Goal: Task Accomplishment & Management: Manage account settings

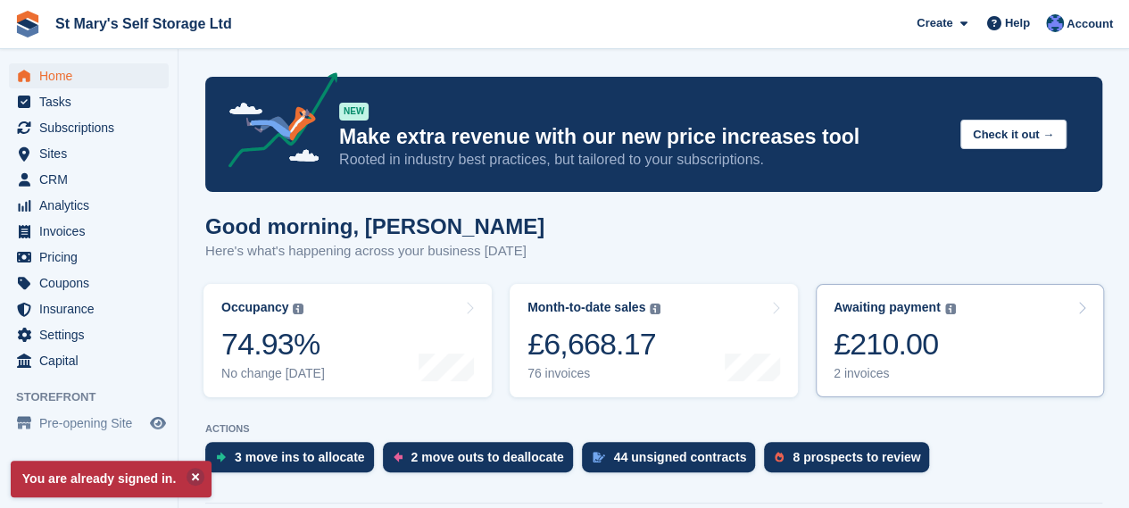
click at [992, 343] on link "Awaiting payment The total outstanding balance on all open invoices. £210.00 2 …" at bounding box center [960, 340] width 288 height 113
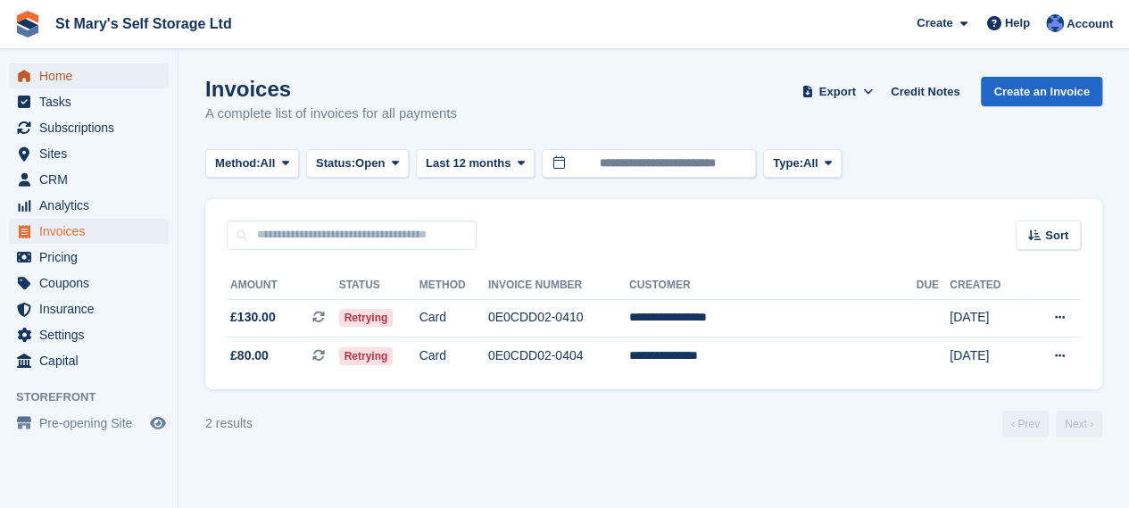
click at [92, 82] on span "Home" at bounding box center [92, 75] width 107 height 25
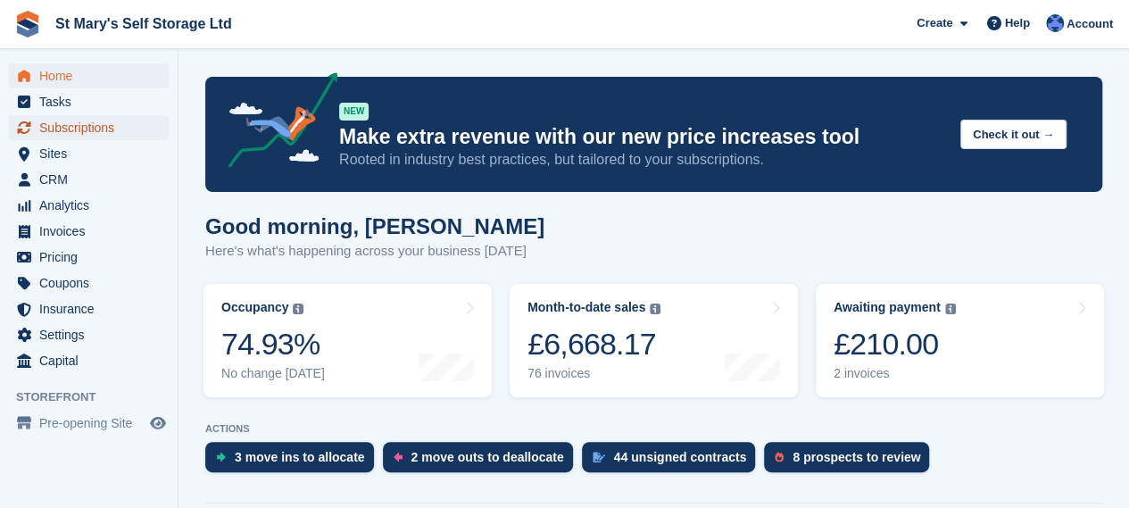
click at [86, 131] on span "Subscriptions" at bounding box center [92, 127] width 107 height 25
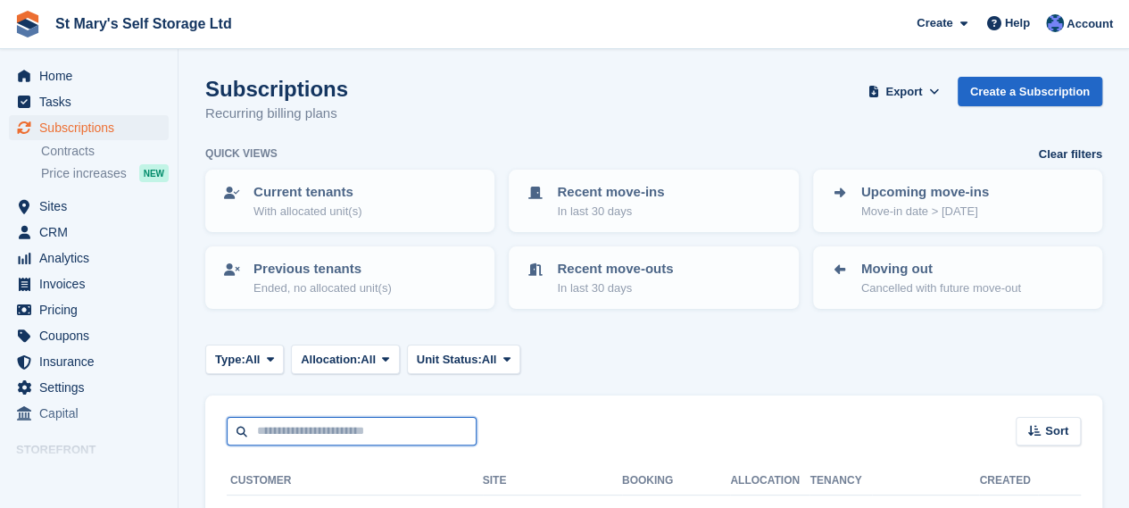
click at [318, 427] on input "text" at bounding box center [352, 431] width 250 height 29
type input "******"
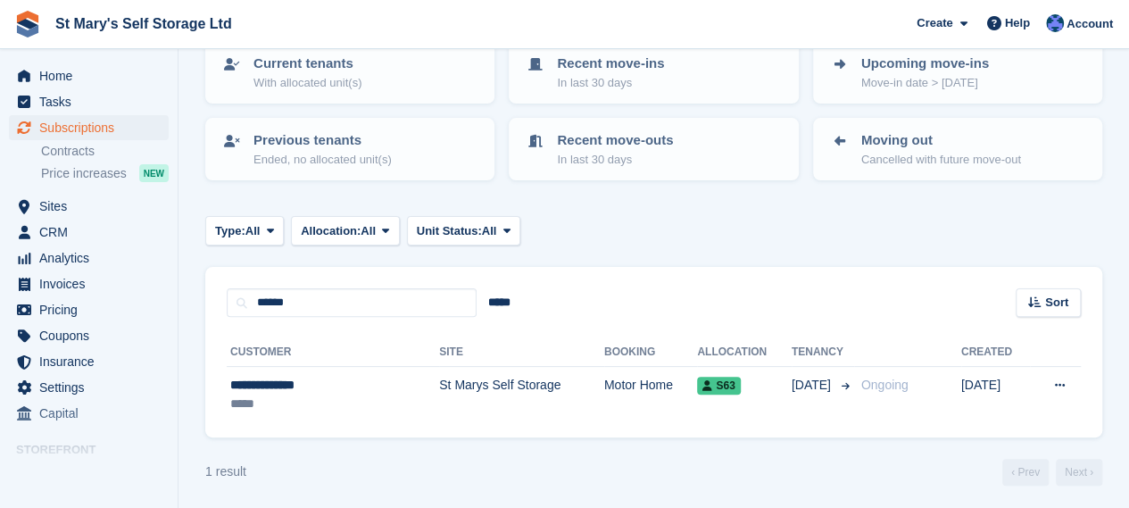
scroll to position [132, 0]
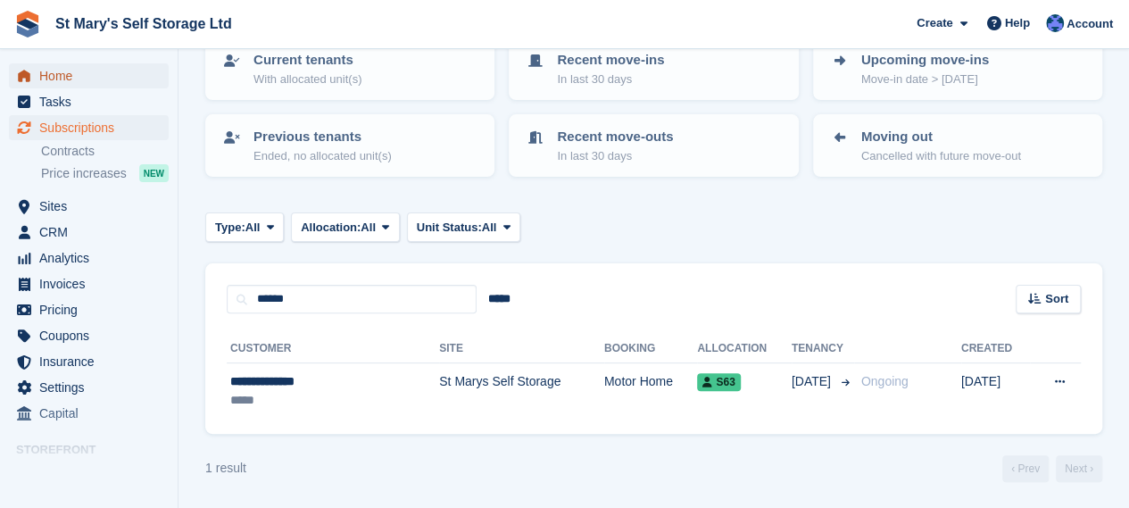
click at [95, 85] on span "Home" at bounding box center [92, 75] width 107 height 25
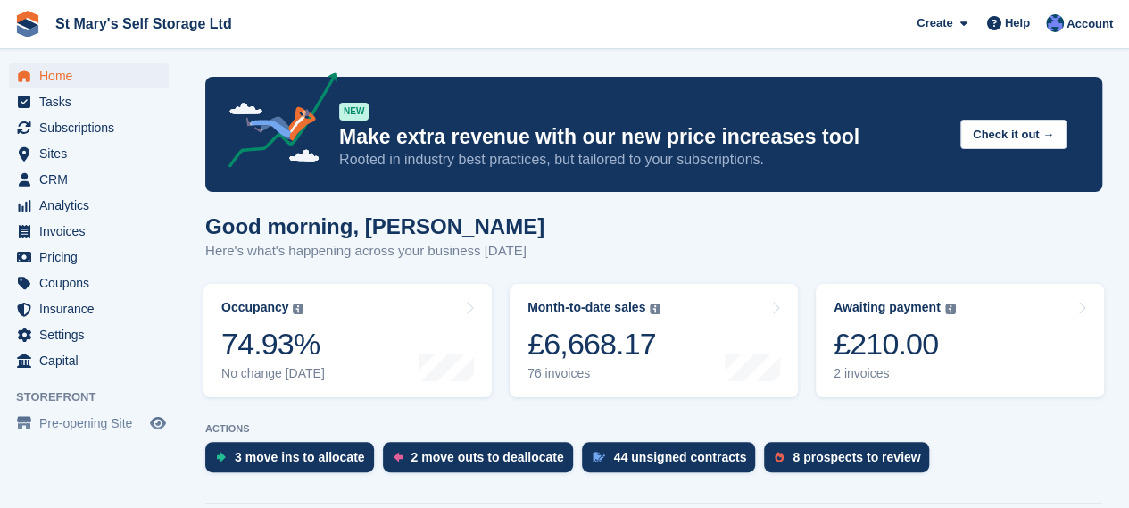
click at [941, 362] on div "£210.00" at bounding box center [895, 344] width 122 height 37
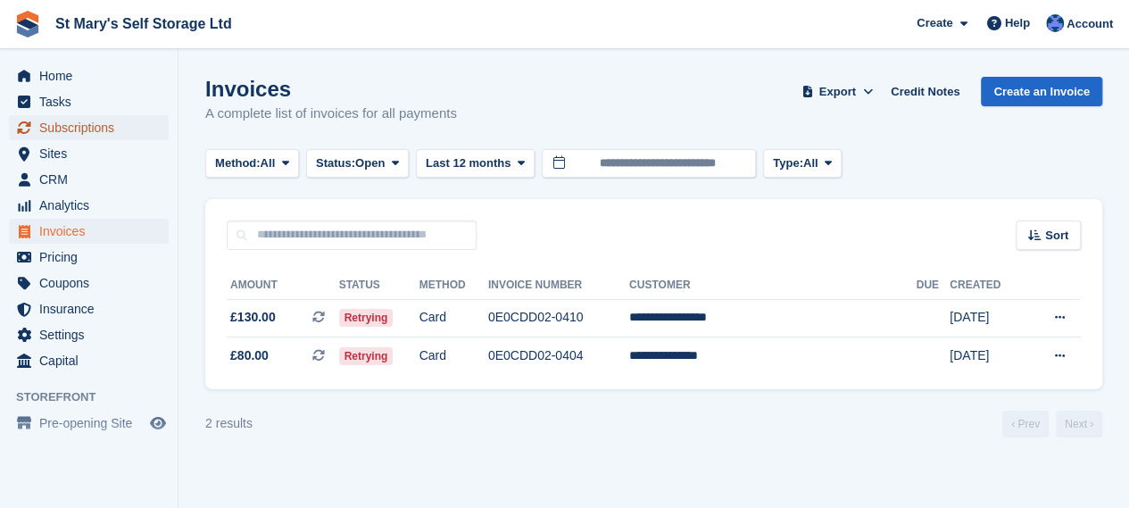
click at [98, 122] on span "Subscriptions" at bounding box center [92, 127] width 107 height 25
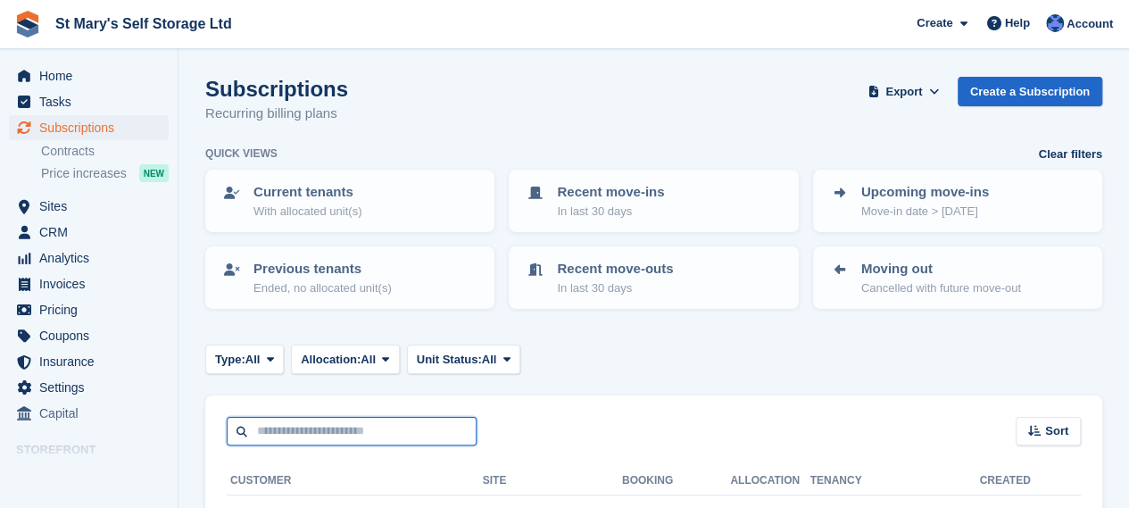
click at [369, 424] on input "text" at bounding box center [352, 431] width 250 height 29
type input "******"
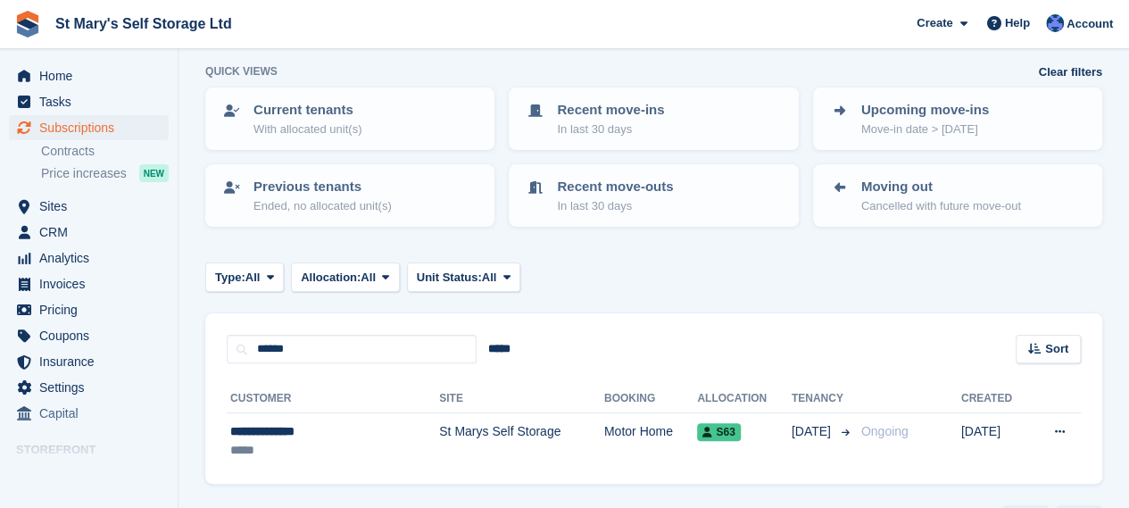
scroll to position [95, 0]
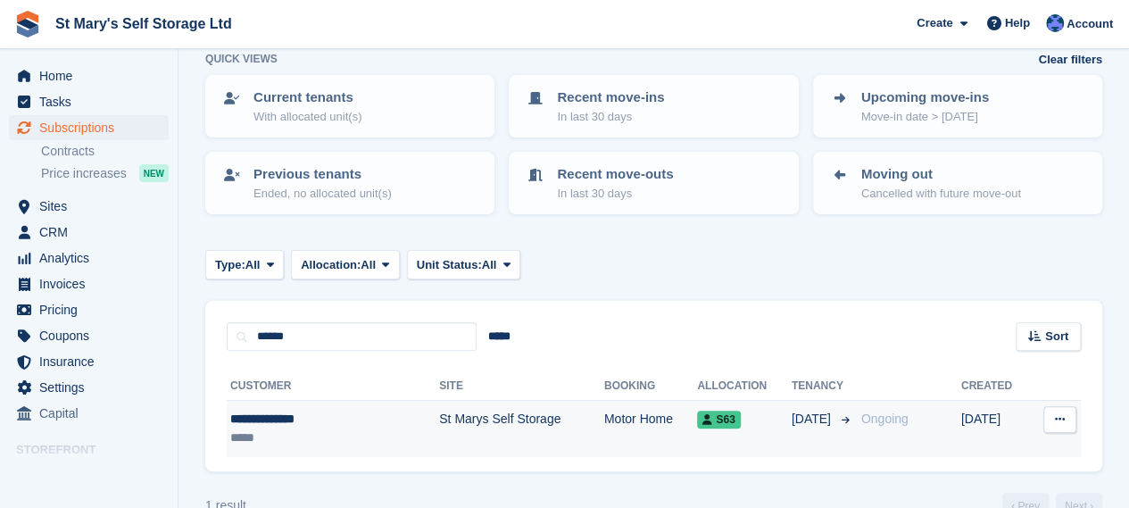
click at [321, 431] on div "*****" at bounding box center [307, 437] width 154 height 19
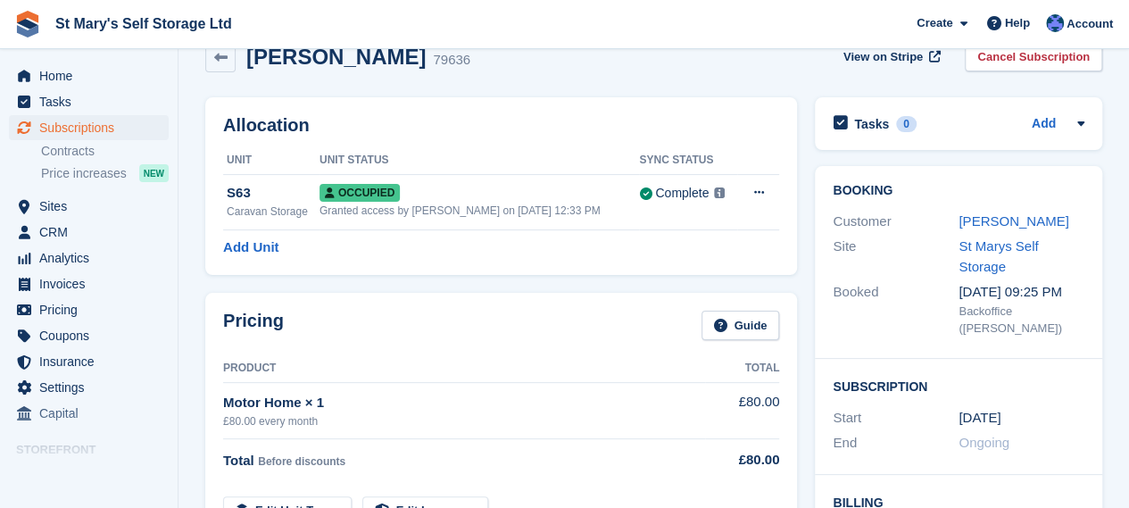
scroll to position [39, 0]
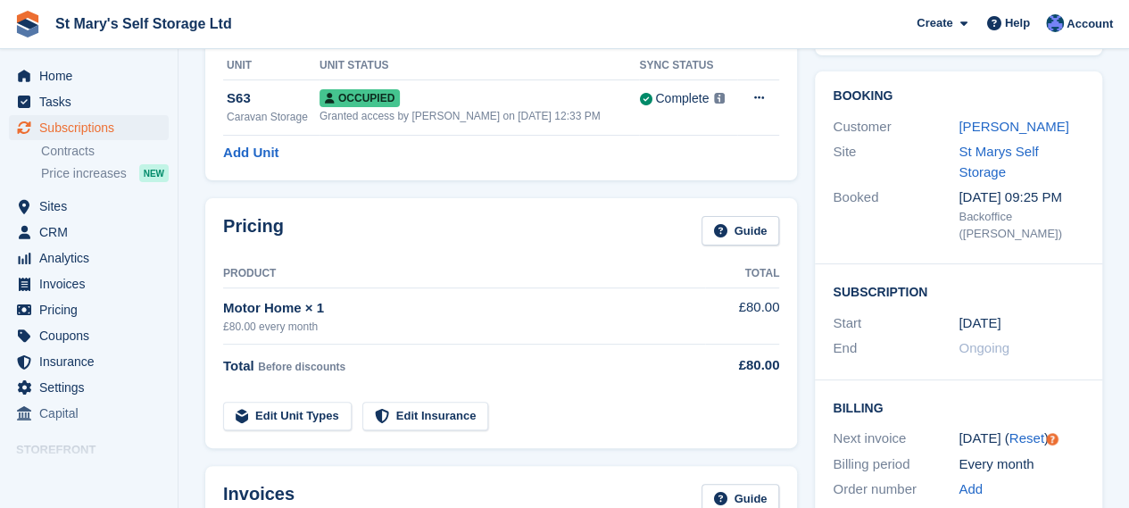
click at [433, 417] on link "Edit Insurance" at bounding box center [425, 416] width 127 height 29
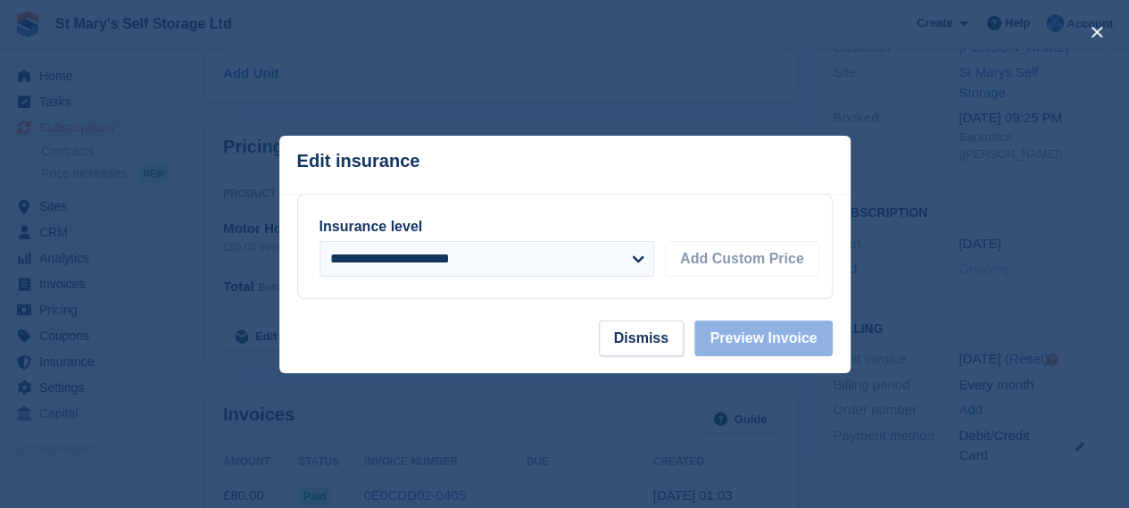
scroll to position [220, 0]
click at [658, 339] on button "Dismiss" at bounding box center [641, 338] width 85 height 36
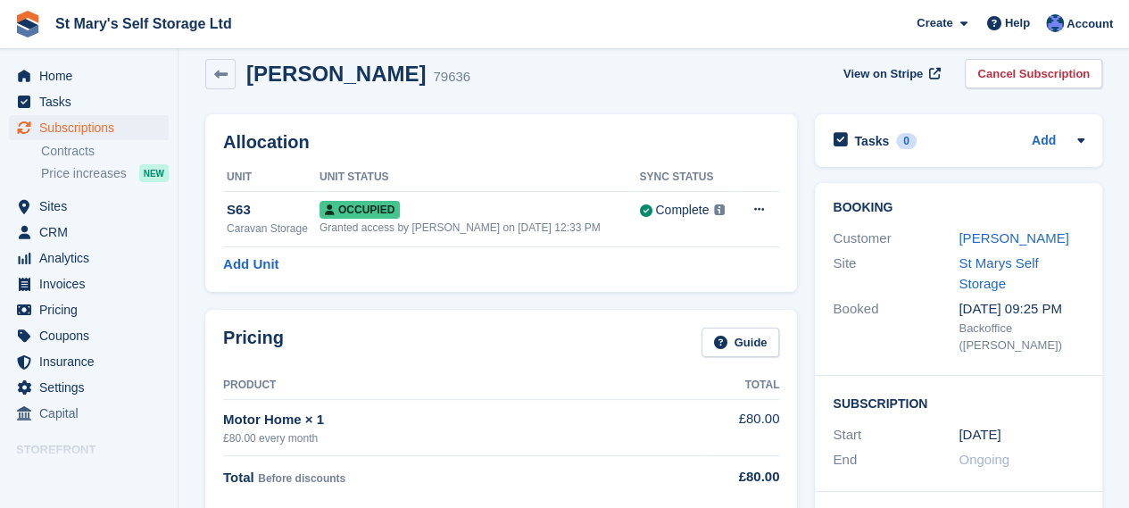
scroll to position [8, 0]
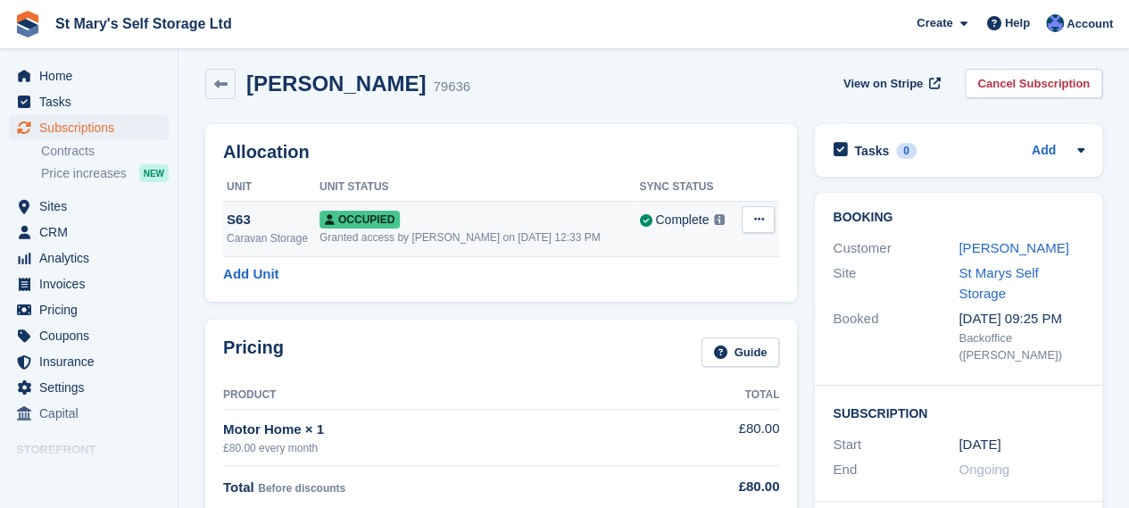
click at [495, 225] on div "Occupied" at bounding box center [478, 219] width 319 height 19
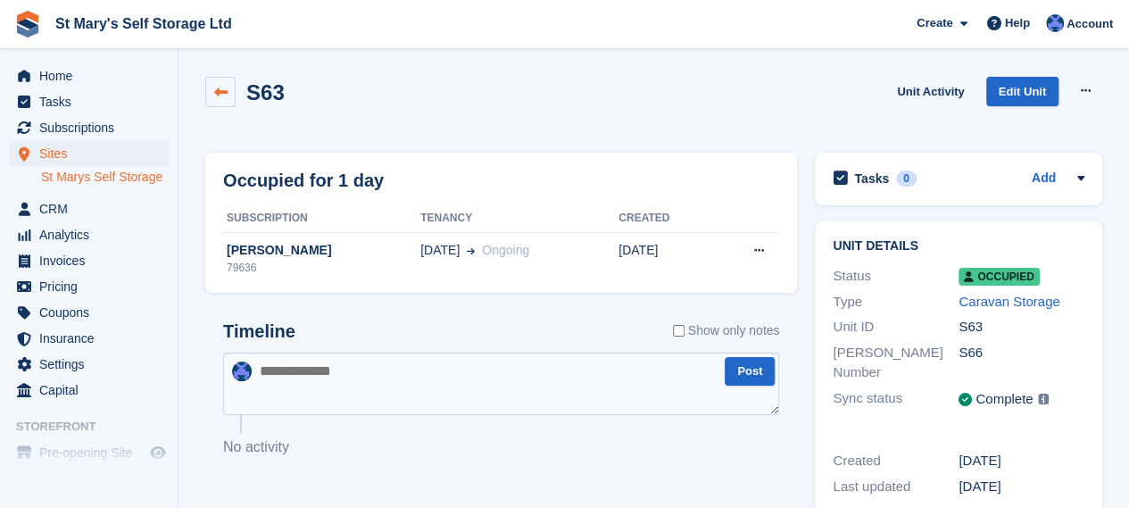
click at [215, 83] on link at bounding box center [220, 92] width 30 height 30
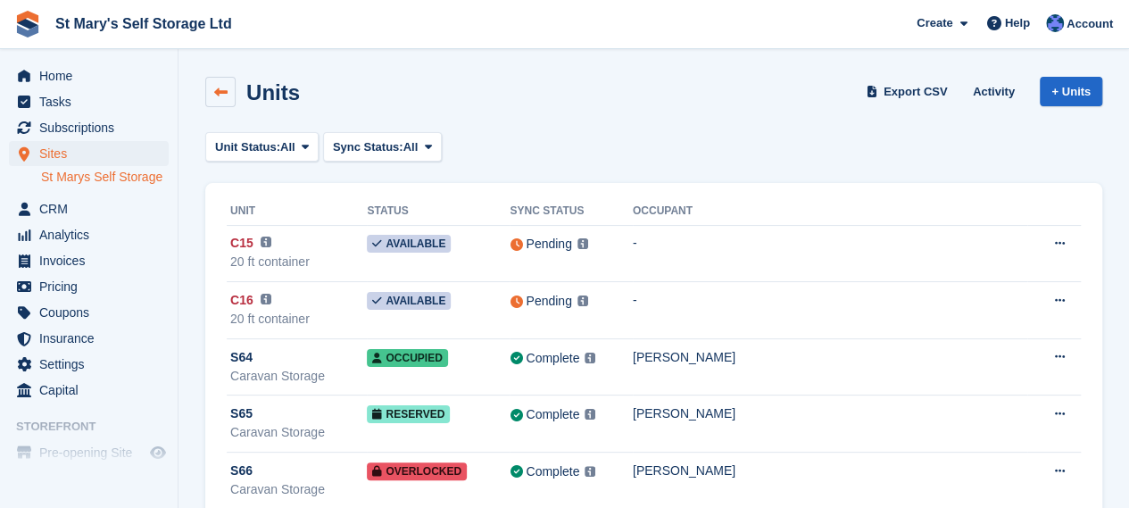
click at [216, 91] on icon at bounding box center [220, 92] width 13 height 13
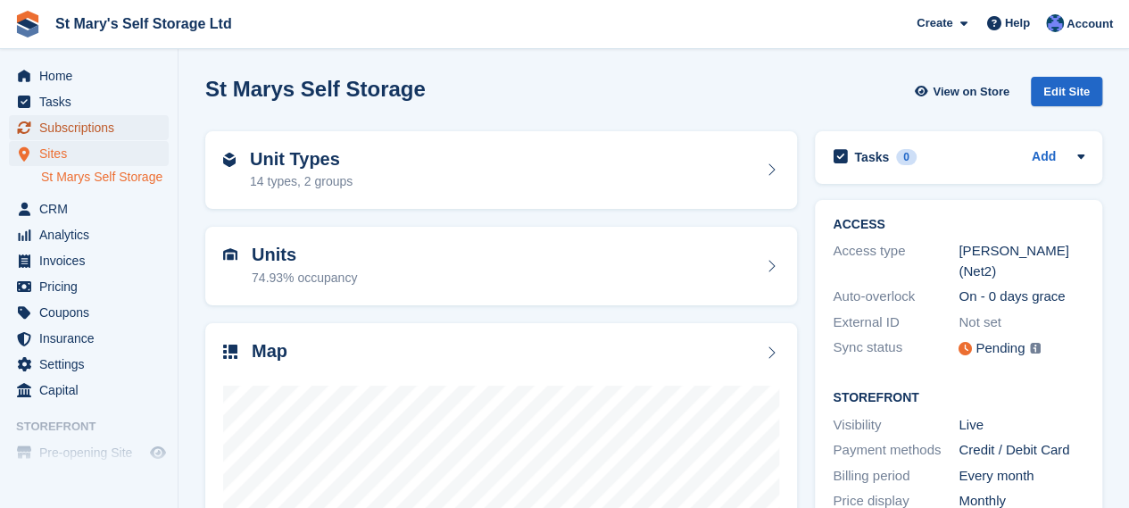
click at [71, 126] on span "Subscriptions" at bounding box center [92, 127] width 107 height 25
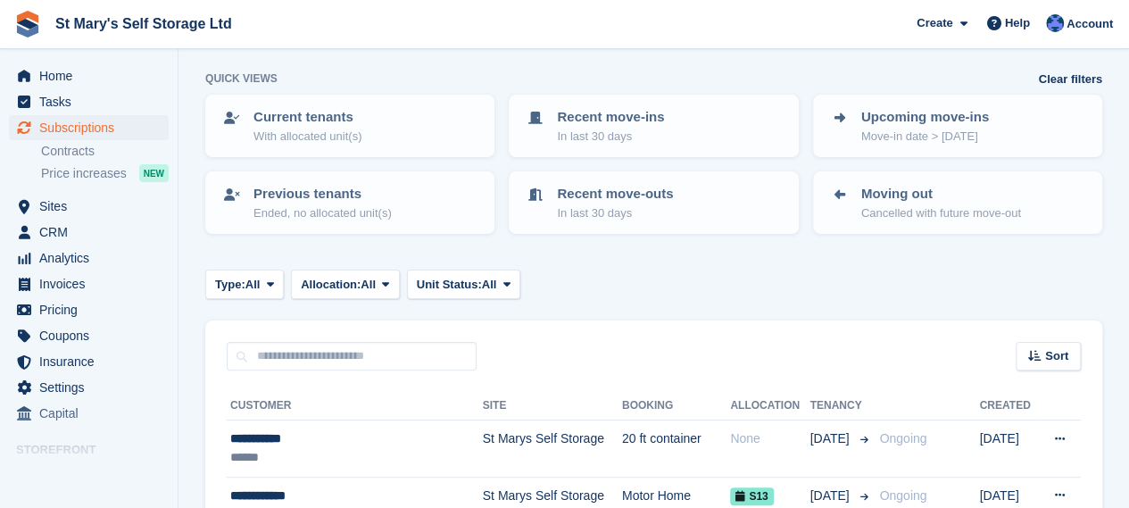
scroll to position [77, 0]
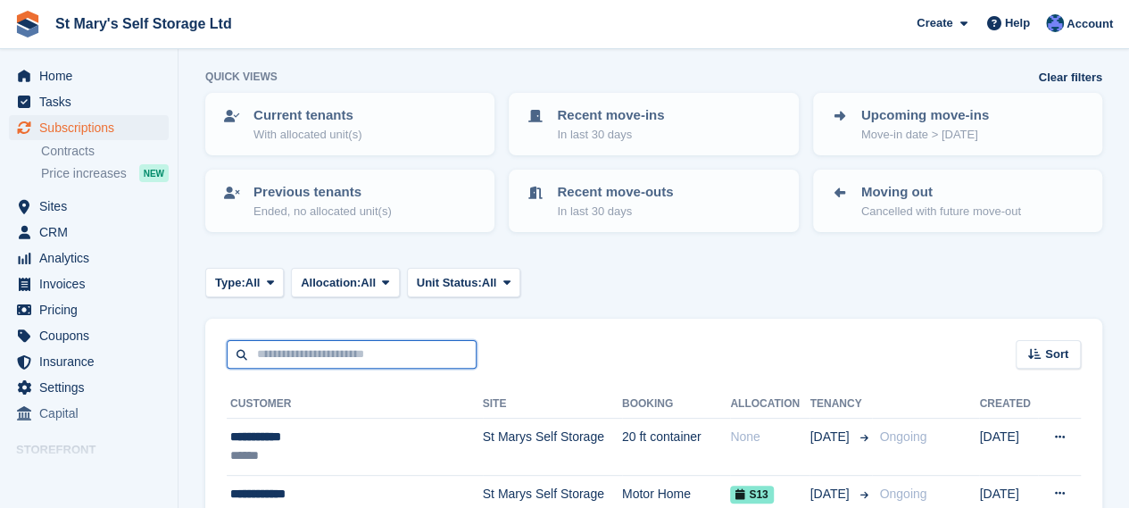
click at [409, 355] on input "text" at bounding box center [352, 354] width 250 height 29
type input "******"
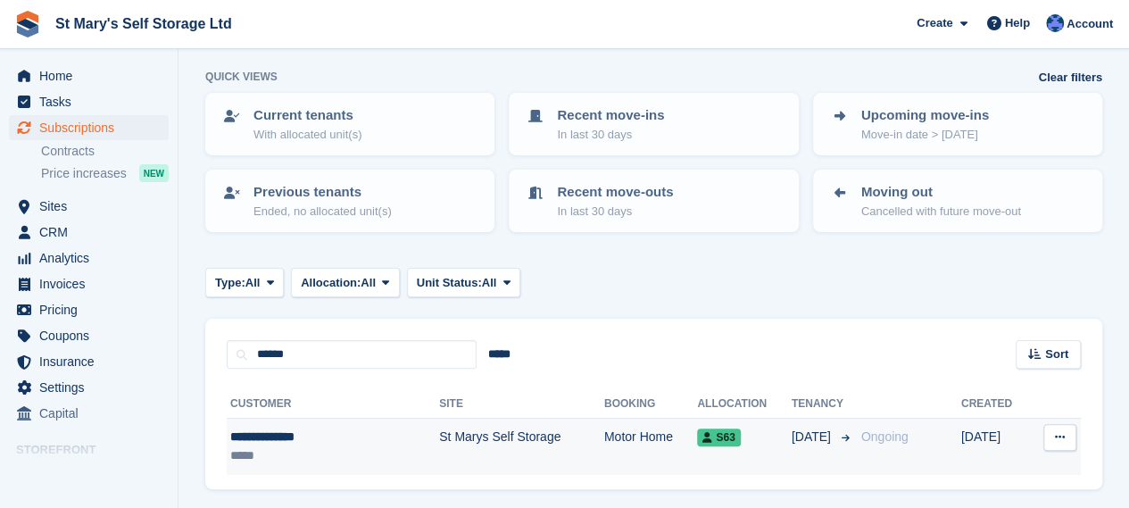
click at [382, 443] on div "**********" at bounding box center [307, 436] width 154 height 19
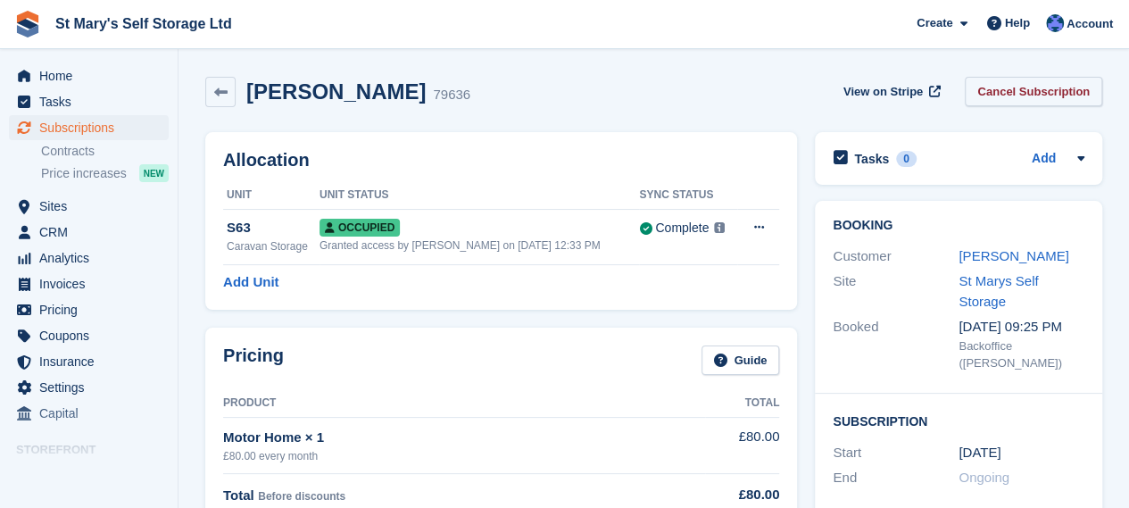
click at [1000, 87] on link "Cancel Subscription" at bounding box center [1033, 91] width 137 height 29
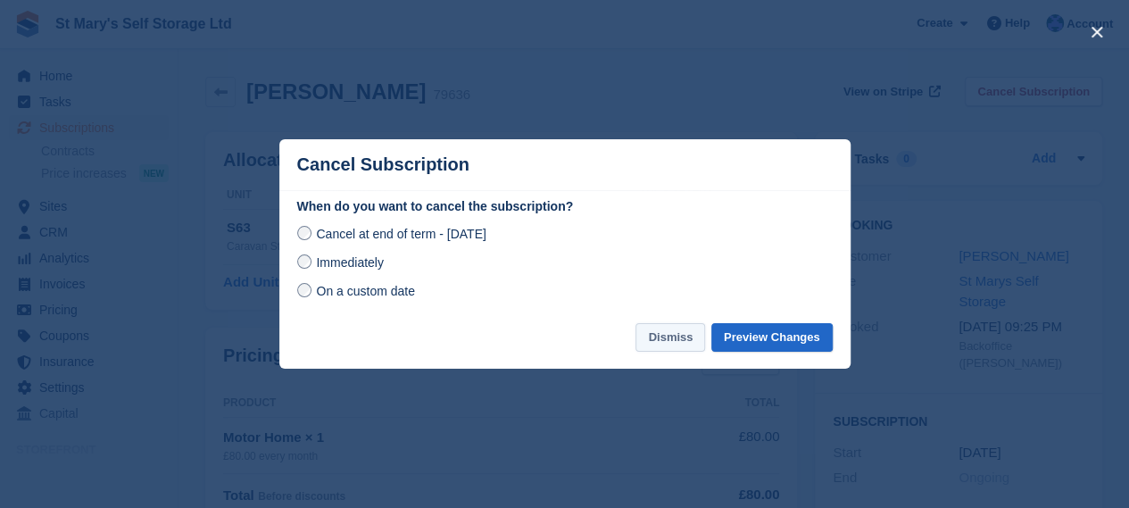
click at [671, 351] on button "Dismiss" at bounding box center [670, 337] width 70 height 29
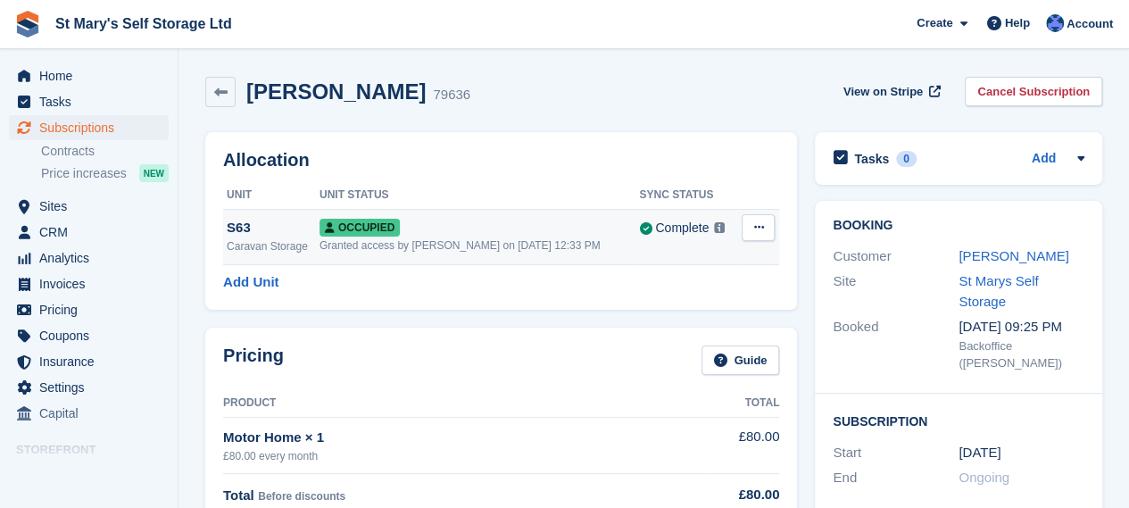
click at [314, 235] on div "S63" at bounding box center [273, 228] width 93 height 21
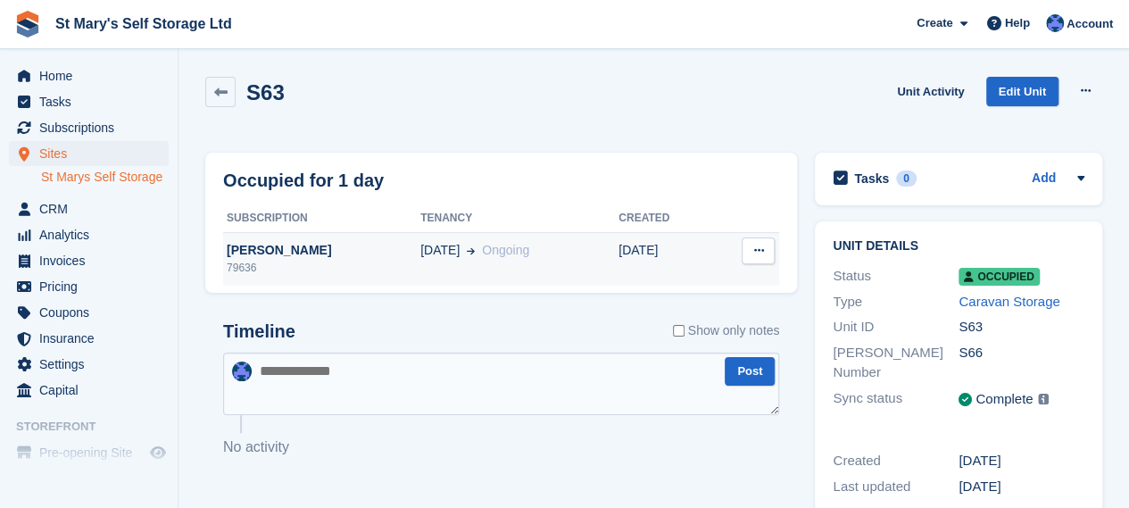
click at [353, 241] on div "[PERSON_NAME]" at bounding box center [321, 250] width 197 height 19
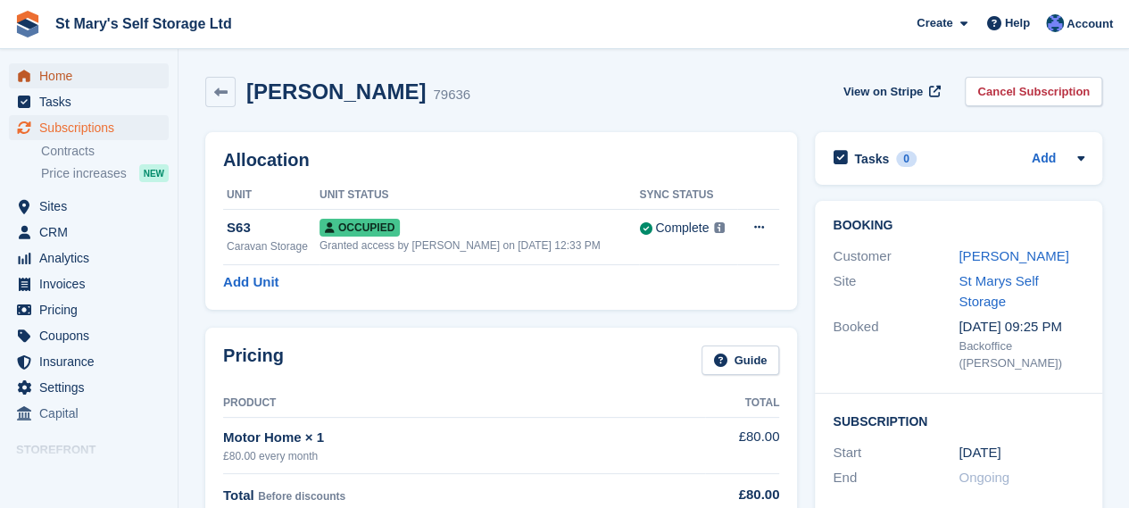
click at [86, 79] on span "Home" at bounding box center [92, 75] width 107 height 25
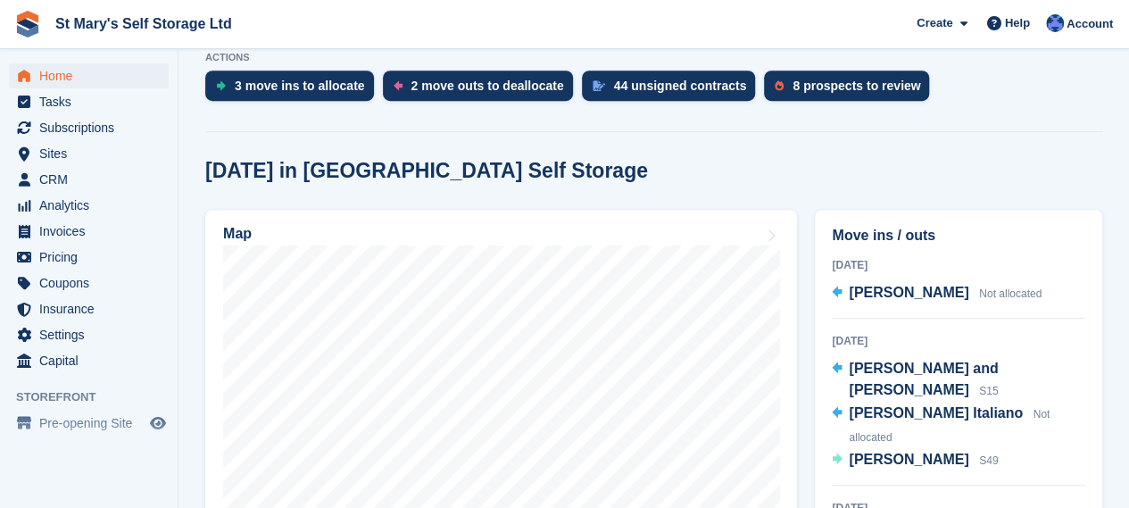
scroll to position [378, 0]
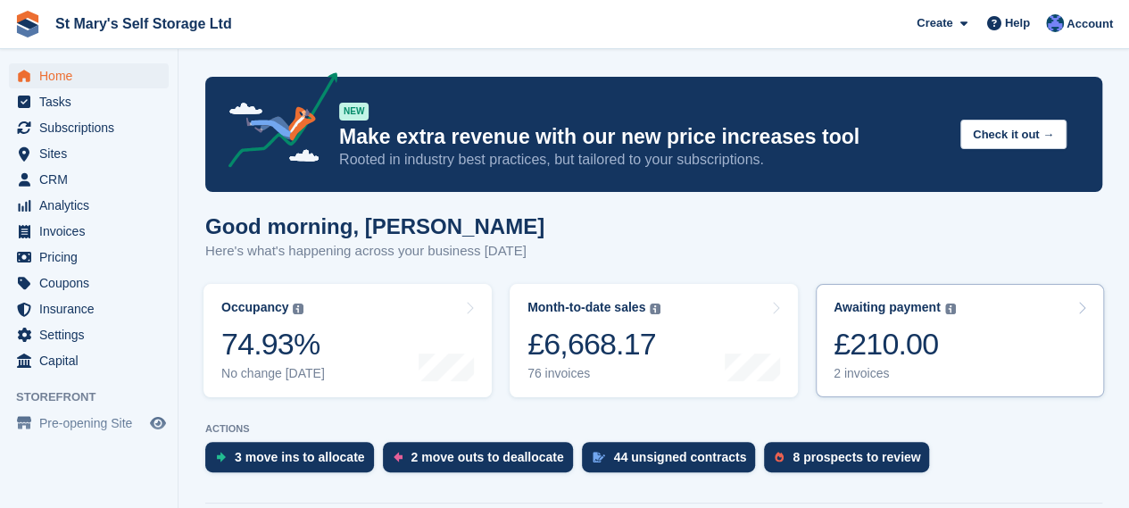
click at [891, 370] on div "2 invoices" at bounding box center [895, 373] width 122 height 15
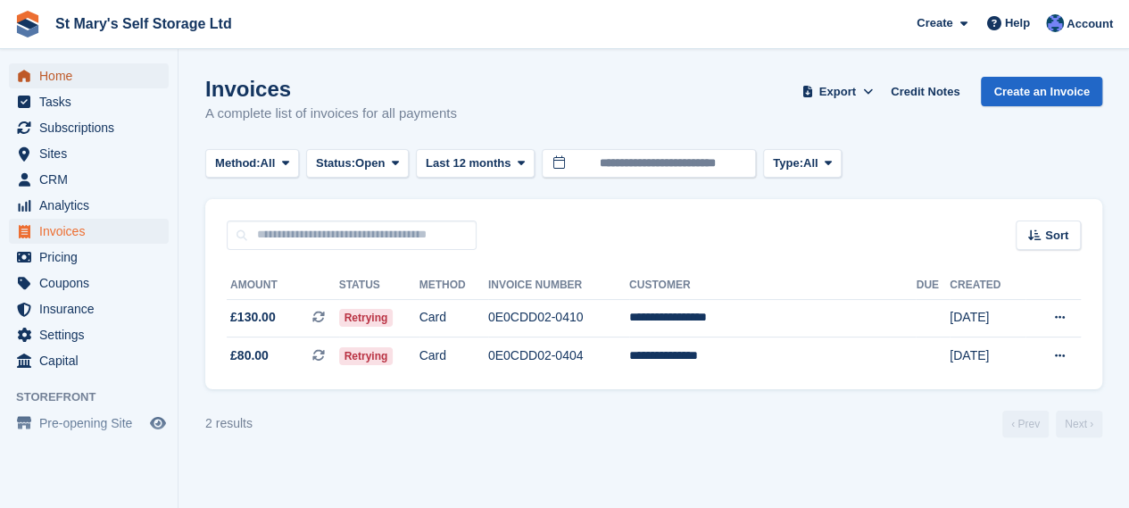
click at [64, 78] on span "Home" at bounding box center [92, 75] width 107 height 25
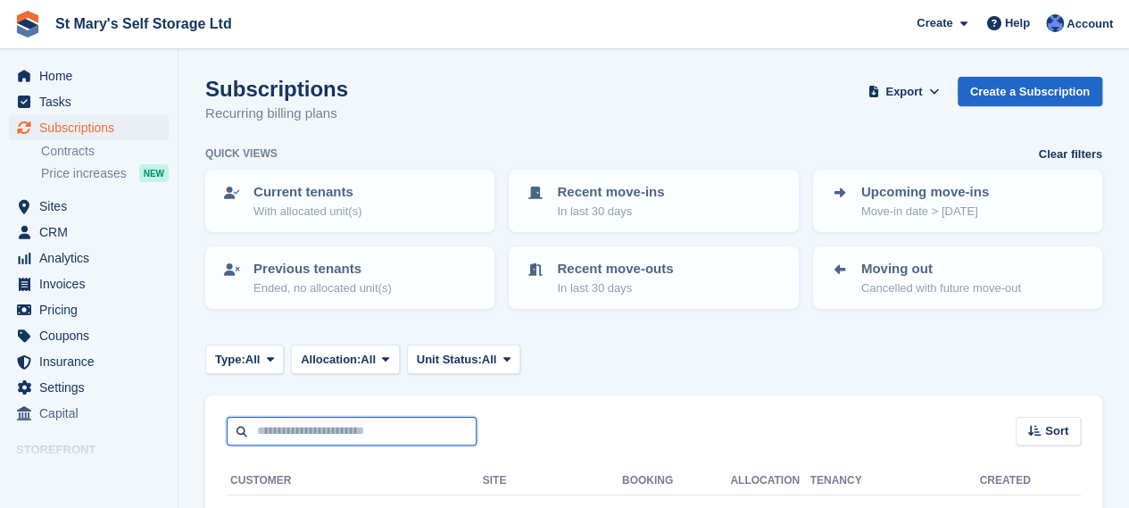
click at [272, 433] on input "text" at bounding box center [352, 431] width 250 height 29
type input "******"
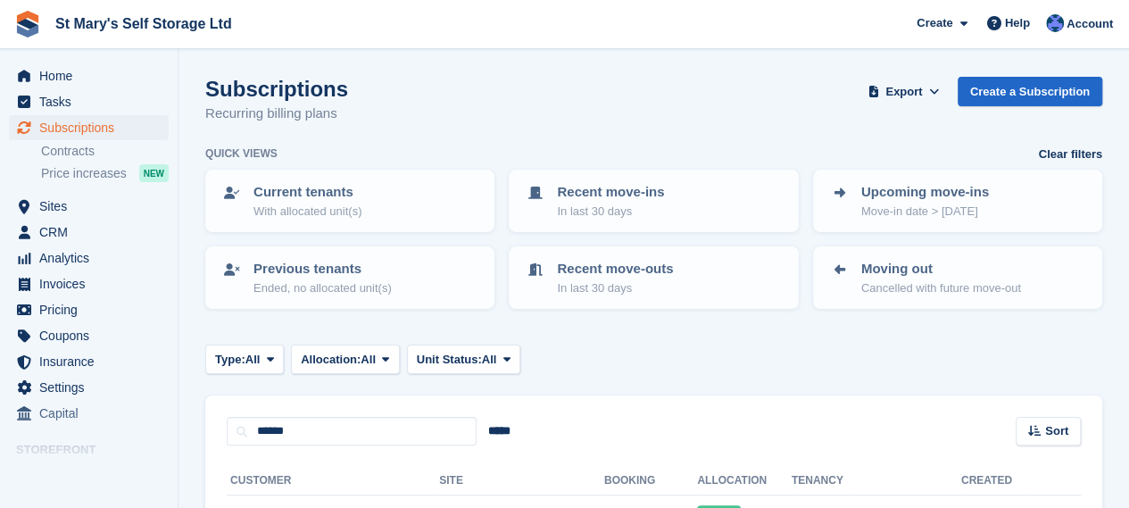
scroll to position [132, 0]
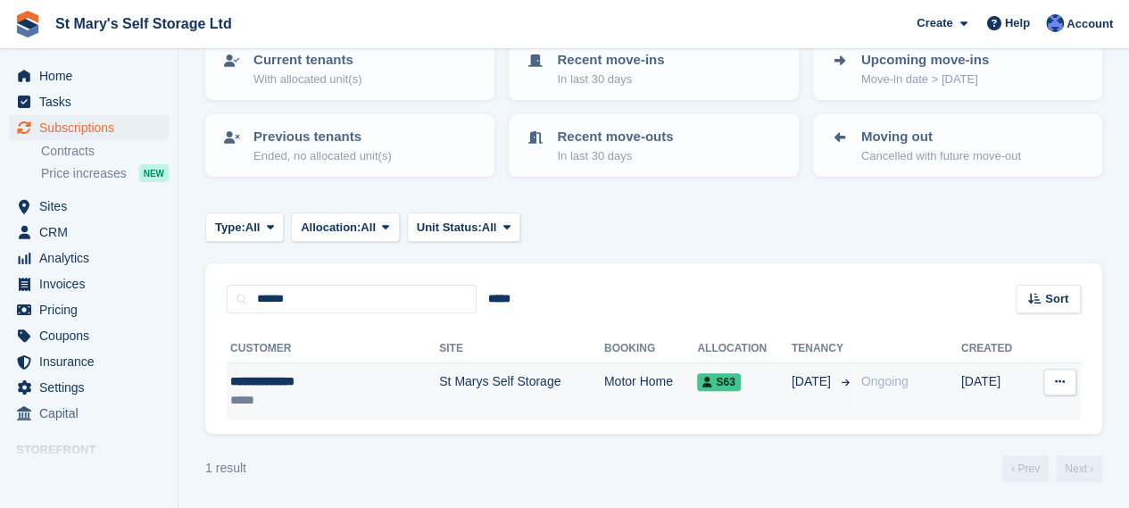
click at [439, 385] on td "St Marys Self Storage" at bounding box center [521, 391] width 165 height 56
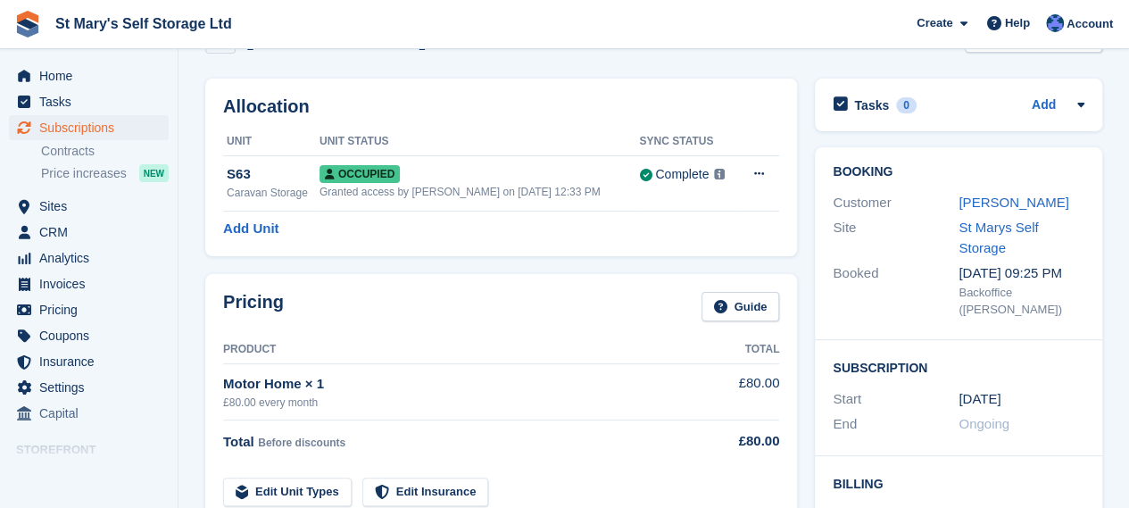
scroll to position [54, 0]
click at [55, 69] on span "Home" at bounding box center [92, 75] width 107 height 25
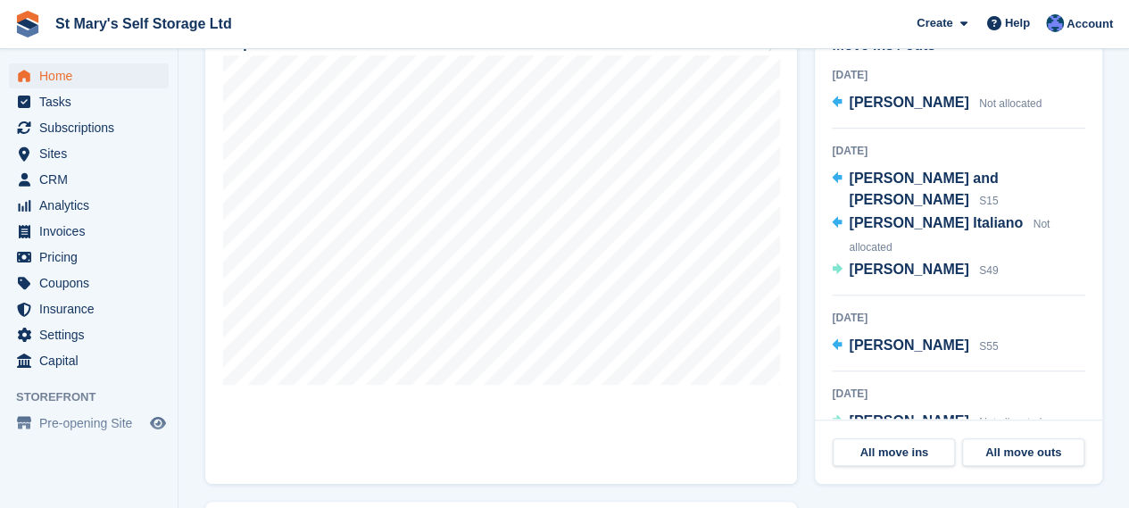
scroll to position [562, 0]
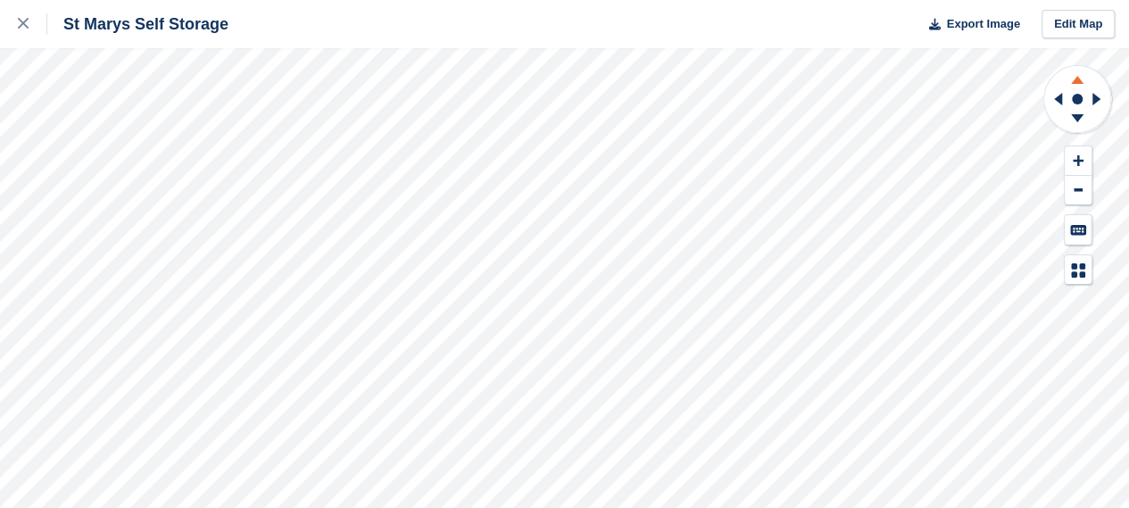
click at [1077, 76] on icon at bounding box center [1077, 77] width 46 height 22
click at [1074, 120] on icon at bounding box center [1077, 121] width 46 height 22
click at [1055, 102] on icon at bounding box center [1055, 99] width 22 height 46
click at [1100, 104] on icon at bounding box center [1099, 99] width 22 height 46
click at [1078, 161] on icon at bounding box center [1078, 160] width 11 height 11
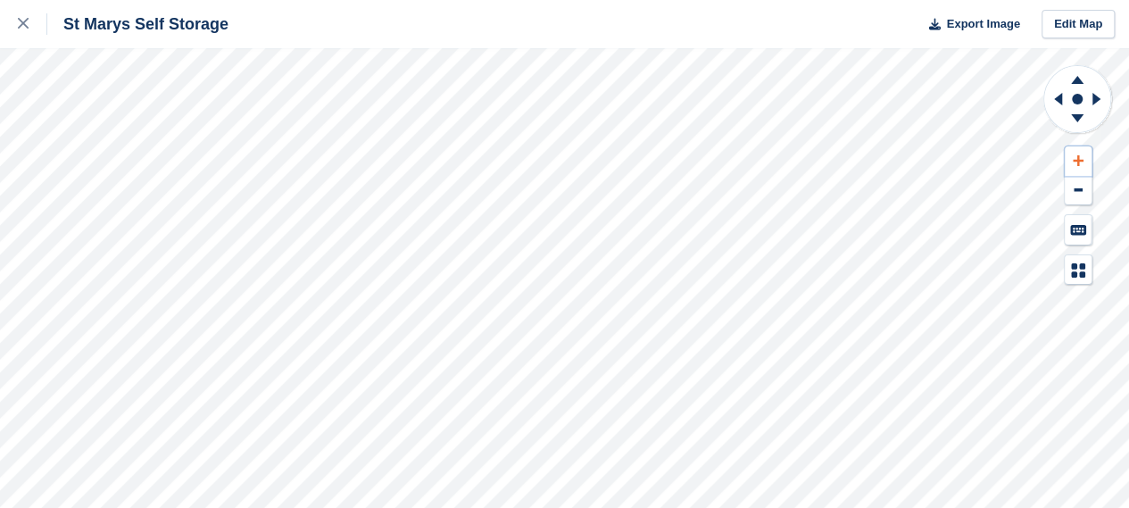
click at [1078, 161] on icon at bounding box center [1078, 160] width 11 height 11
click at [1052, 94] on icon at bounding box center [1055, 99] width 22 height 46
click at [1077, 162] on icon at bounding box center [1078, 160] width 11 height 11
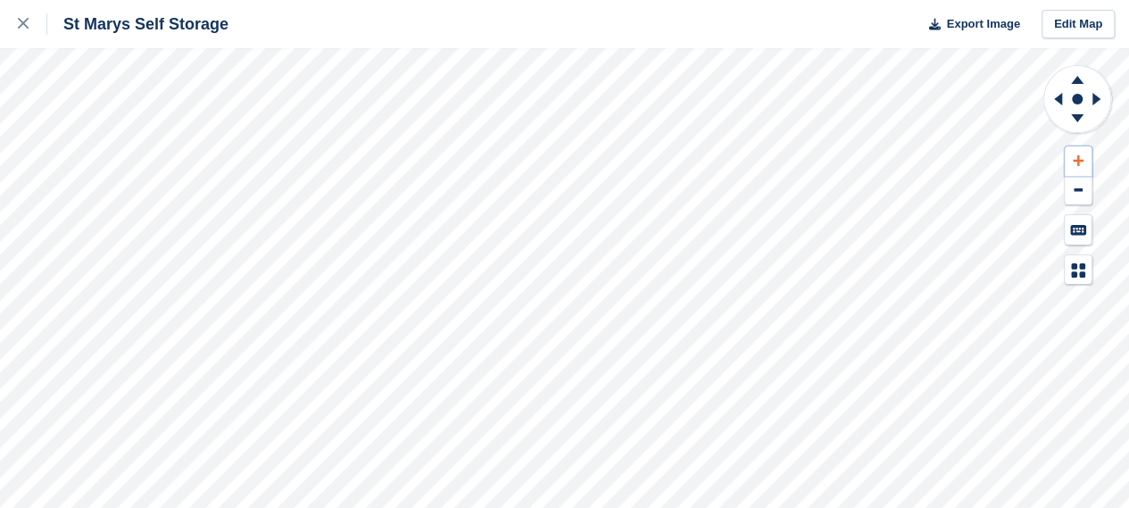
click at [1077, 162] on icon at bounding box center [1078, 160] width 11 height 11
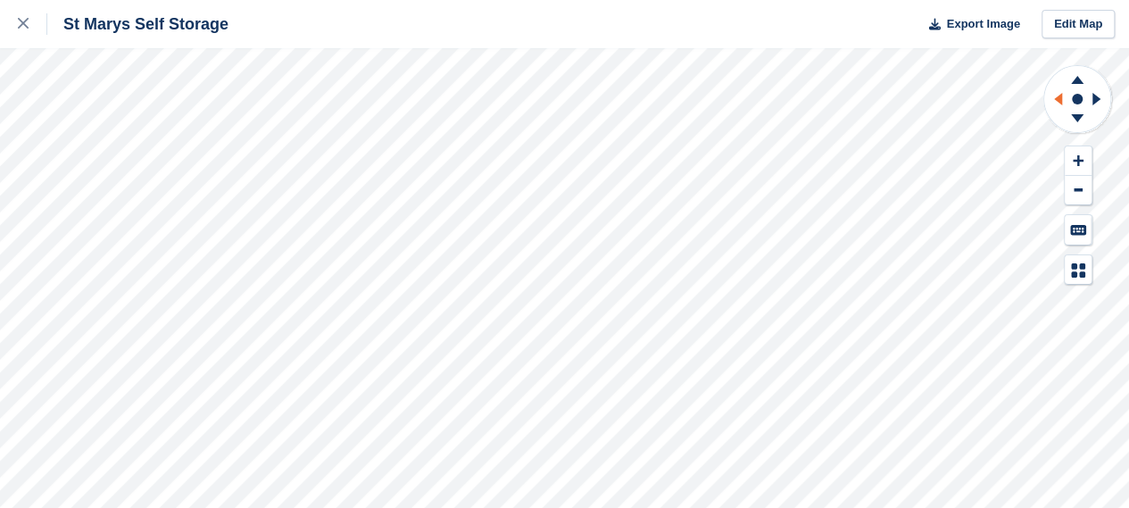
click at [1058, 97] on icon at bounding box center [1058, 99] width 8 height 12
click at [1075, 119] on icon at bounding box center [1077, 118] width 12 height 8
click at [1078, 76] on icon at bounding box center [1077, 77] width 46 height 22
click at [1078, 117] on icon at bounding box center [1077, 118] width 12 height 8
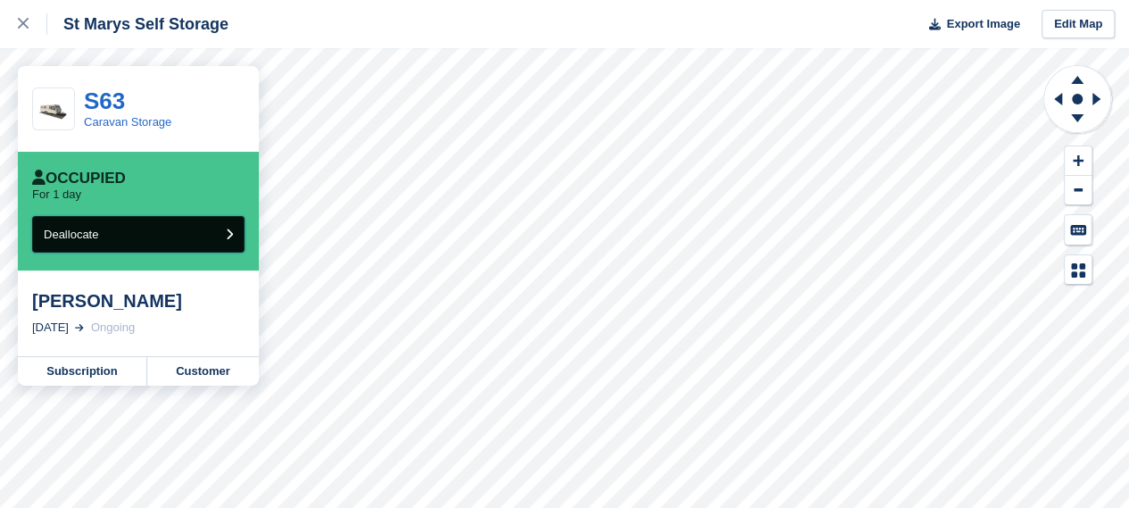
click at [223, 237] on button "Deallocate" at bounding box center [138, 234] width 212 height 37
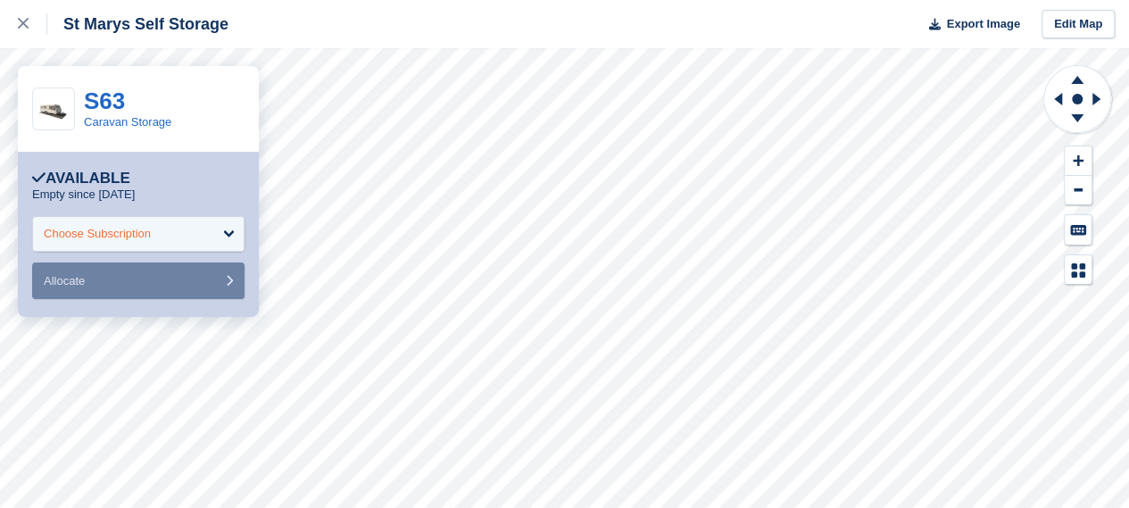
click at [213, 225] on div "Choose Subscription" at bounding box center [138, 234] width 212 height 36
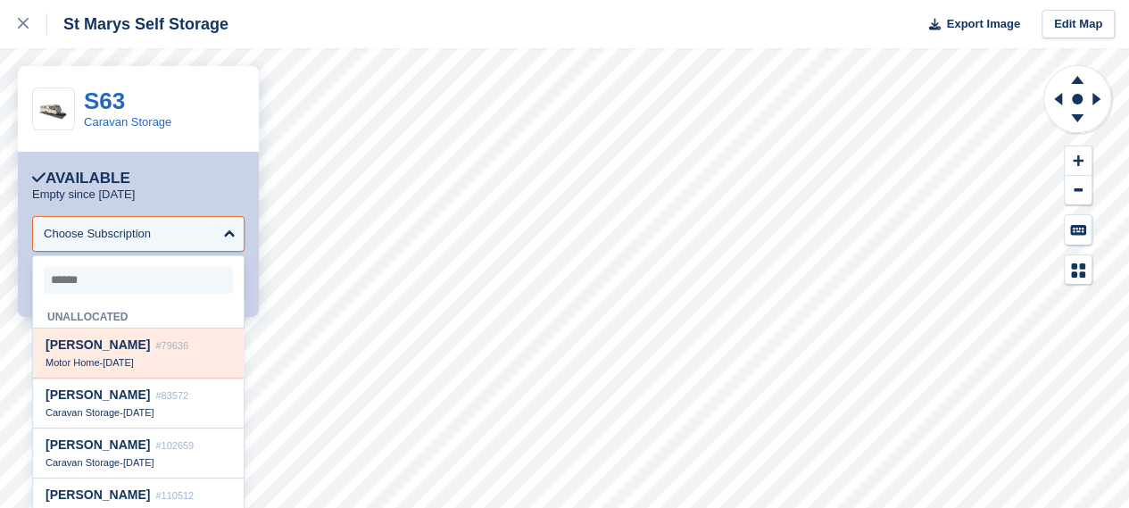
click at [133, 352] on span "[PERSON_NAME]" at bounding box center [98, 344] width 104 height 14
select select "*****"
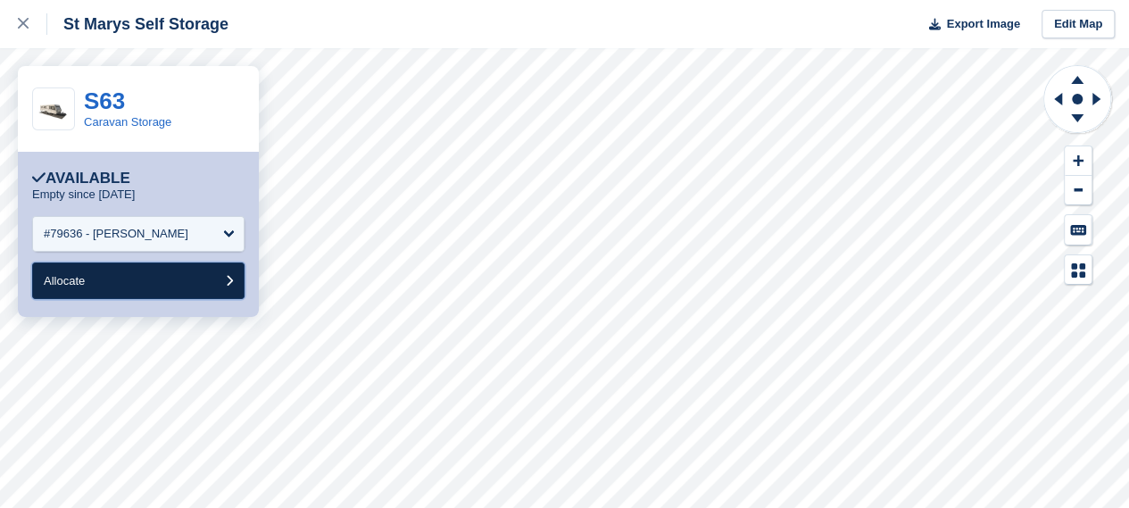
click at [175, 290] on button "Allocate" at bounding box center [138, 280] width 212 height 37
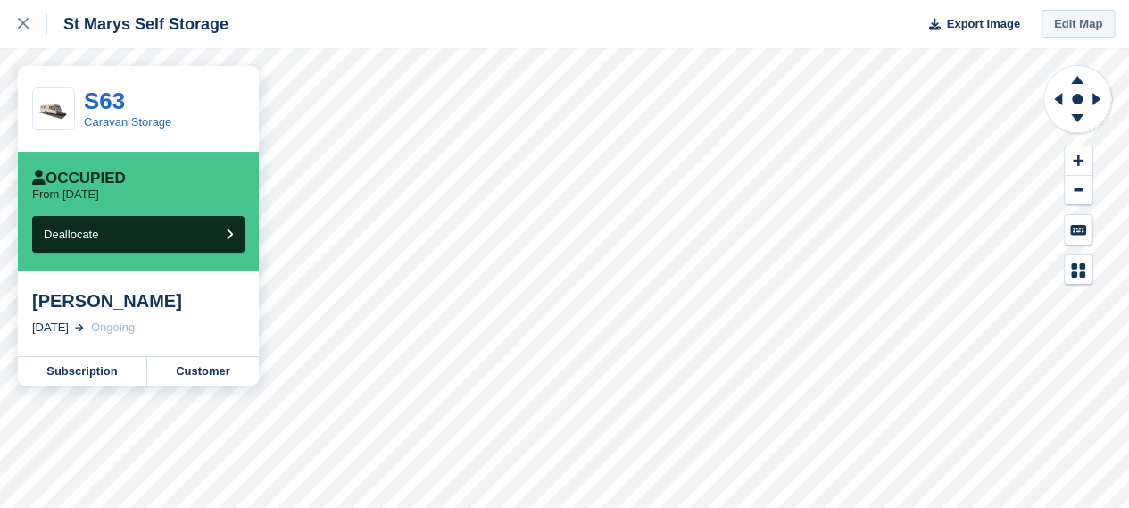
click at [1074, 24] on link "Edit Map" at bounding box center [1077, 24] width 73 height 29
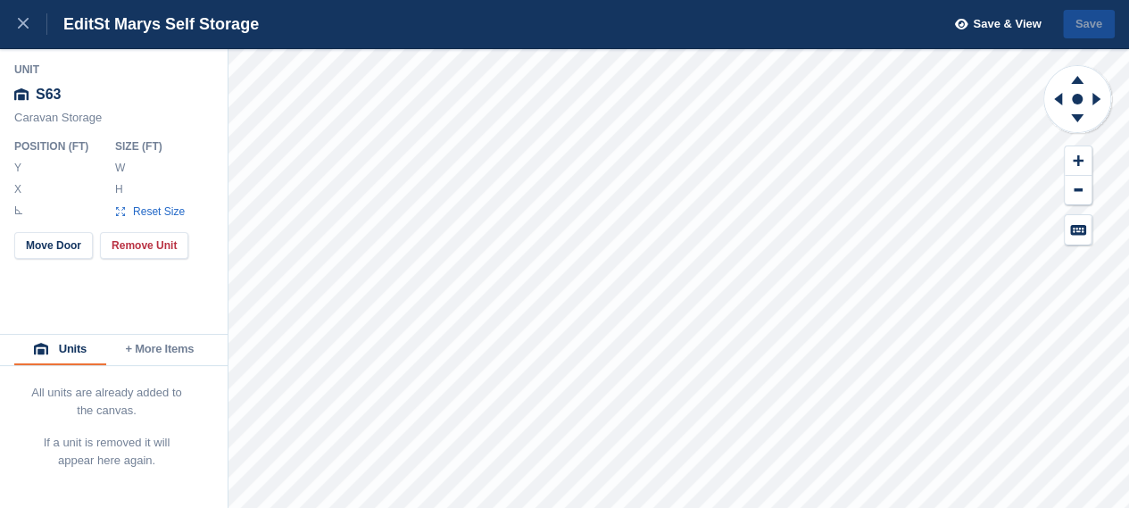
click at [49, 96] on div "S63" at bounding box center [114, 95] width 200 height 32
click at [47, 94] on div "S63" at bounding box center [114, 95] width 200 height 32
click at [14, 94] on icon at bounding box center [21, 94] width 14 height 12
click at [48, 94] on div "S63" at bounding box center [114, 95] width 200 height 32
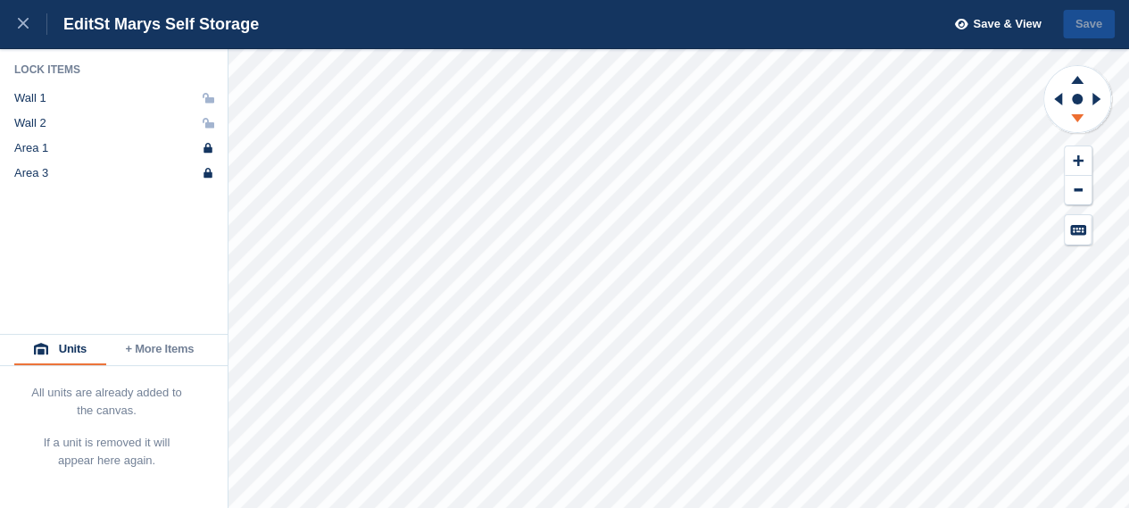
click at [1075, 126] on icon at bounding box center [1077, 121] width 46 height 22
click at [34, 27] on div at bounding box center [32, 23] width 29 height 21
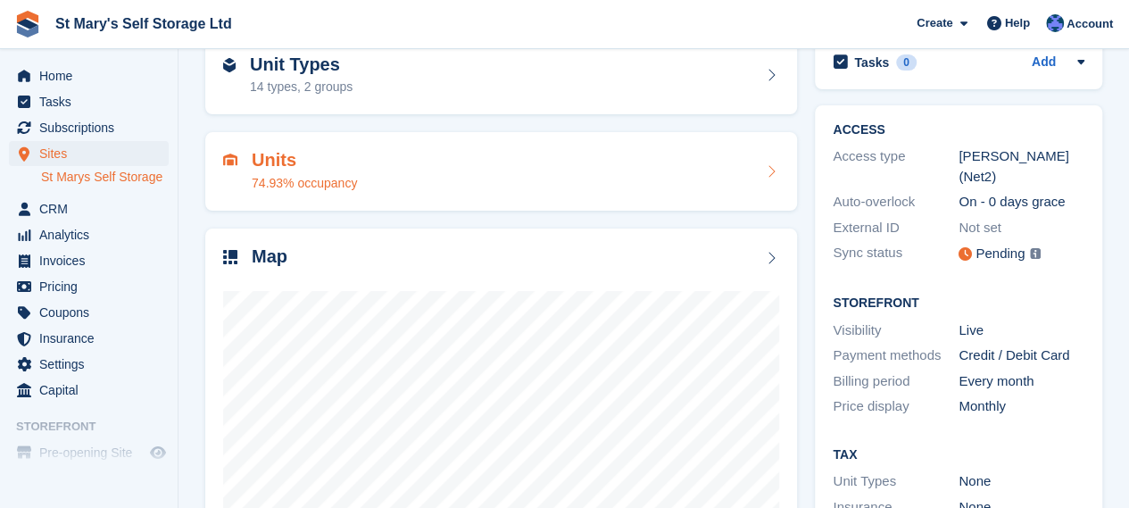
scroll to position [95, 0]
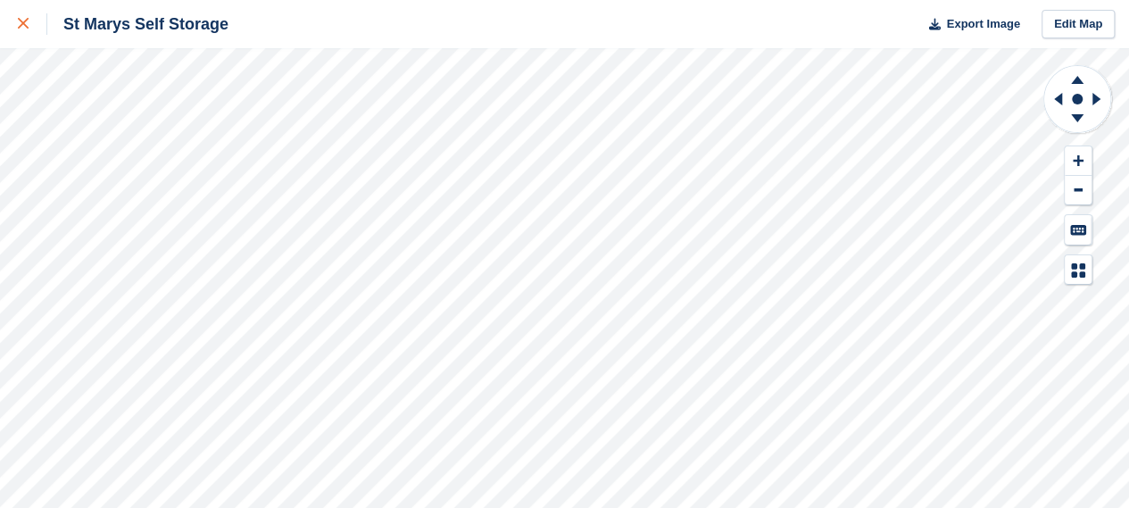
click at [13, 27] on link at bounding box center [23, 24] width 47 height 48
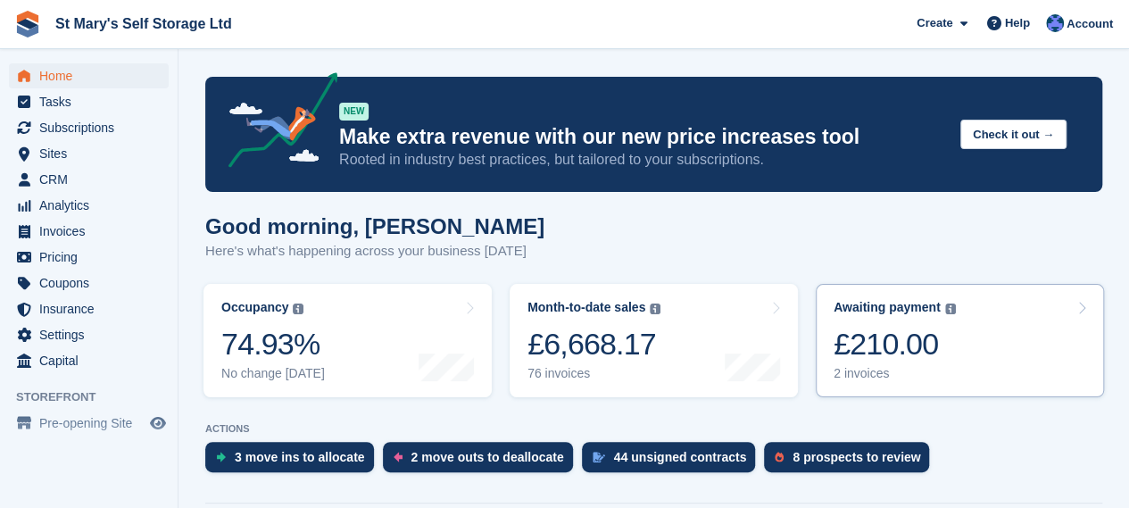
click at [935, 350] on div "£210.00" at bounding box center [895, 344] width 122 height 37
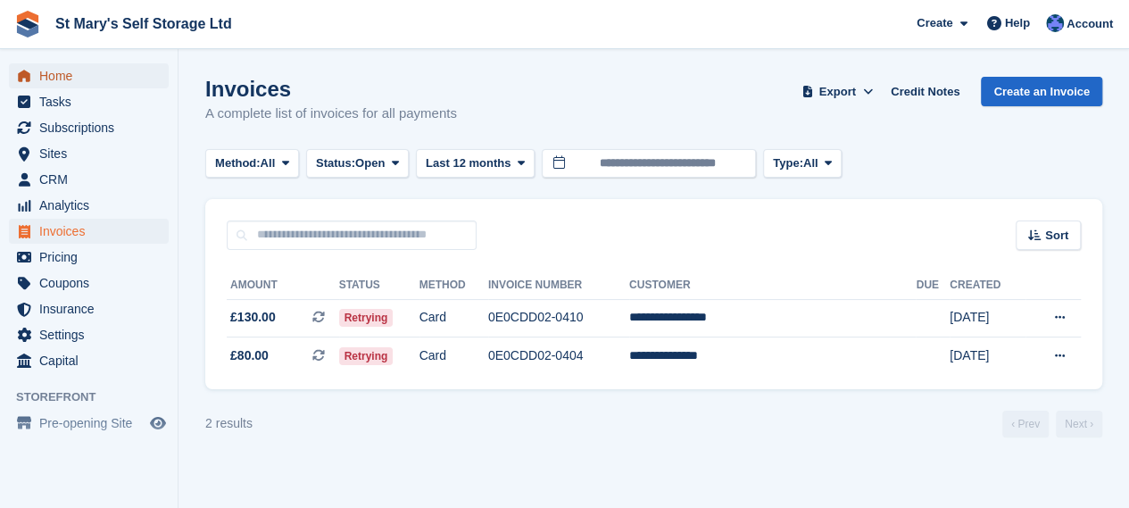
click at [86, 87] on span "Home" at bounding box center [92, 75] width 107 height 25
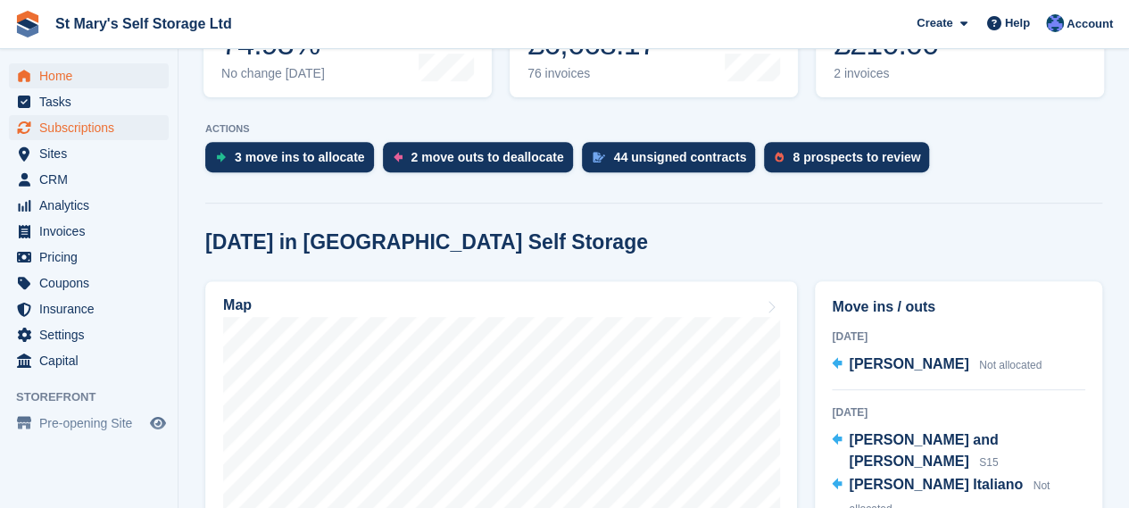
scroll to position [352, 0]
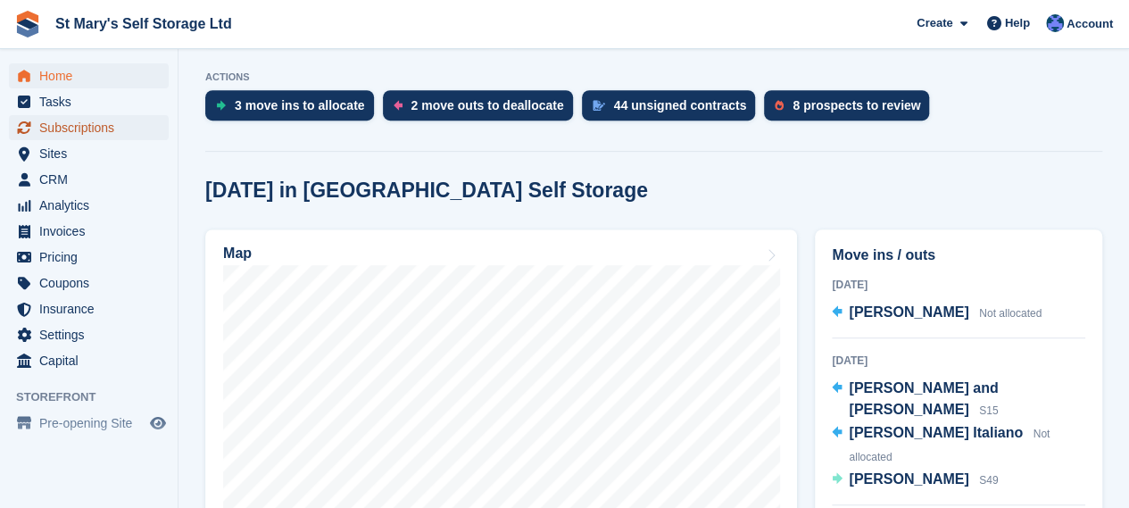
click at [84, 131] on span "Subscriptions" at bounding box center [92, 127] width 107 height 25
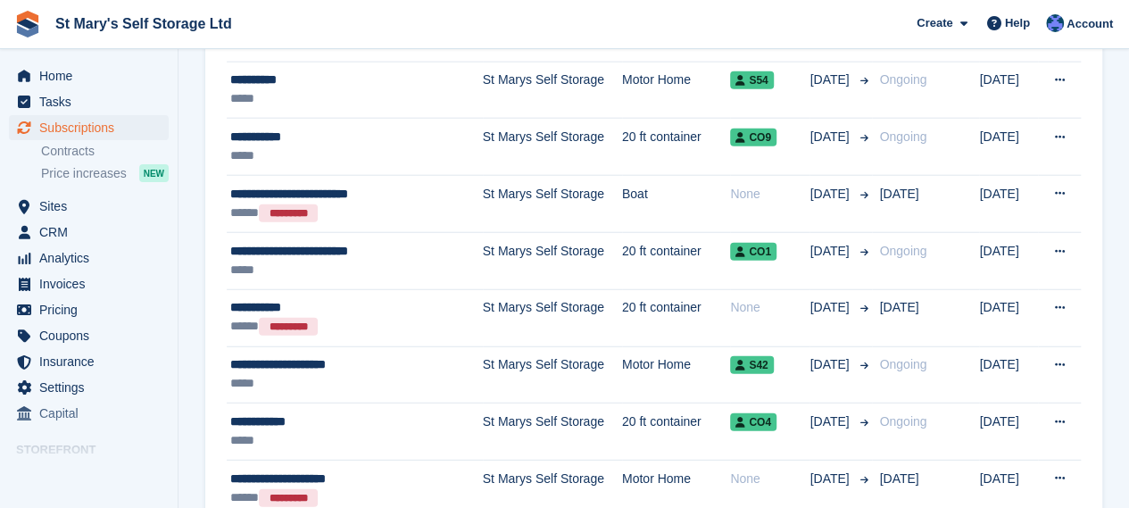
scroll to position [2199, 0]
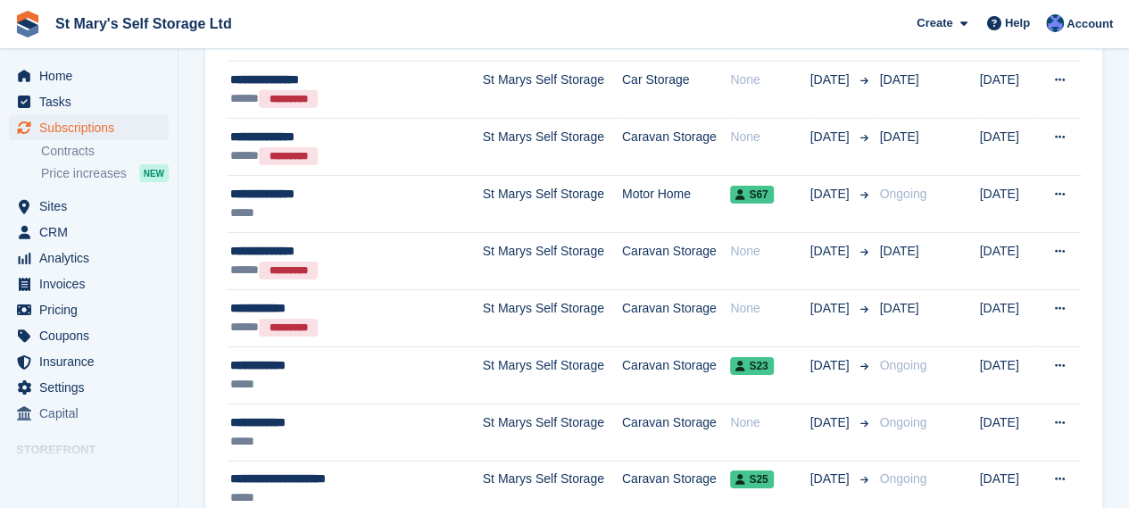
click at [372, 347] on td "**********" at bounding box center [355, 375] width 256 height 57
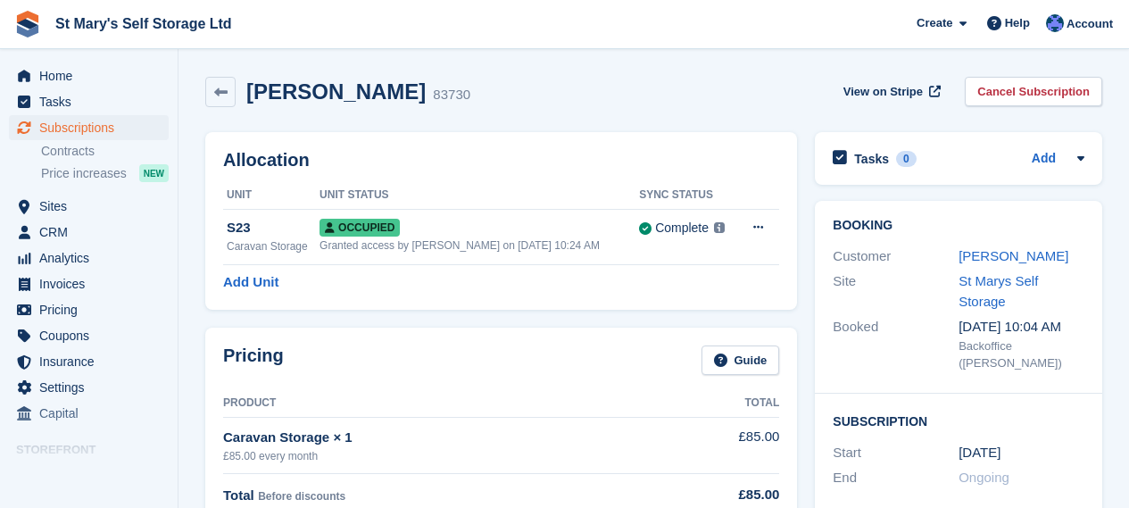
scroll to position [19, 0]
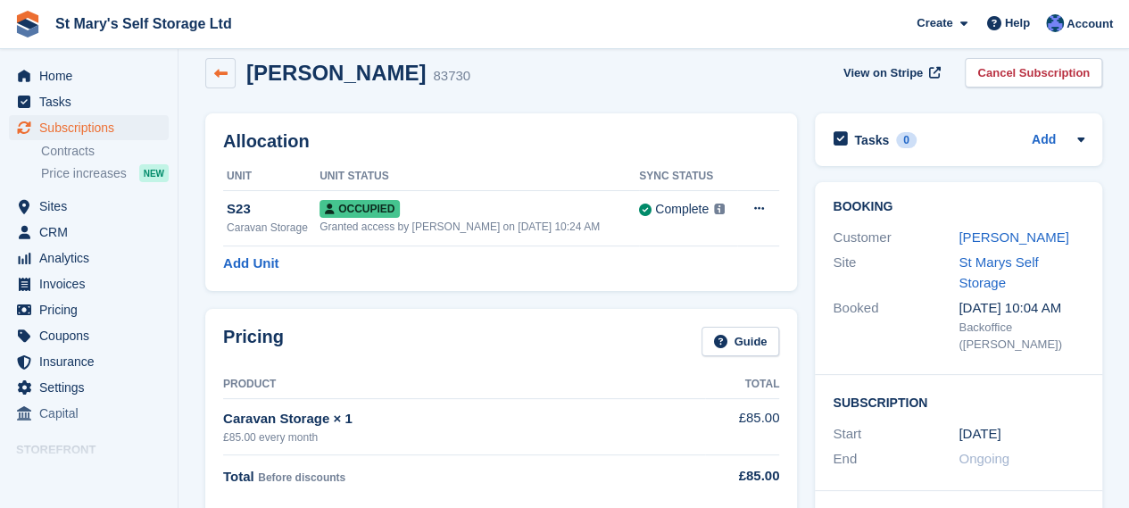
click at [221, 75] on icon at bounding box center [220, 73] width 13 height 13
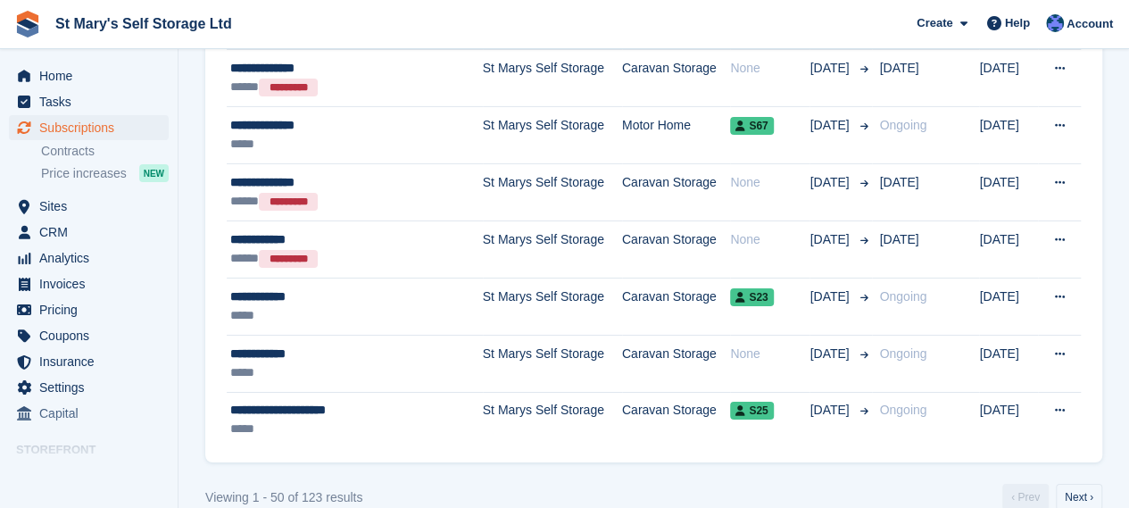
scroll to position [2909, 0]
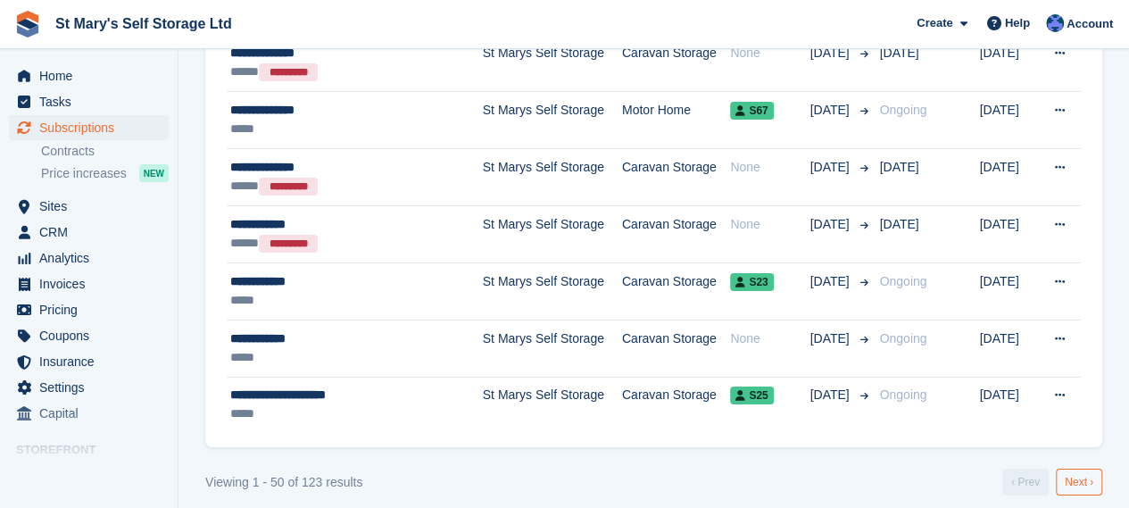
click at [1075, 473] on link "Next ›" at bounding box center [1079, 482] width 46 height 27
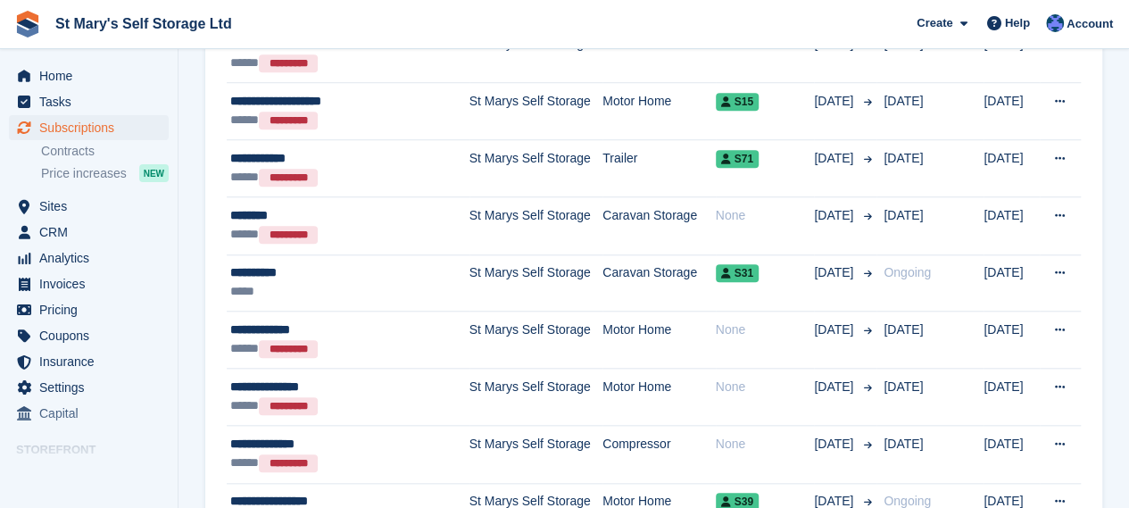
scroll to position [700, 0]
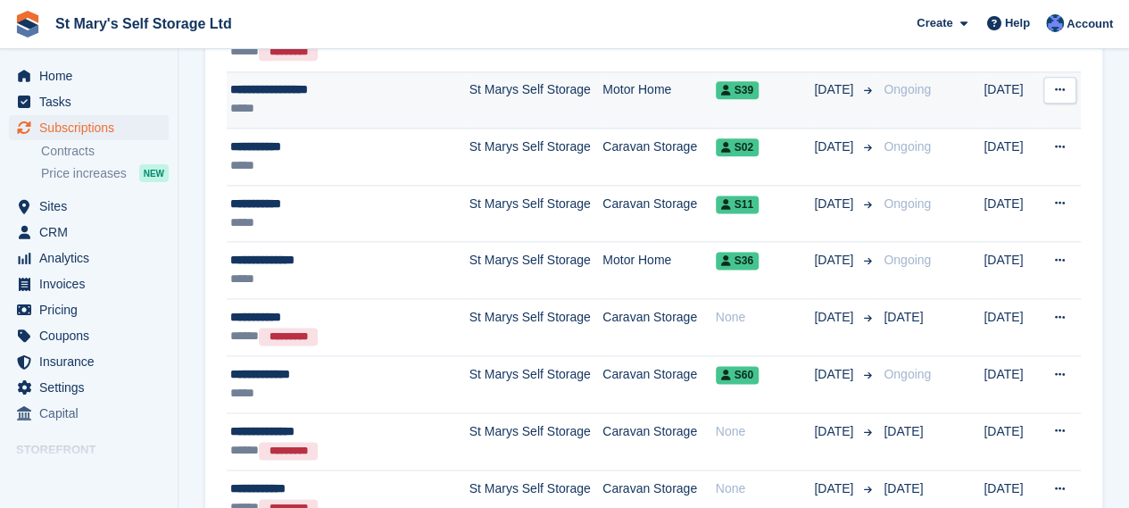
click at [471, 303] on td "St Marys Self Storage" at bounding box center [536, 327] width 134 height 57
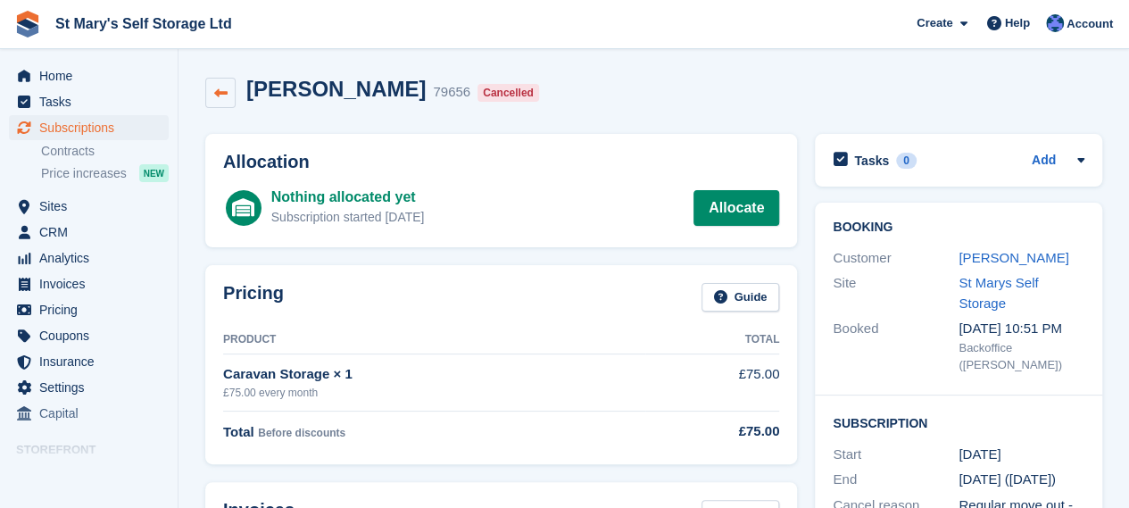
click at [218, 94] on icon at bounding box center [220, 93] width 13 height 13
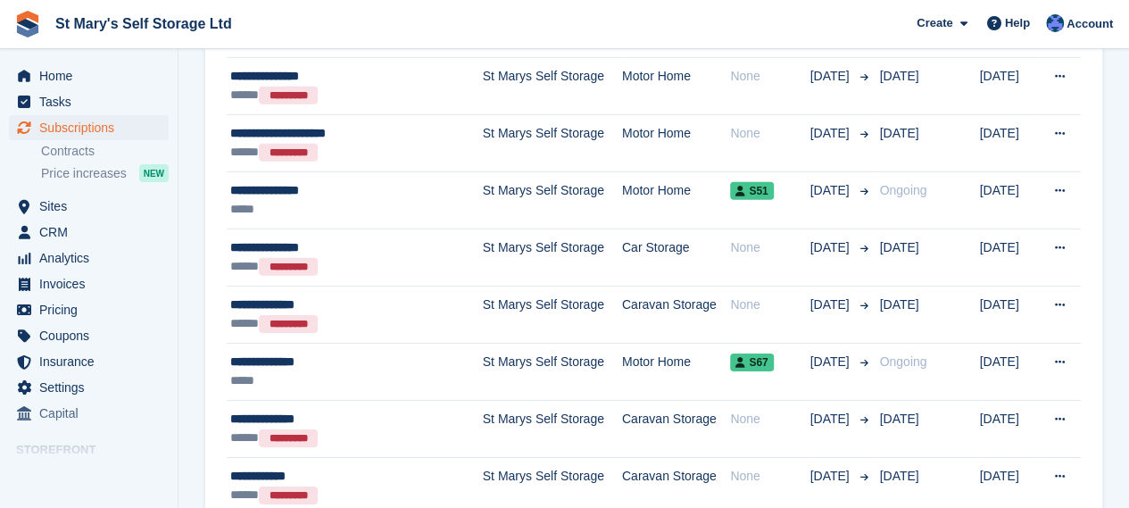
scroll to position [2909, 0]
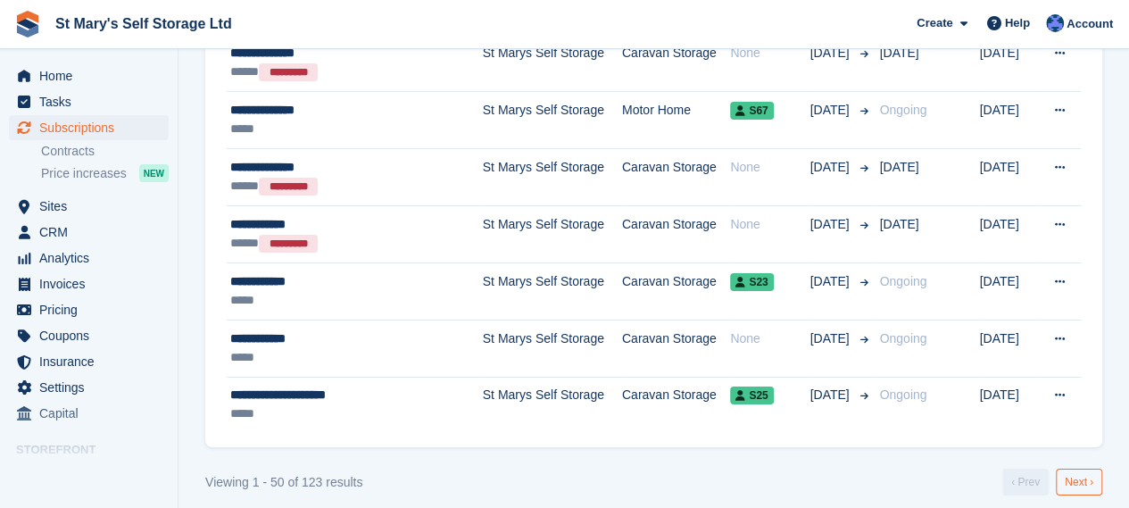
click at [1078, 477] on link "Next ›" at bounding box center [1079, 482] width 46 height 27
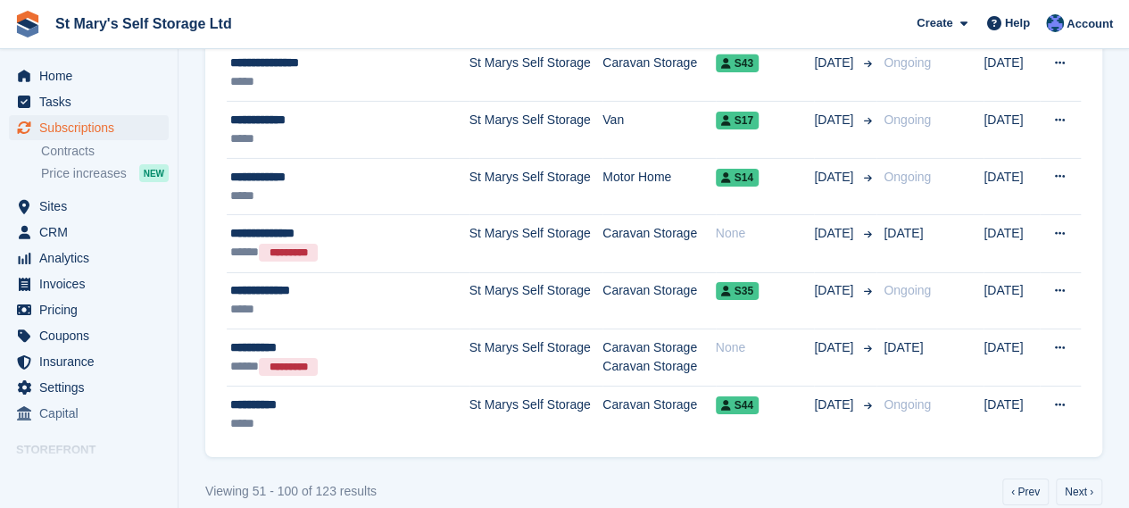
scroll to position [2911, 0]
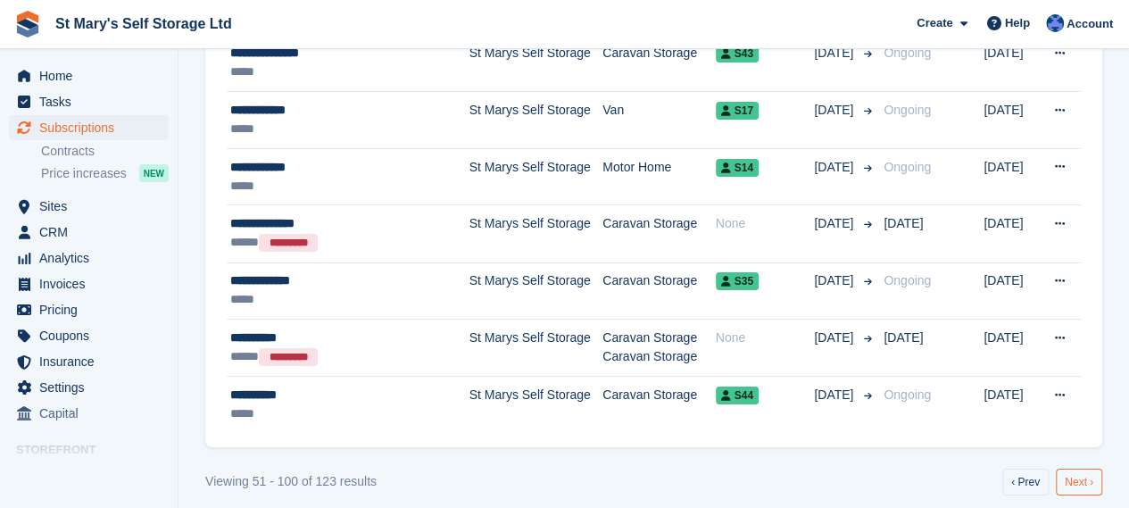
click at [1064, 469] on link "Next ›" at bounding box center [1079, 482] width 46 height 27
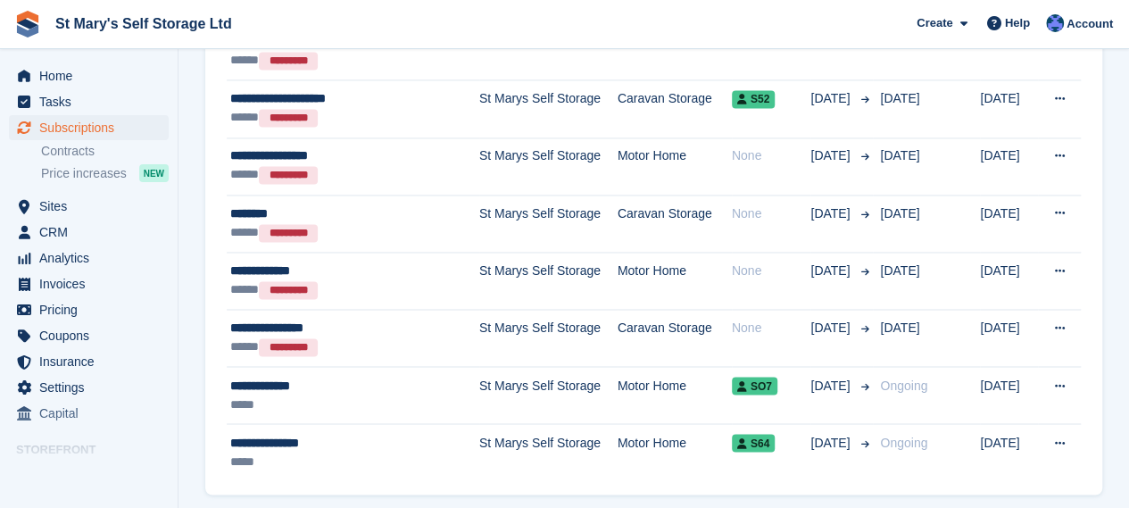
scroll to position [1382, 0]
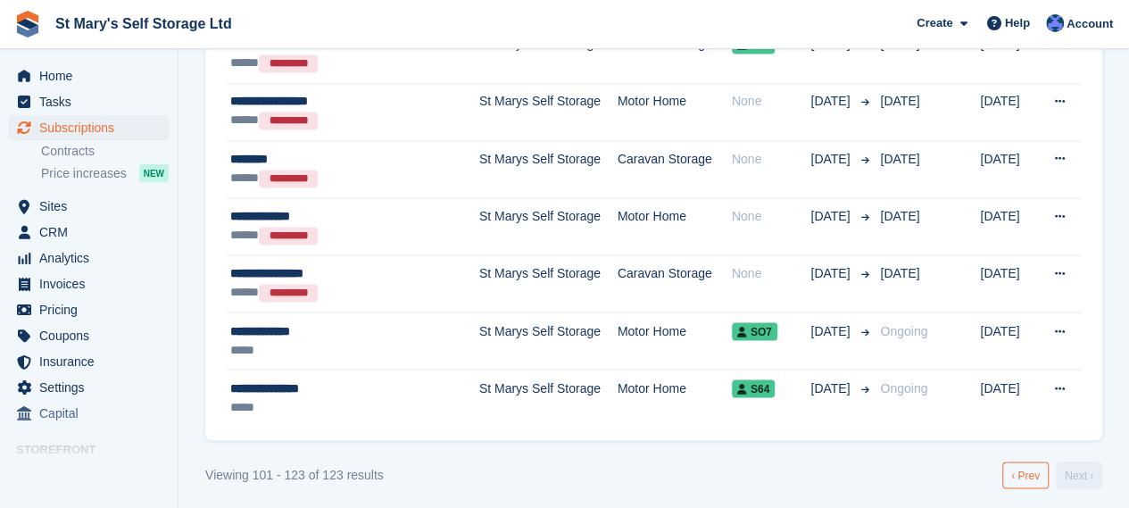
click at [1009, 461] on link "‹ Prev" at bounding box center [1025, 474] width 46 height 27
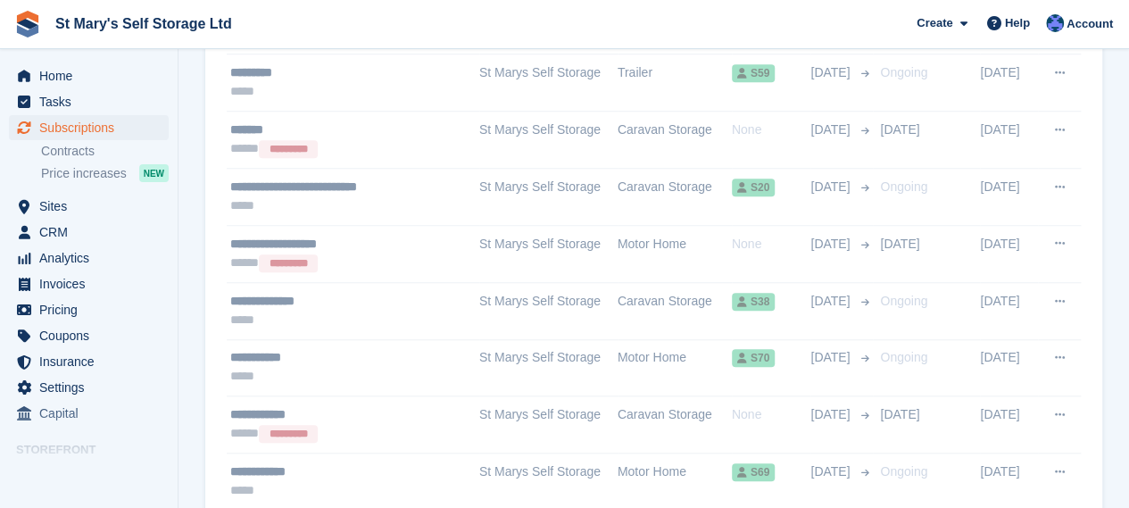
scroll to position [361, 0]
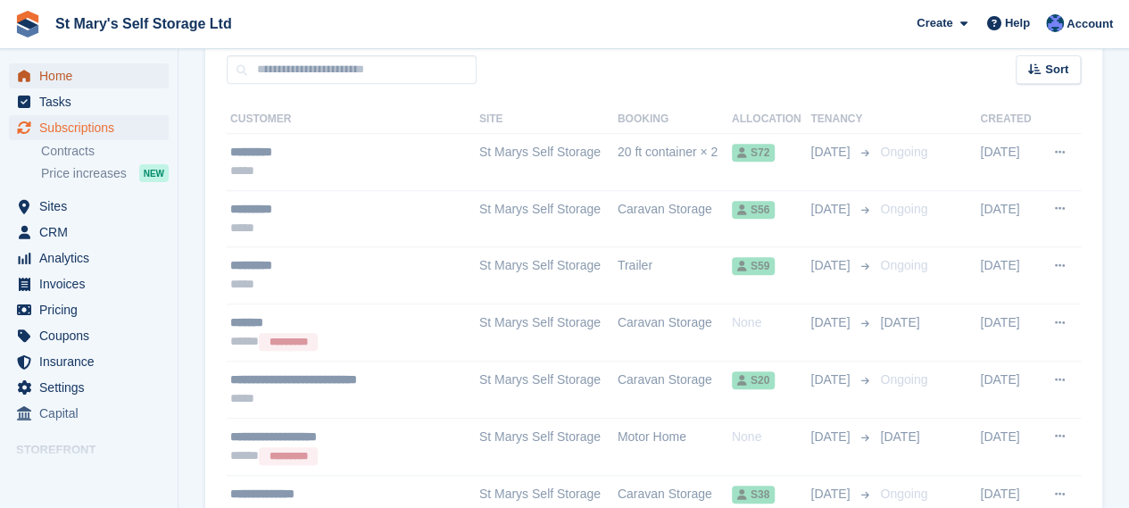
click at [125, 85] on span "Home" at bounding box center [92, 75] width 107 height 25
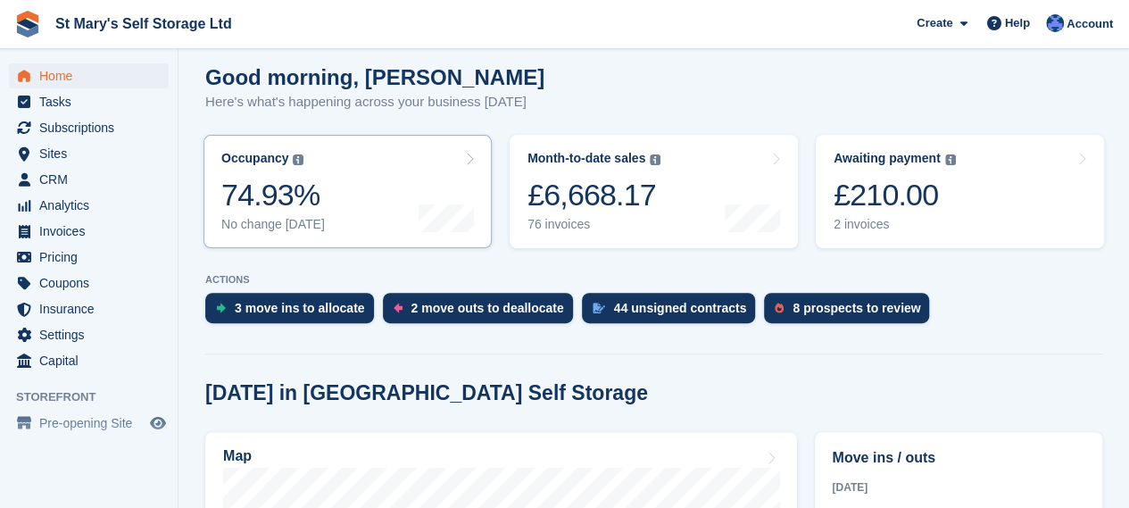
scroll to position [154, 0]
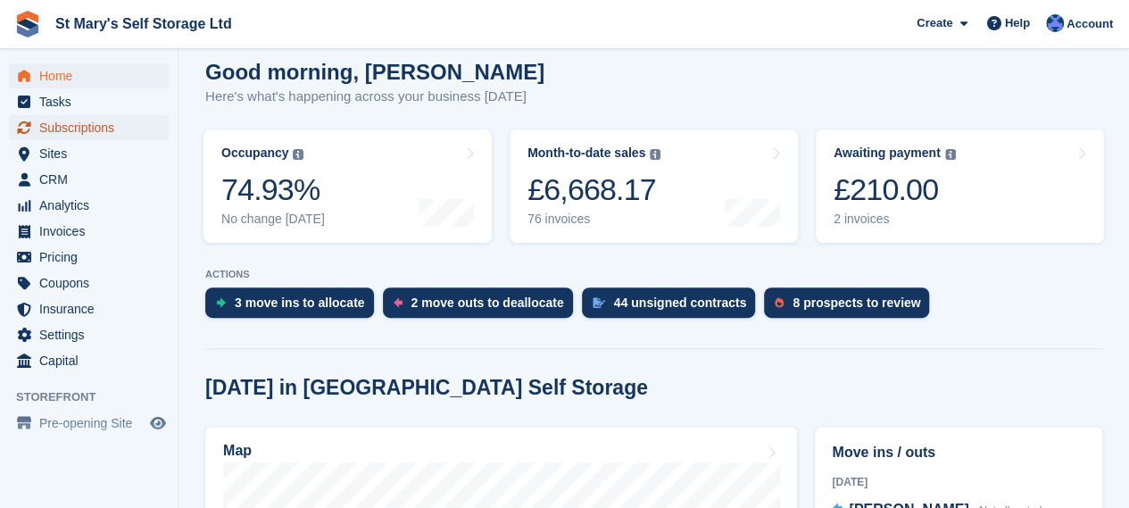
click at [142, 134] on span "Subscriptions" at bounding box center [92, 127] width 107 height 25
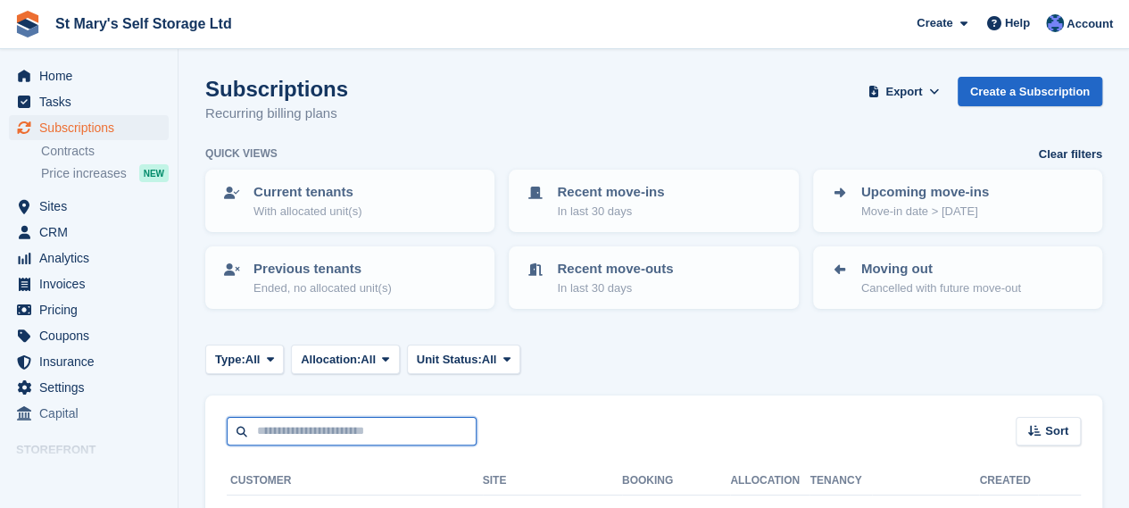
click at [320, 435] on input "text" at bounding box center [352, 431] width 250 height 29
type input "*******"
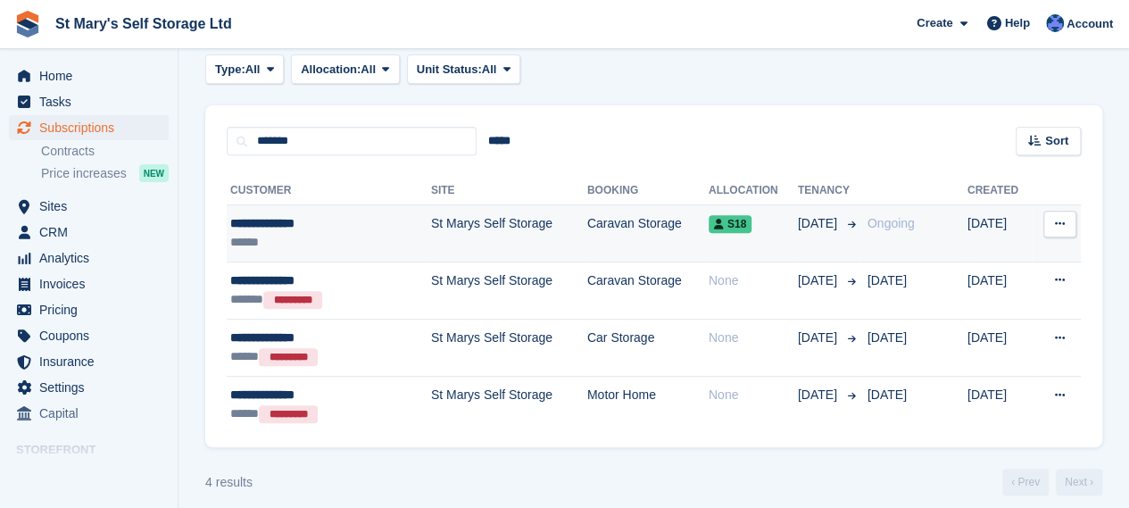
scroll to position [291, 0]
click at [331, 222] on div "**********" at bounding box center [307, 222] width 155 height 19
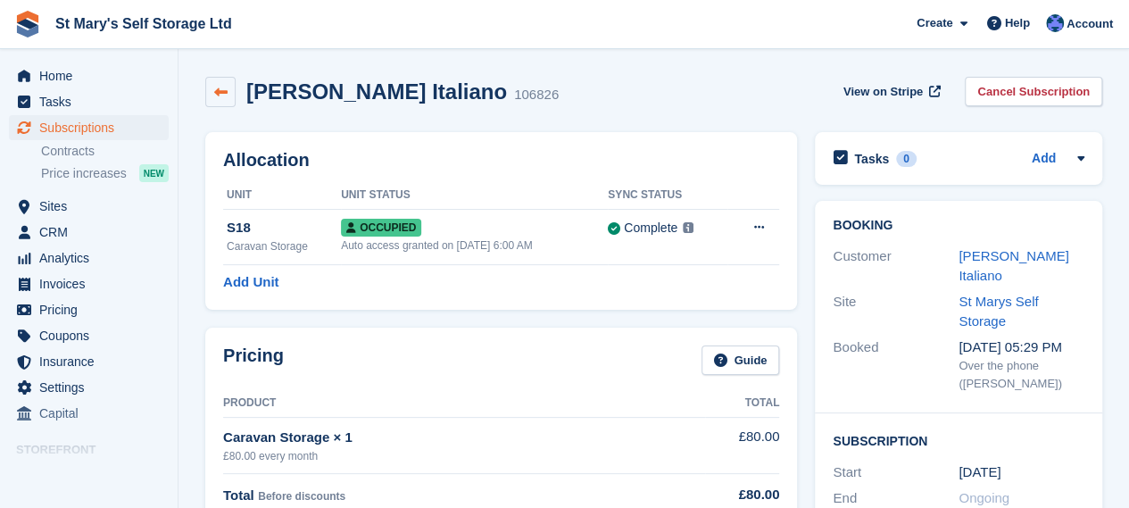
click at [218, 92] on icon at bounding box center [220, 92] width 13 height 13
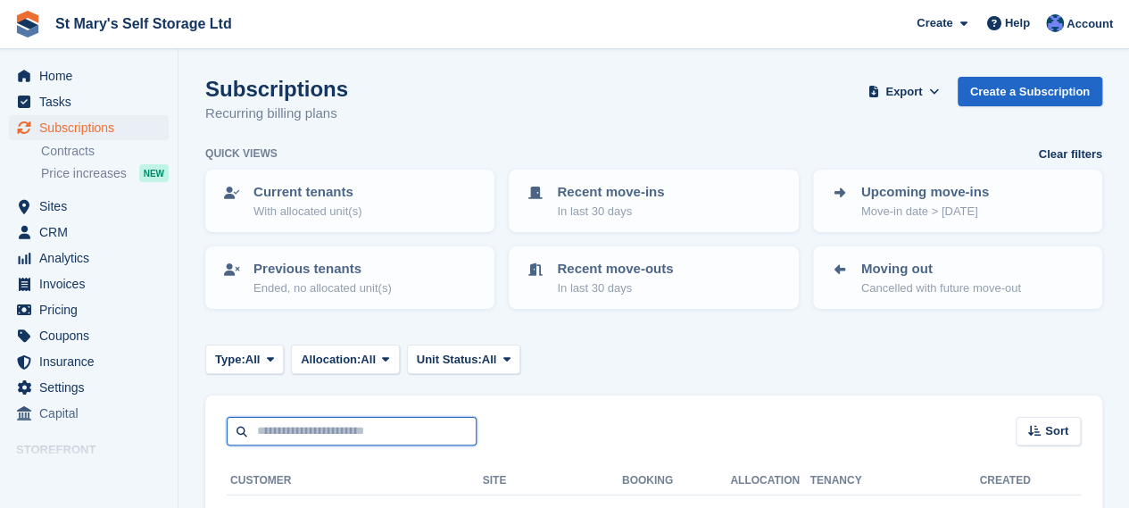
click at [359, 436] on input "text" at bounding box center [352, 431] width 250 height 29
type input "******"
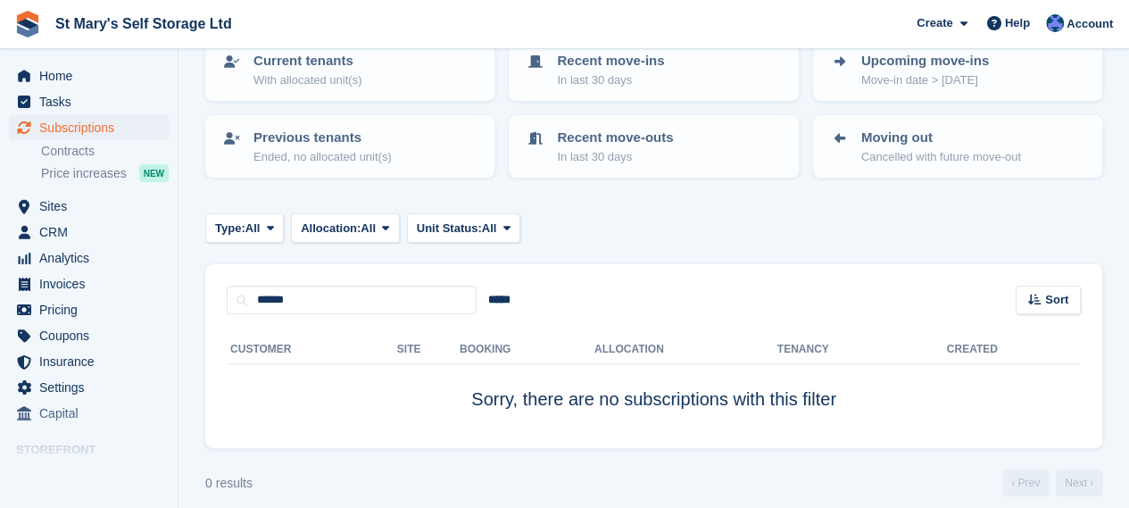
scroll to position [132, 0]
drag, startPoint x: 361, startPoint y: 303, endPoint x: 209, endPoint y: 338, distance: 155.7
click at [211, 331] on div "****** ***** Sort Sort by Customer name Date created Move in date Move out date…" at bounding box center [653, 355] width 897 height 185
type input "*****"
click at [328, 295] on input "*****" at bounding box center [352, 299] width 250 height 29
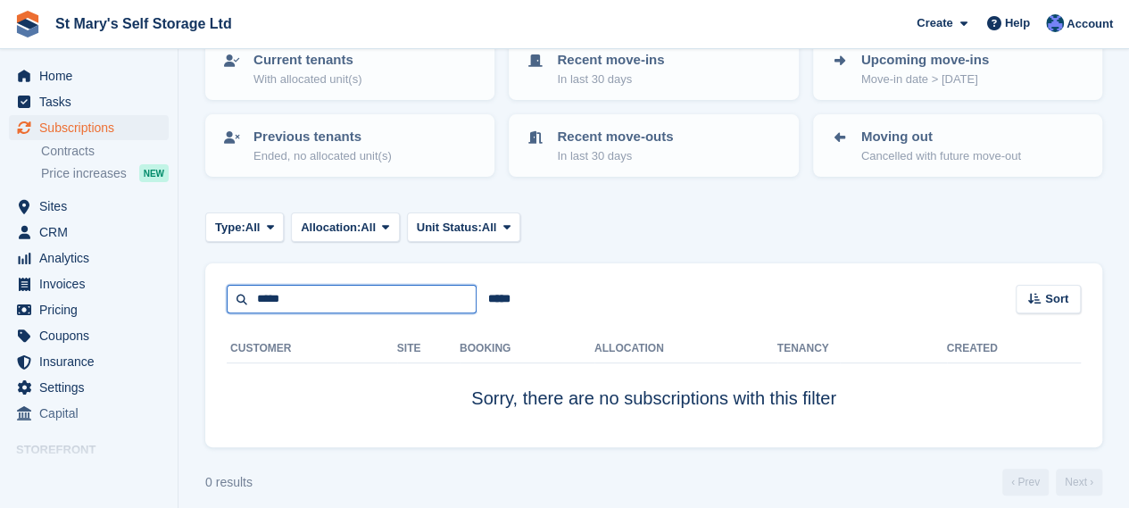
type input "*****"
click at [350, 304] on input "*****" at bounding box center [352, 299] width 250 height 29
type input "**********"
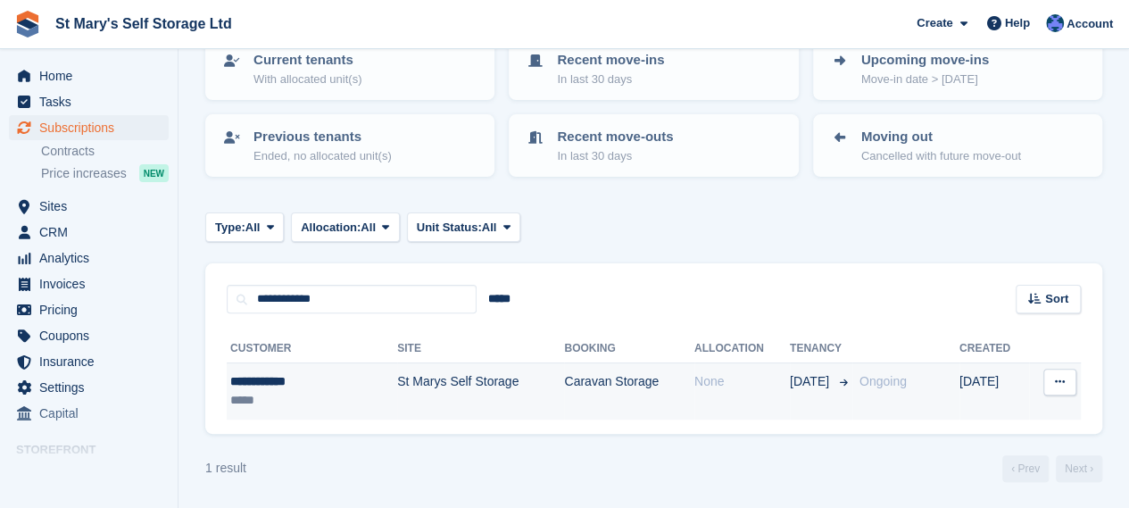
click at [459, 390] on td "St Marys Self Storage" at bounding box center [480, 391] width 167 height 56
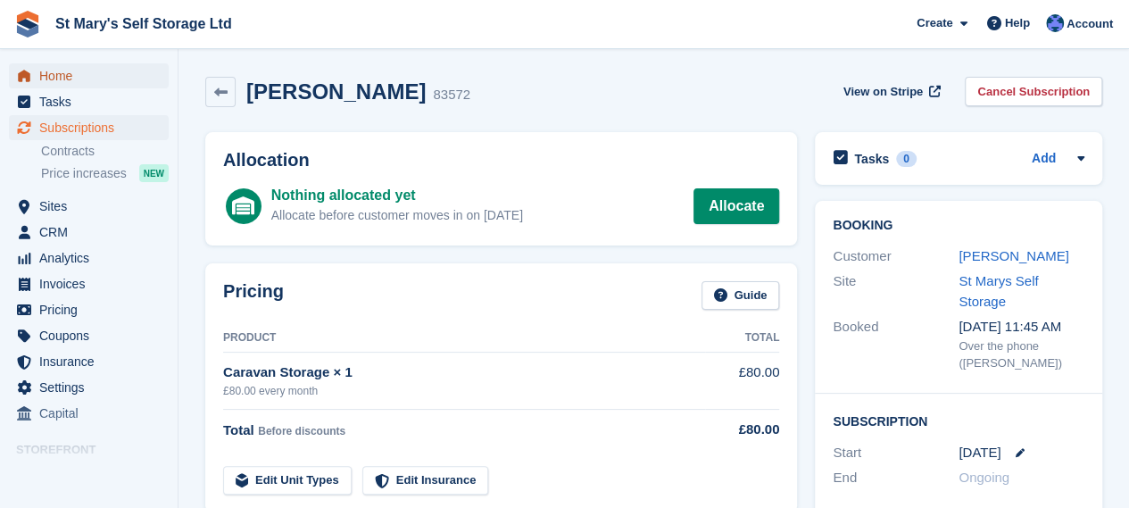
click at [73, 82] on span "Home" at bounding box center [92, 75] width 107 height 25
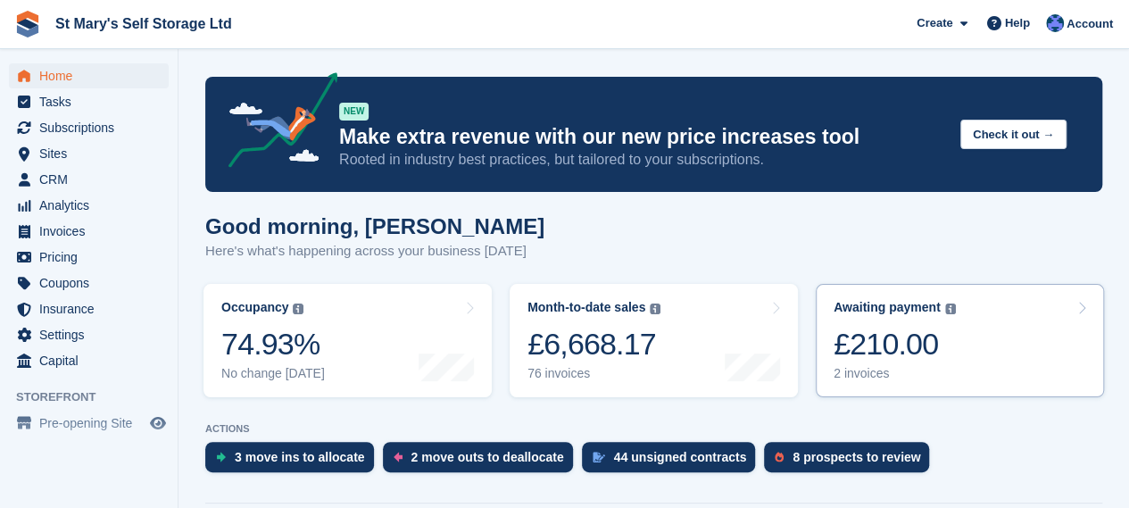
click at [1008, 363] on link "Awaiting payment The total outstanding balance on all open invoices. £210.00 2 …" at bounding box center [960, 340] width 288 height 113
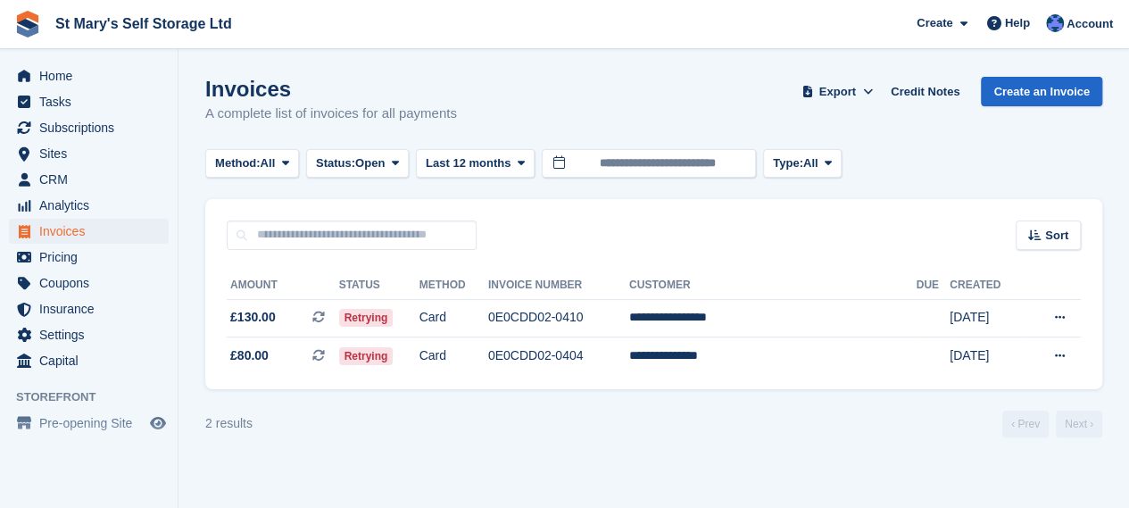
click at [1008, 363] on td "[DATE]" at bounding box center [988, 355] width 76 height 37
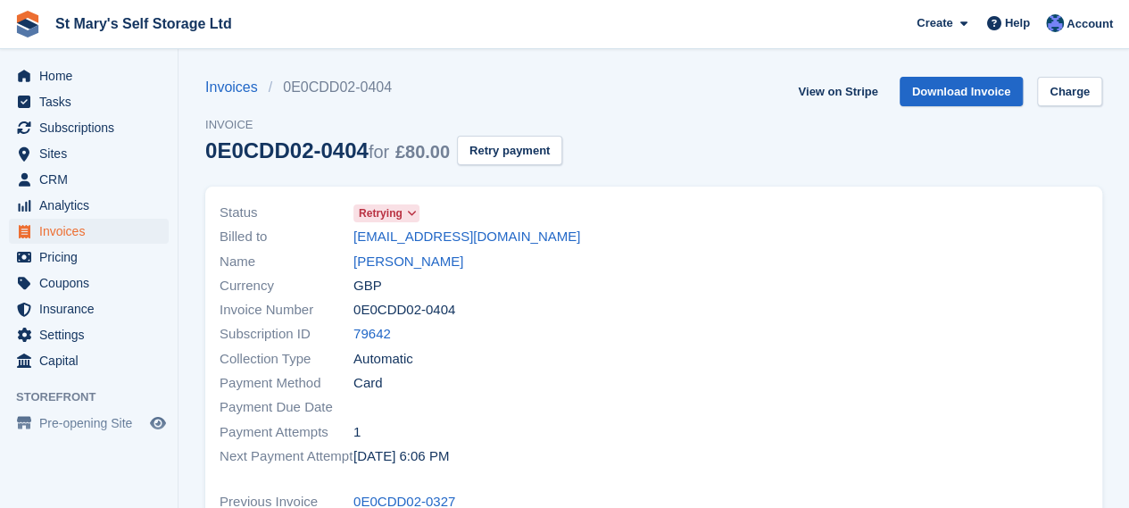
click at [1008, 363] on div at bounding box center [876, 334] width 445 height 289
click at [64, 85] on span "Home" at bounding box center [92, 75] width 107 height 25
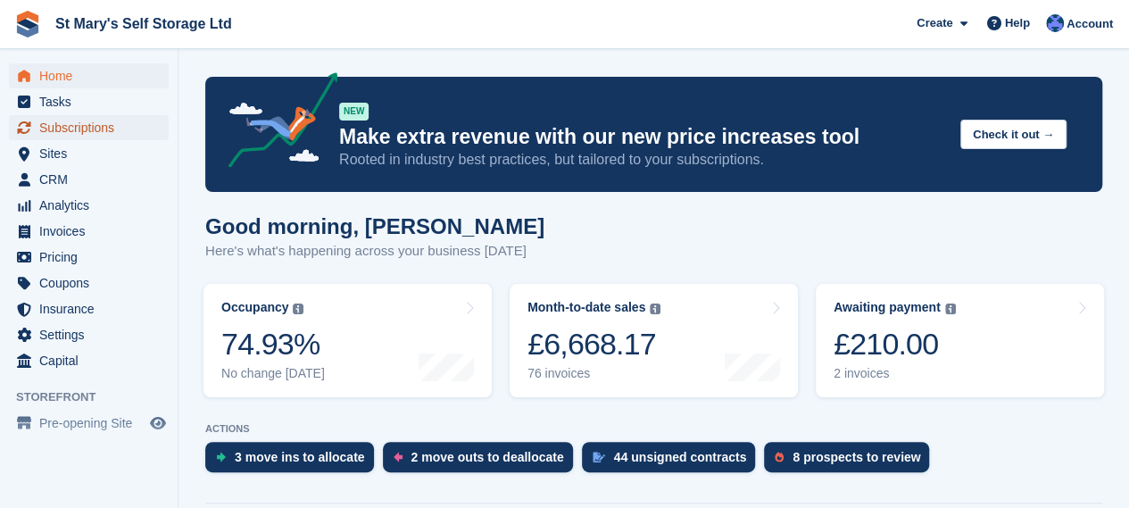
click at [97, 115] on span "Subscriptions" at bounding box center [92, 127] width 107 height 25
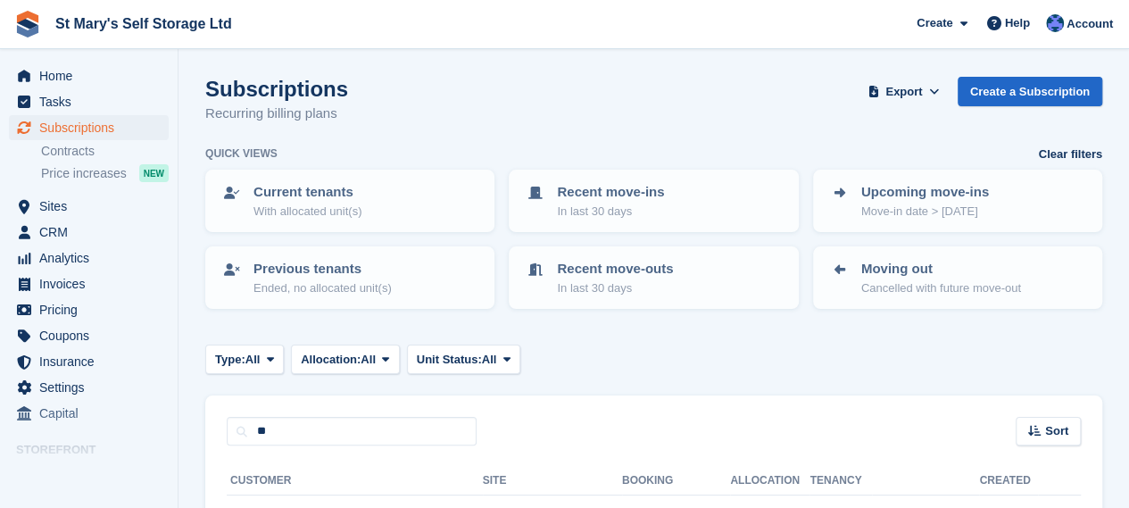
type input "*"
type input "*******"
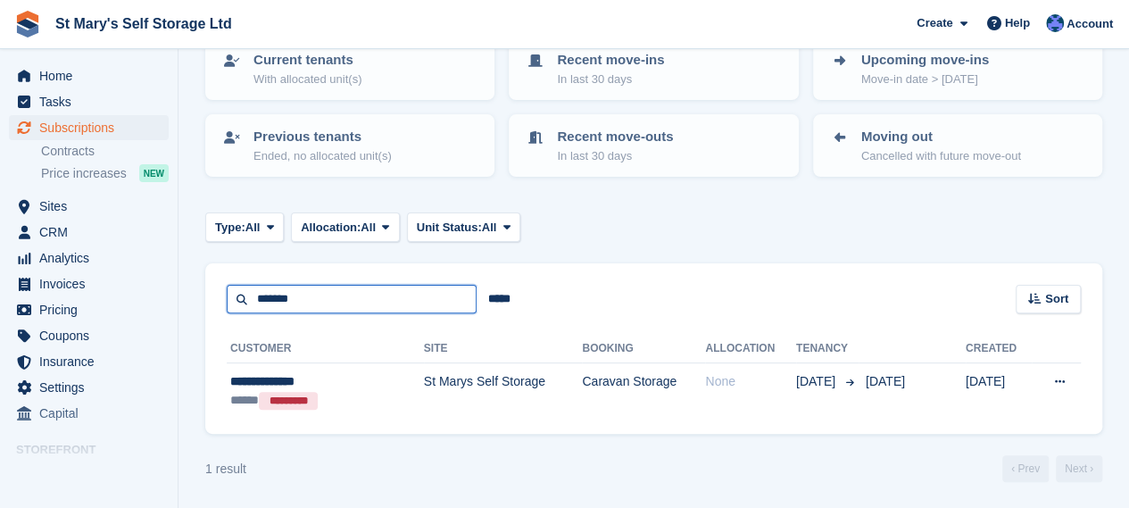
drag, startPoint x: 308, startPoint y: 292, endPoint x: 280, endPoint y: 294, distance: 27.7
click at [281, 294] on input "*******" at bounding box center [352, 299] width 250 height 29
type input "*"
type input "********"
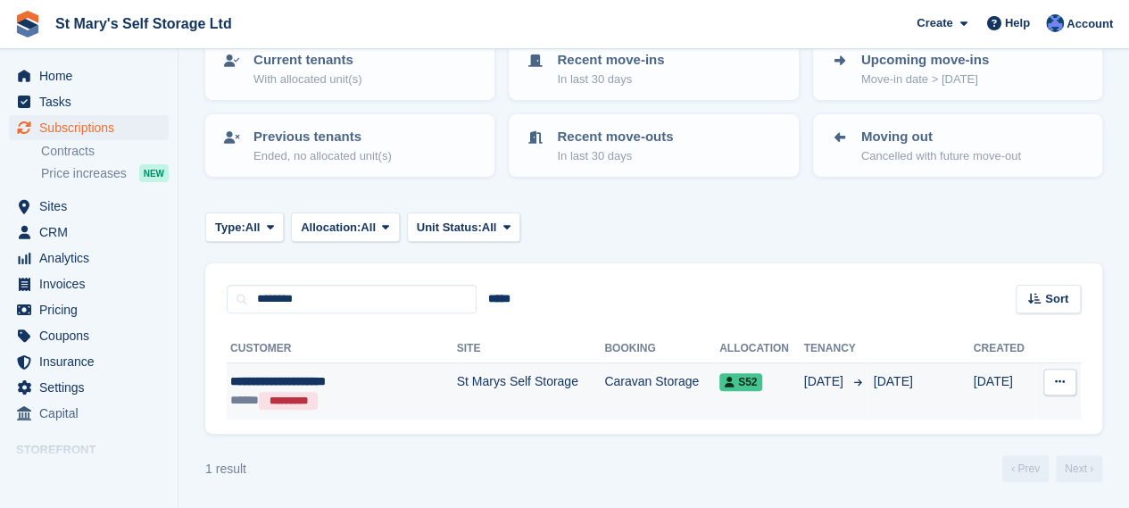
click at [539, 385] on td "St Marys Self Storage" at bounding box center [531, 391] width 148 height 57
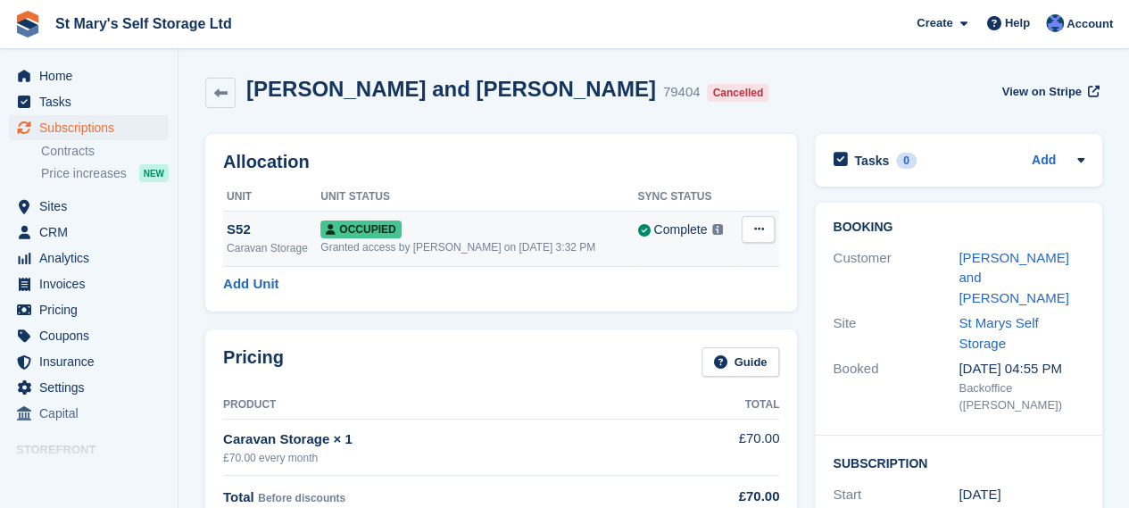
click at [765, 229] on button at bounding box center [758, 229] width 33 height 27
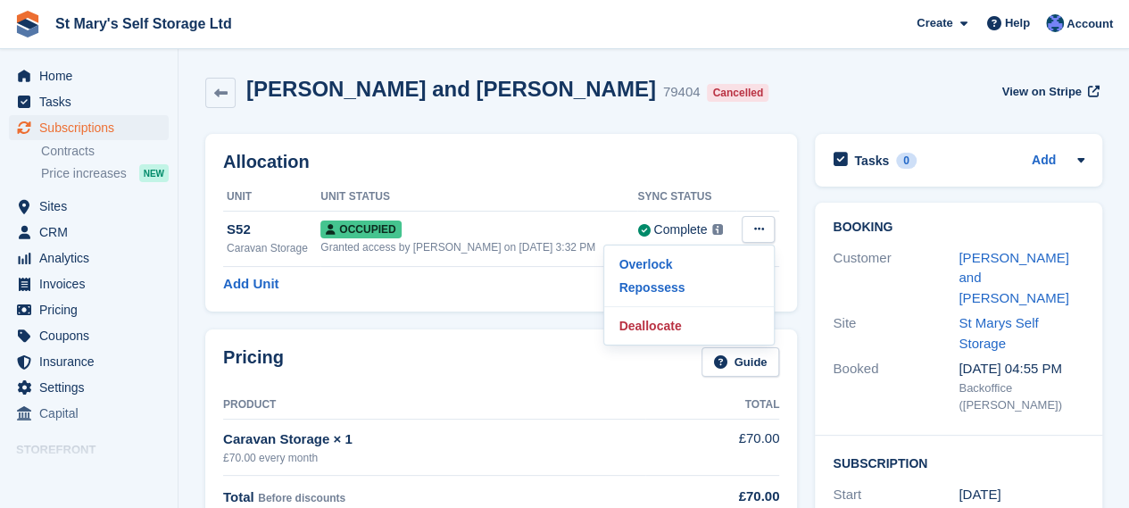
click at [730, 74] on div "[PERSON_NAME] and [PERSON_NAME] 79404 Cancelled View on Stripe" at bounding box center [653, 96] width 915 height 57
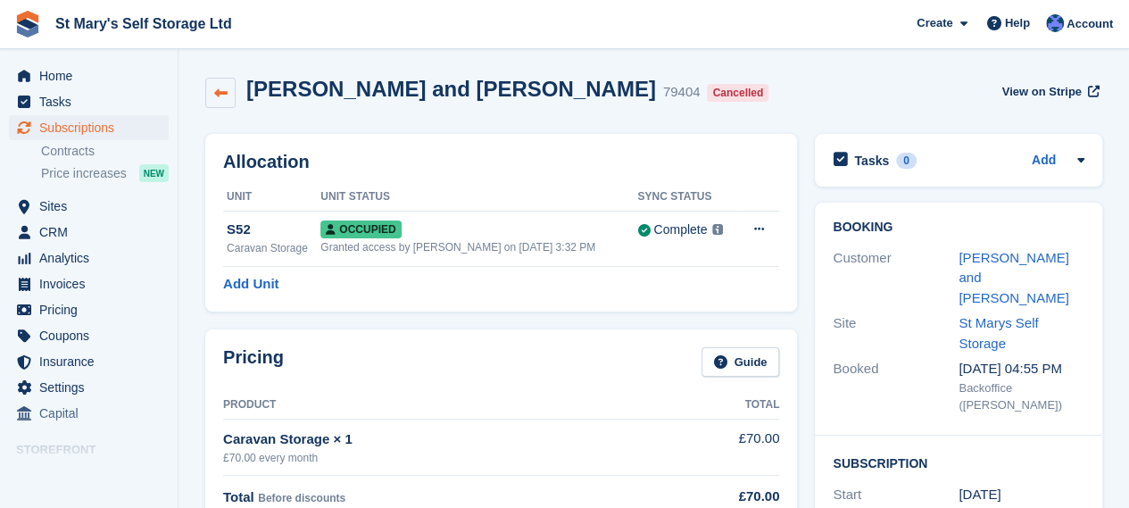
click at [221, 99] on icon at bounding box center [220, 93] width 13 height 13
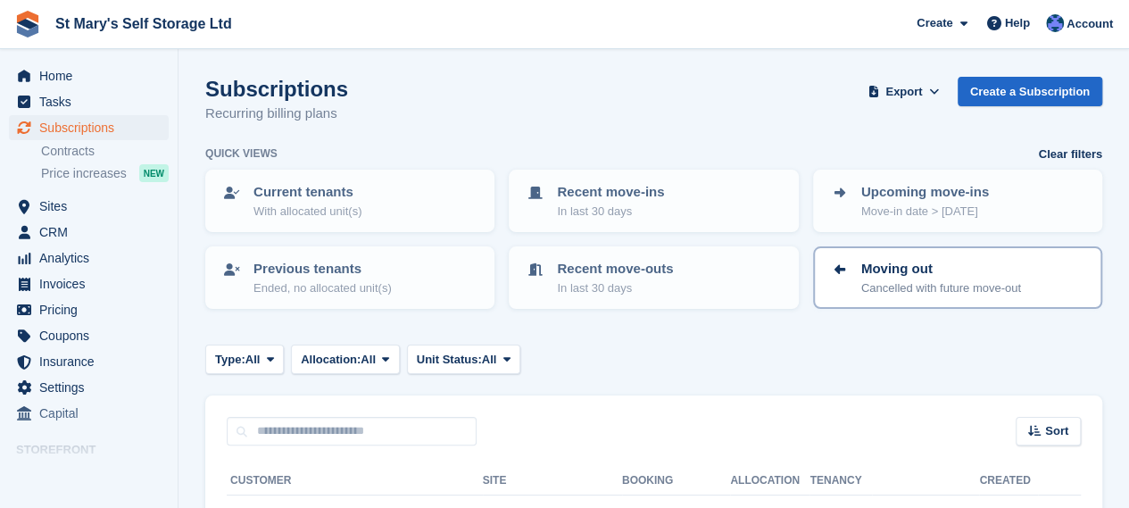
click at [918, 286] on p "Cancelled with future move-out" at bounding box center [941, 288] width 160 height 18
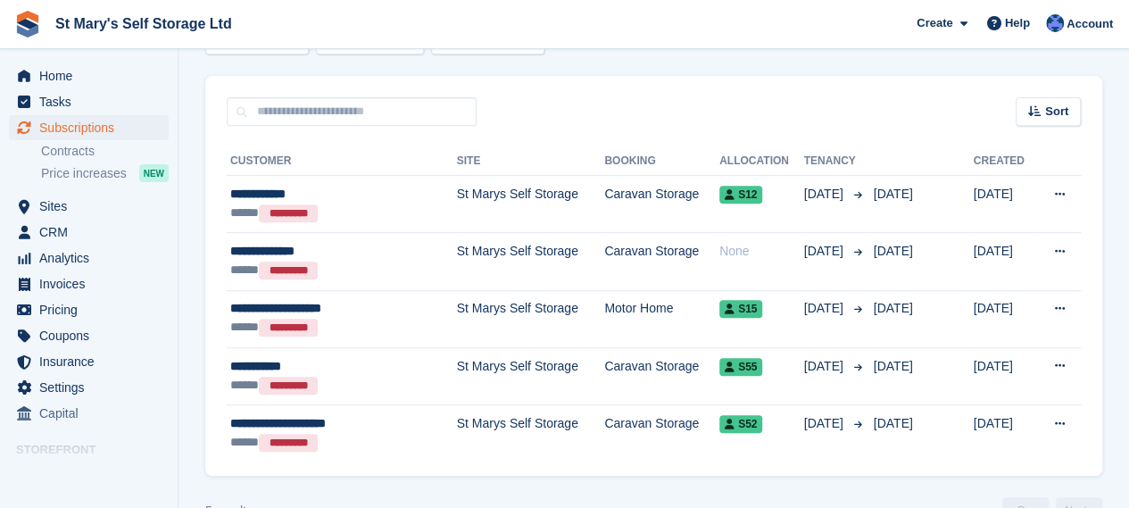
scroll to position [347, 0]
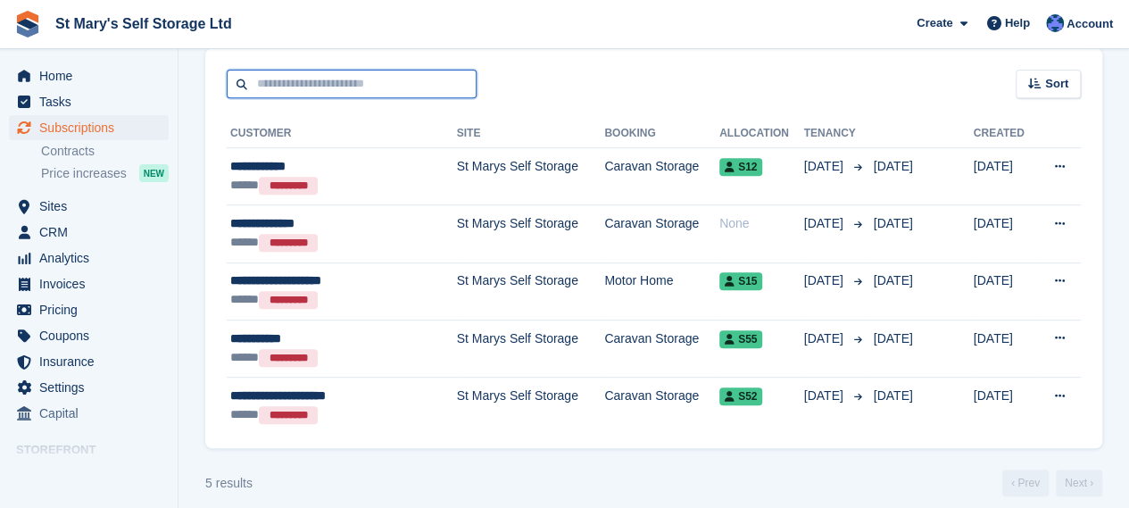
click at [339, 86] on input "text" at bounding box center [352, 84] width 250 height 29
type input "*******"
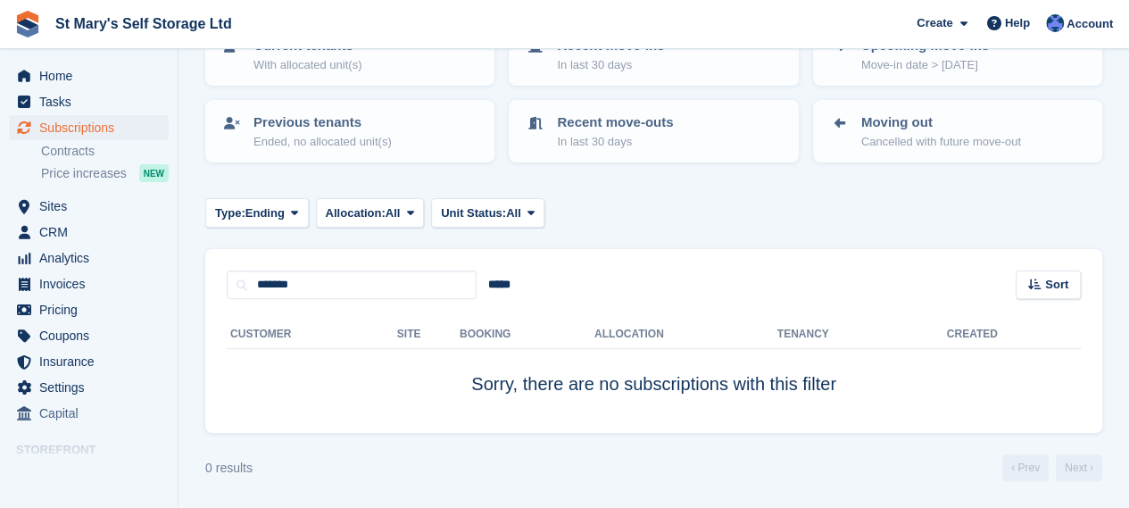
scroll to position [145, 0]
click at [316, 285] on input "*******" at bounding box center [352, 285] width 250 height 29
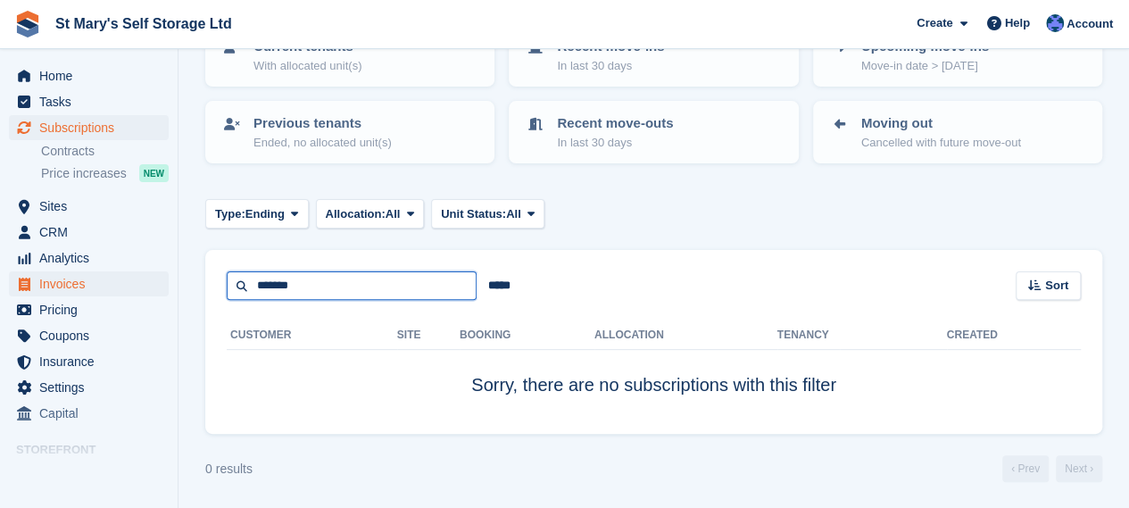
drag, startPoint x: 303, startPoint y: 278, endPoint x: 123, endPoint y: 292, distance: 180.8
click at [123, 292] on div "Home Tasks Subscriptions Subscriptions Subscriptions Contracts Price increases …" at bounding box center [564, 182] width 1129 height 654
type input "********"
click at [328, 278] on input "********" at bounding box center [352, 285] width 250 height 29
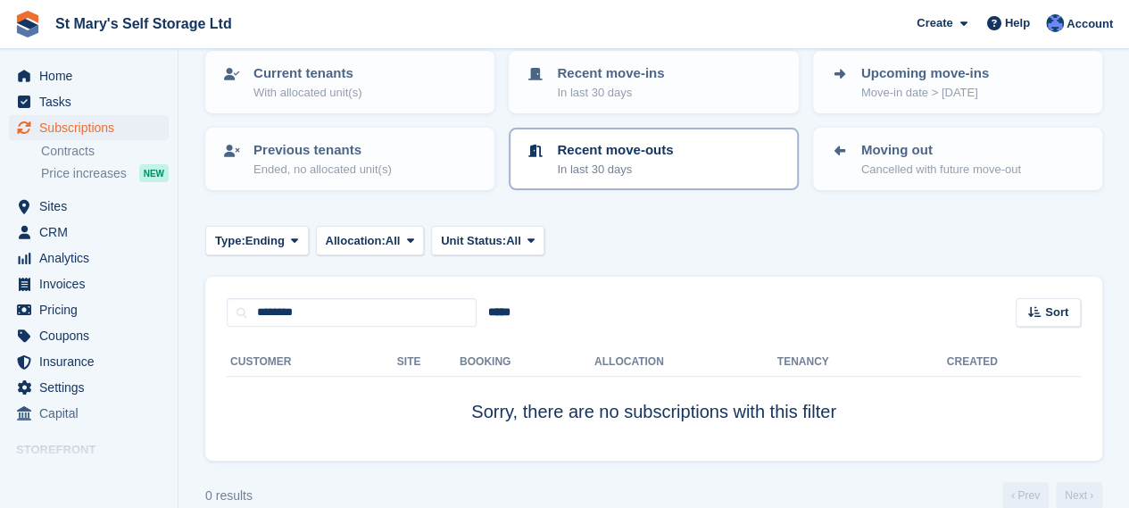
scroll to position [120, 0]
click at [317, 69] on p "Current tenants" at bounding box center [307, 72] width 108 height 21
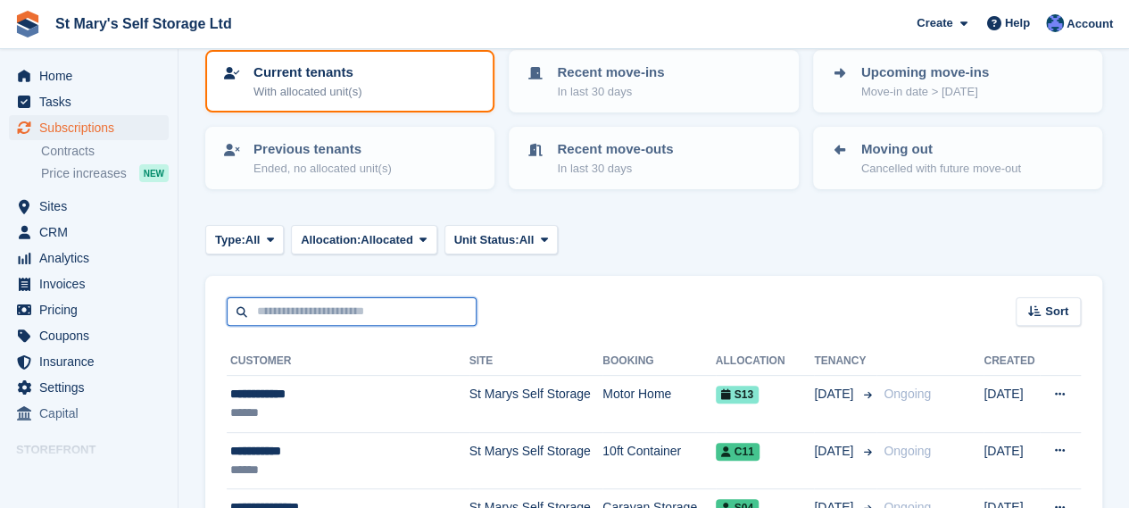
click at [338, 309] on input "text" at bounding box center [352, 311] width 250 height 29
type input "********"
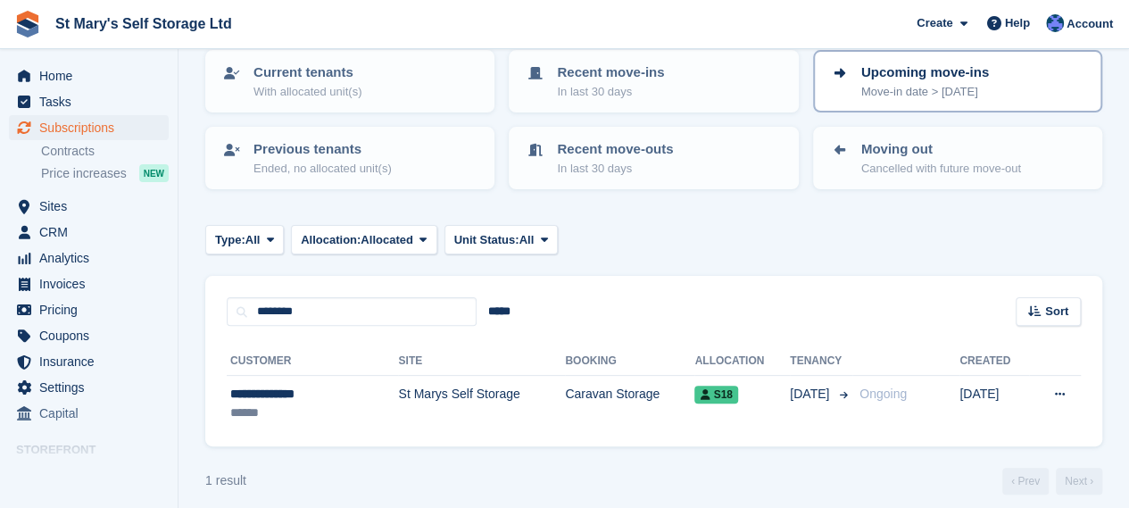
click at [962, 84] on p "Move-in date > [DATE]" at bounding box center [925, 92] width 128 height 18
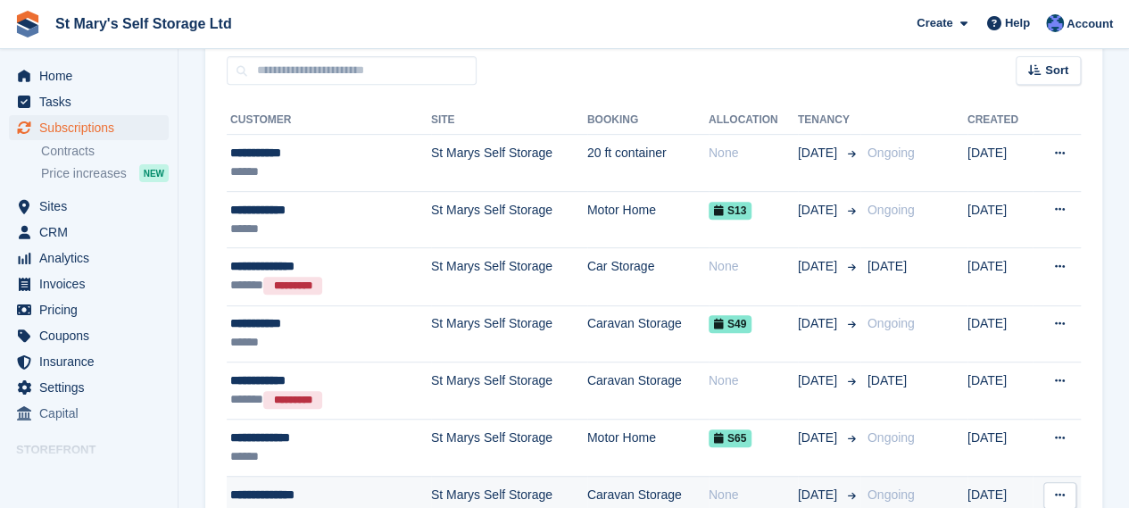
scroll to position [361, 0]
click at [750, 296] on td "None" at bounding box center [753, 276] width 89 height 57
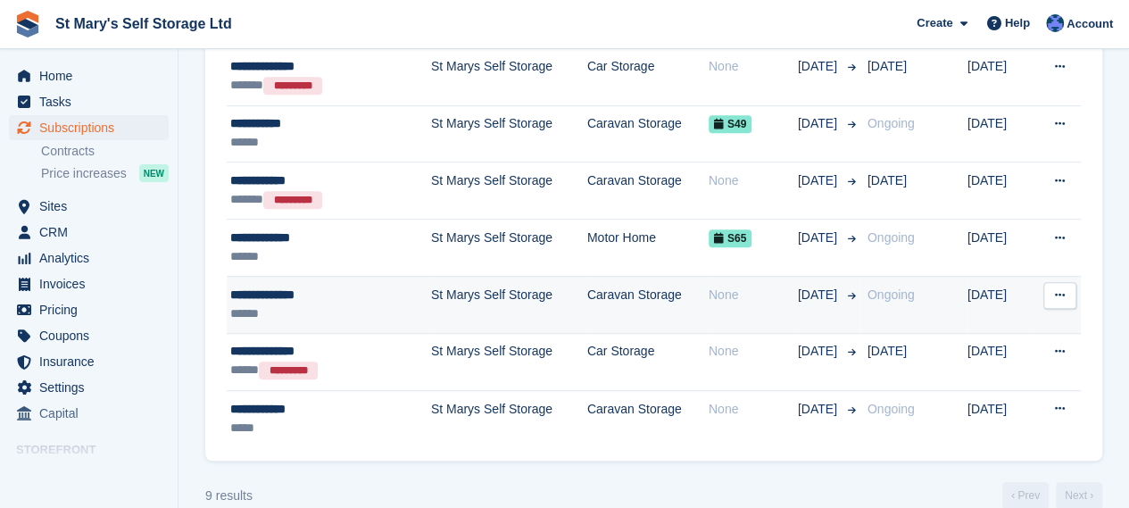
scroll to position [562, 0]
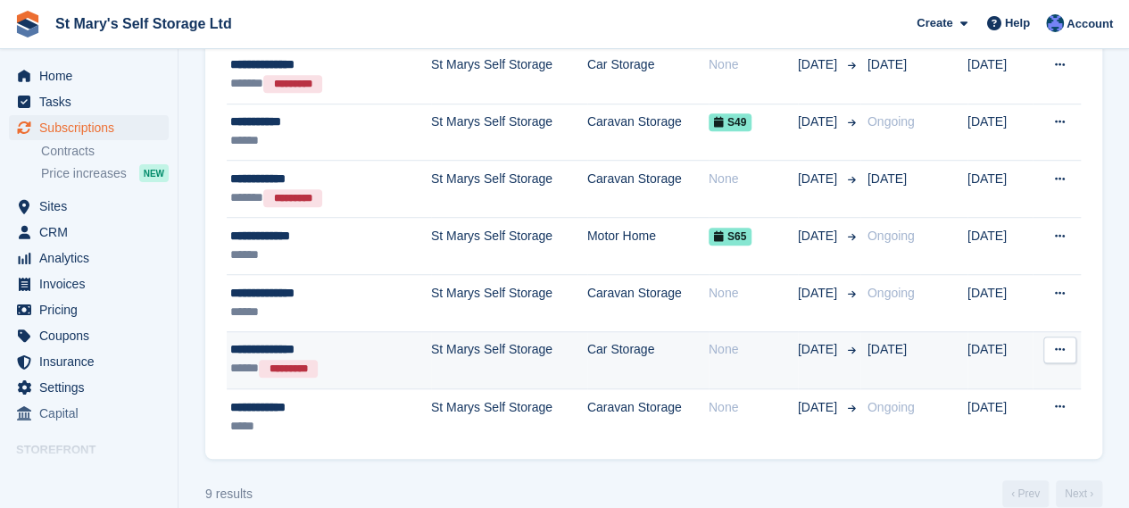
click at [721, 354] on div "None" at bounding box center [753, 349] width 89 height 19
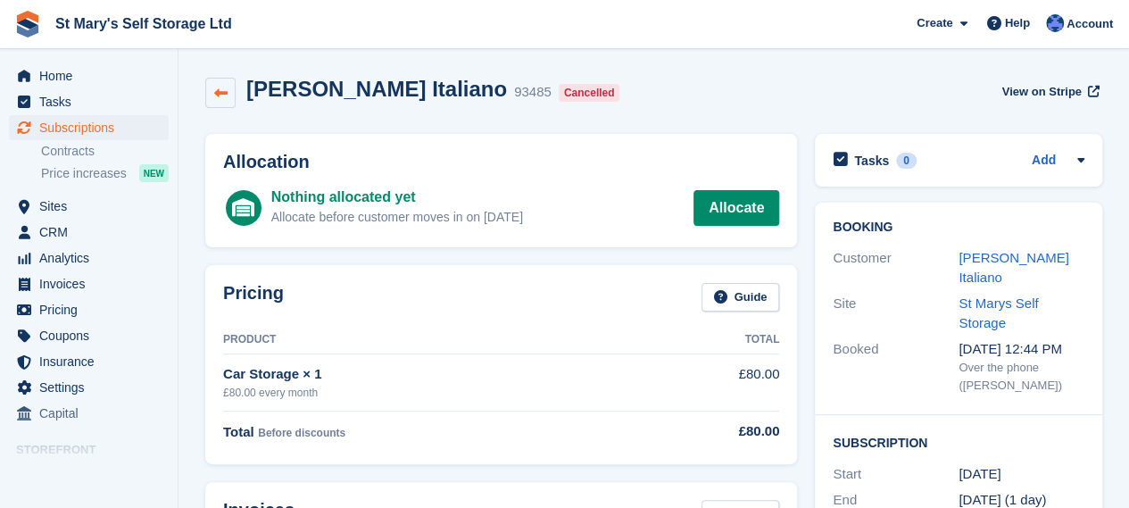
click at [232, 95] on link at bounding box center [220, 93] width 30 height 30
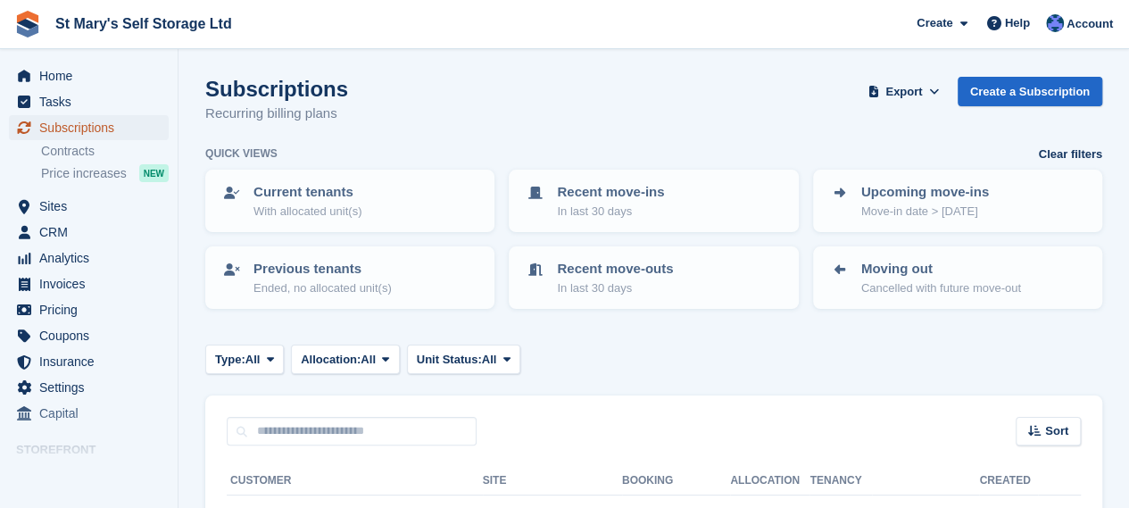
click at [94, 127] on span "Subscriptions" at bounding box center [92, 127] width 107 height 25
click at [141, 122] on span "Subscriptions" at bounding box center [92, 127] width 107 height 25
click at [312, 434] on input "text" at bounding box center [352, 431] width 250 height 29
type input "********"
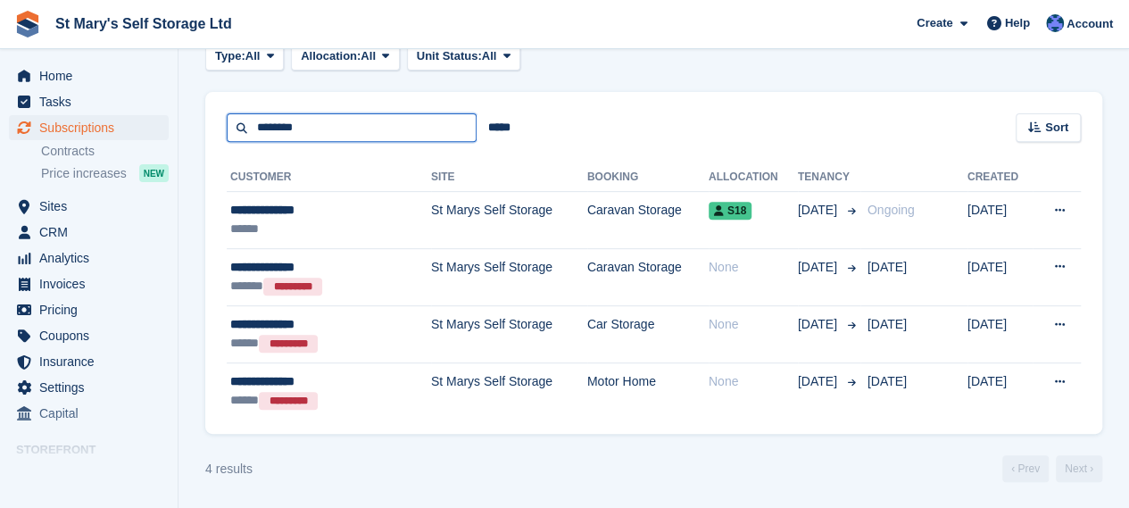
drag, startPoint x: 323, startPoint y: 120, endPoint x: 227, endPoint y: 114, distance: 96.6
click at [256, 106] on div "******** ***** Sort Sort by Customer name Date created Move in date Move out da…" at bounding box center [653, 117] width 897 height 51
type input "******"
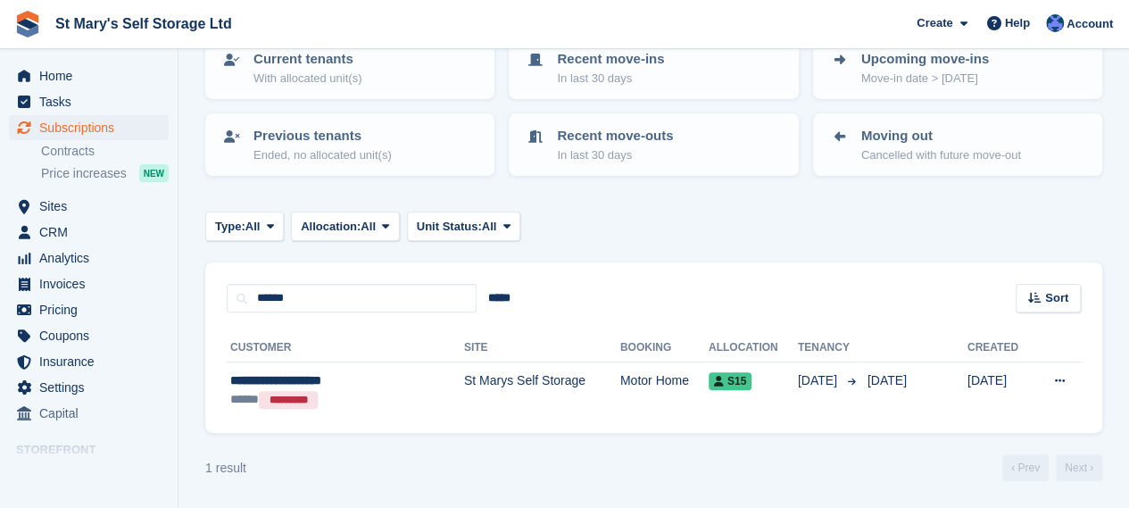
scroll to position [132, 0]
click at [327, 302] on input "******" at bounding box center [352, 299] width 250 height 29
type input "******"
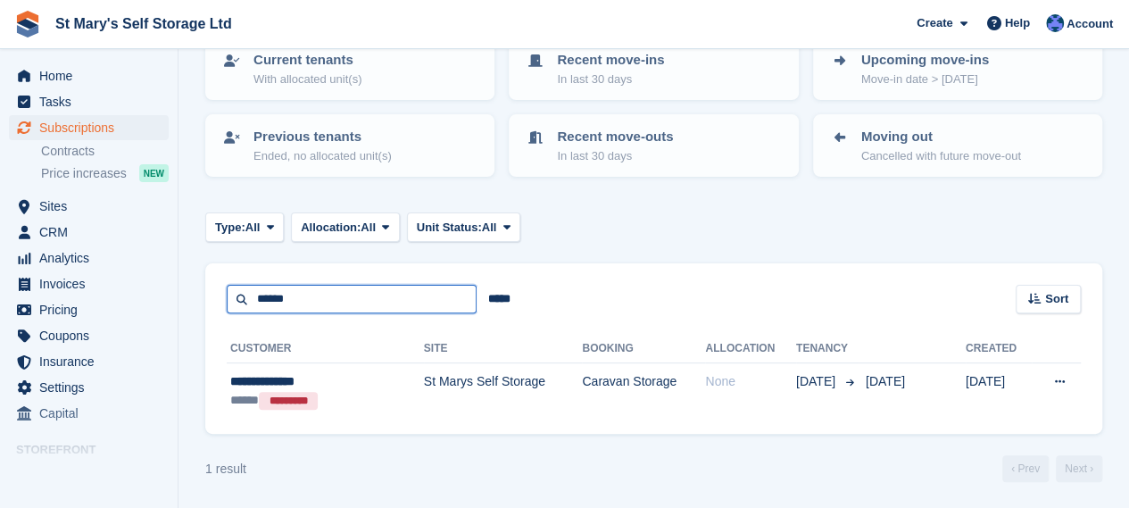
click at [327, 302] on input "******" at bounding box center [352, 299] width 250 height 29
type input "*"
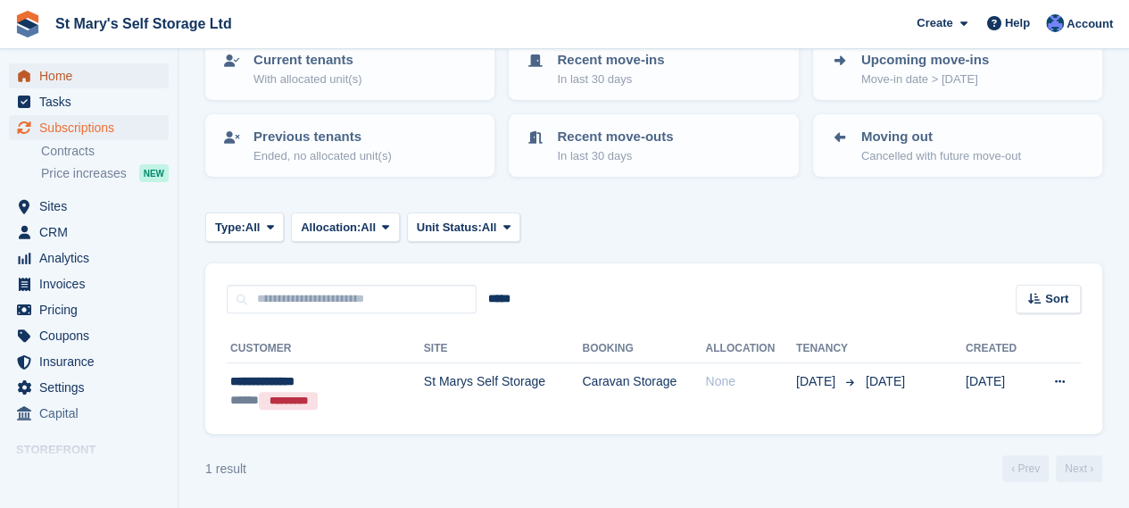
click at [117, 74] on span "Home" at bounding box center [92, 75] width 107 height 25
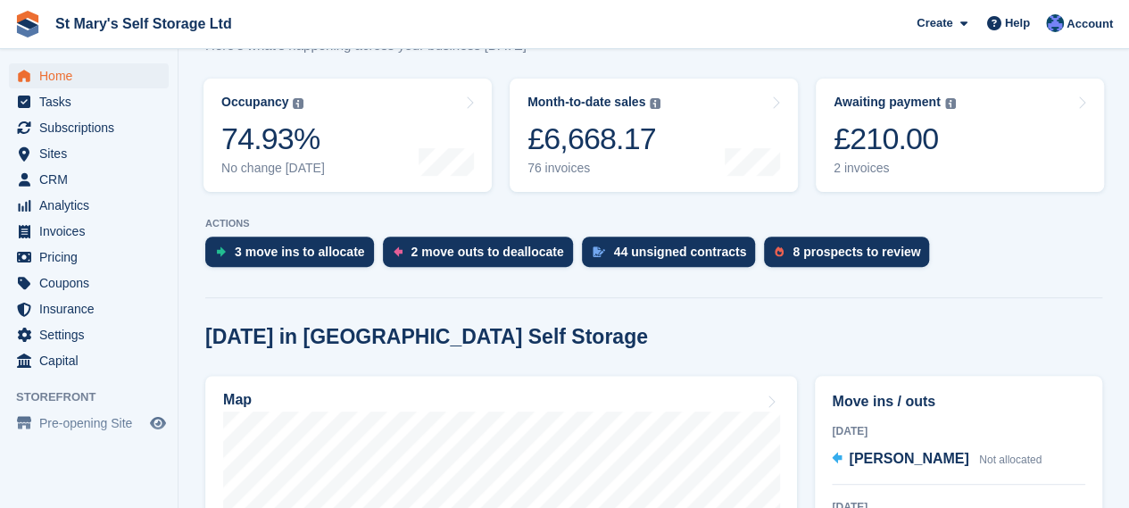
click at [627, 243] on div "44 unsigned contracts" at bounding box center [669, 251] width 174 height 30
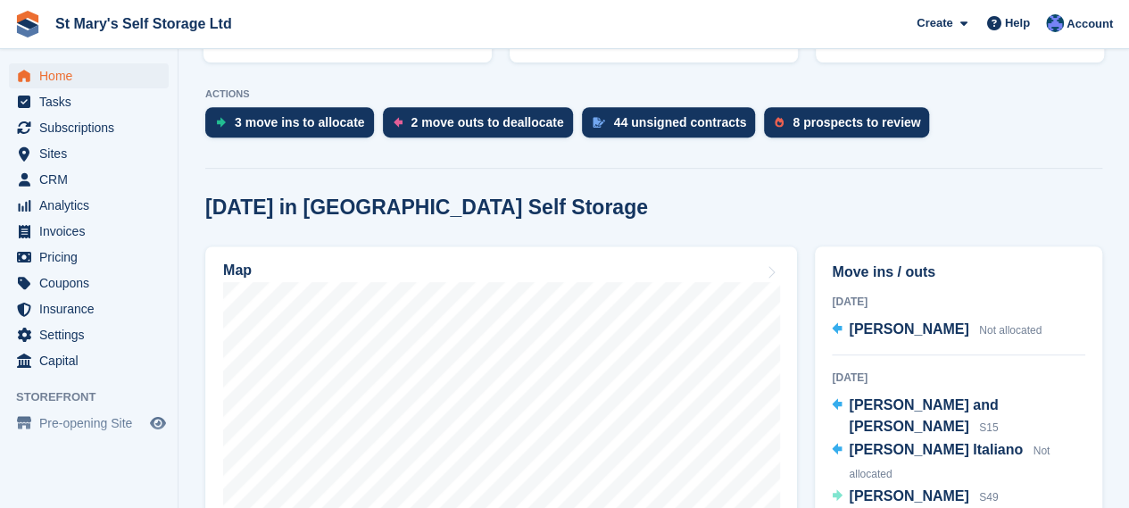
scroll to position [353, 0]
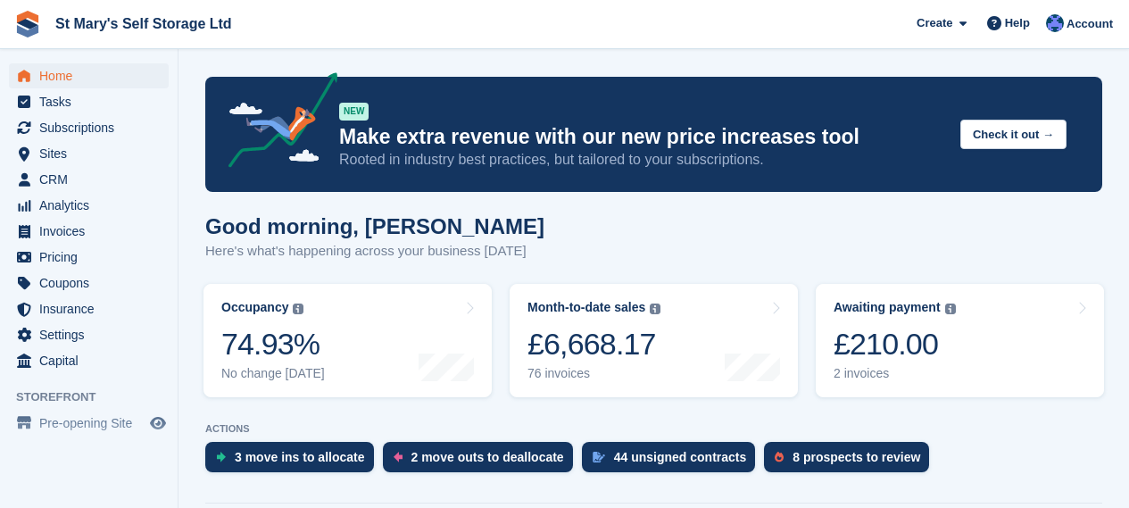
scroll to position [487, 0]
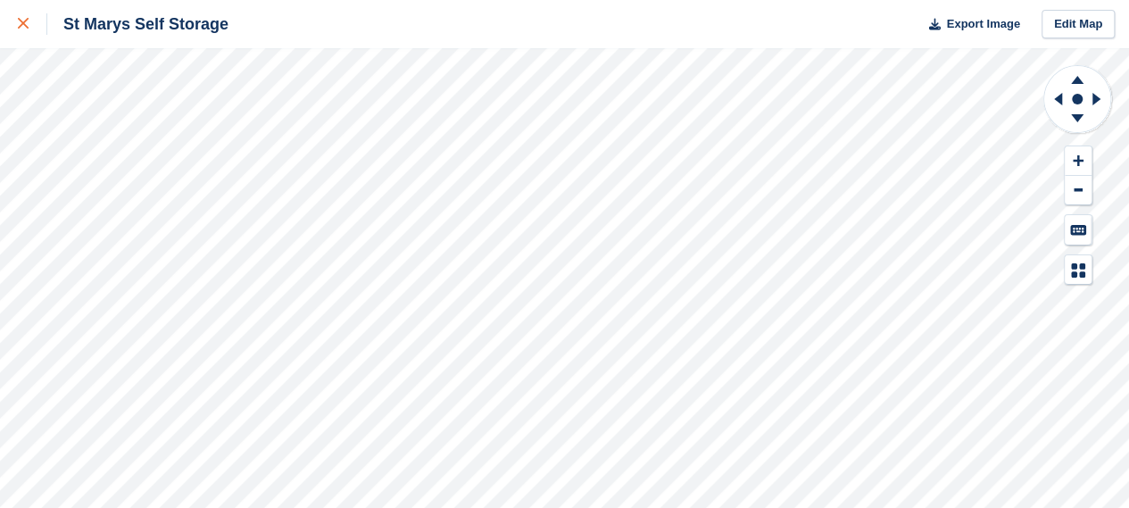
click at [18, 21] on icon at bounding box center [23, 23] width 11 height 11
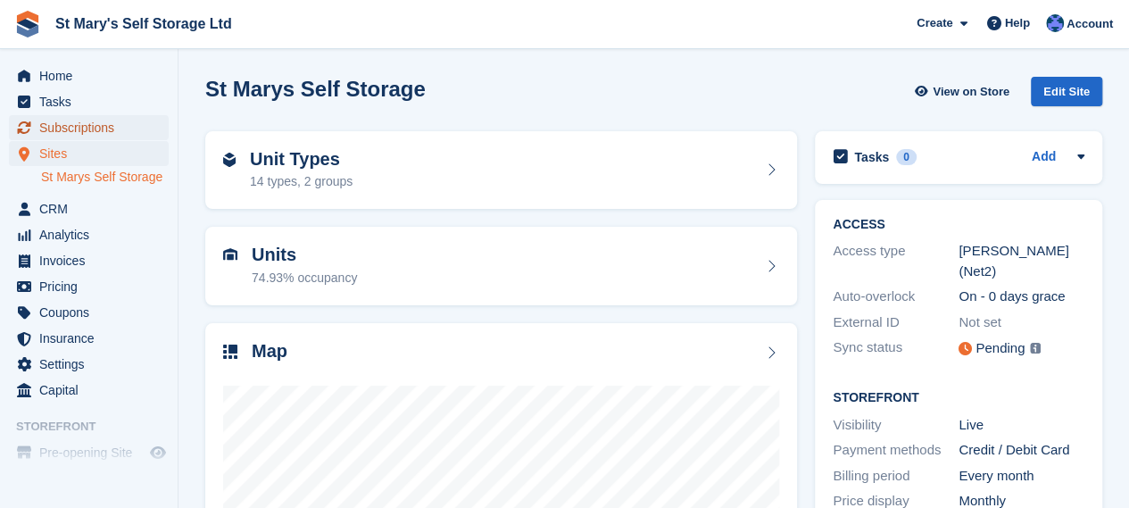
click at [110, 120] on span "Subscriptions" at bounding box center [92, 127] width 107 height 25
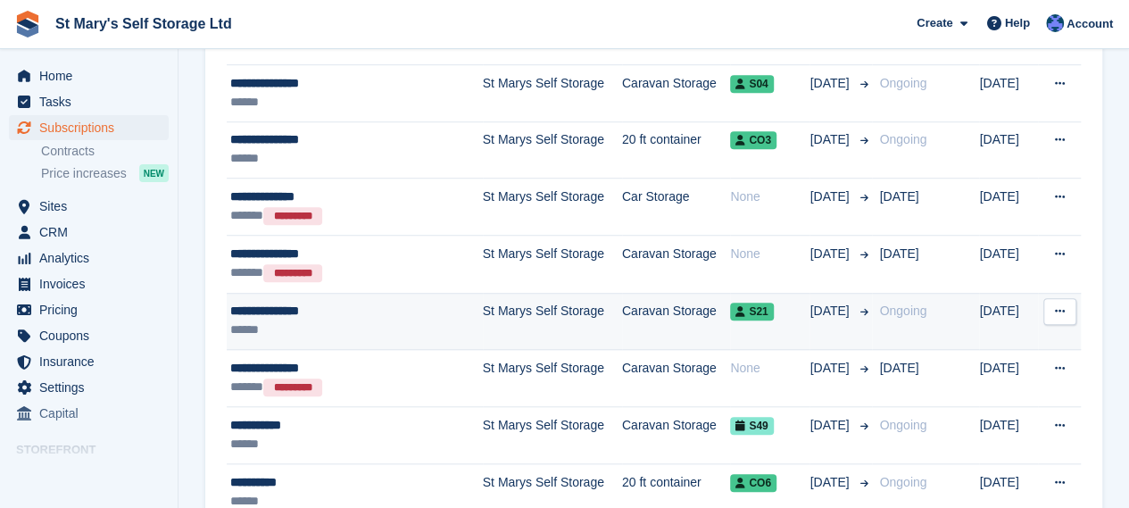
scroll to position [602, 0]
click at [696, 433] on td "Caravan Storage" at bounding box center [676, 434] width 108 height 57
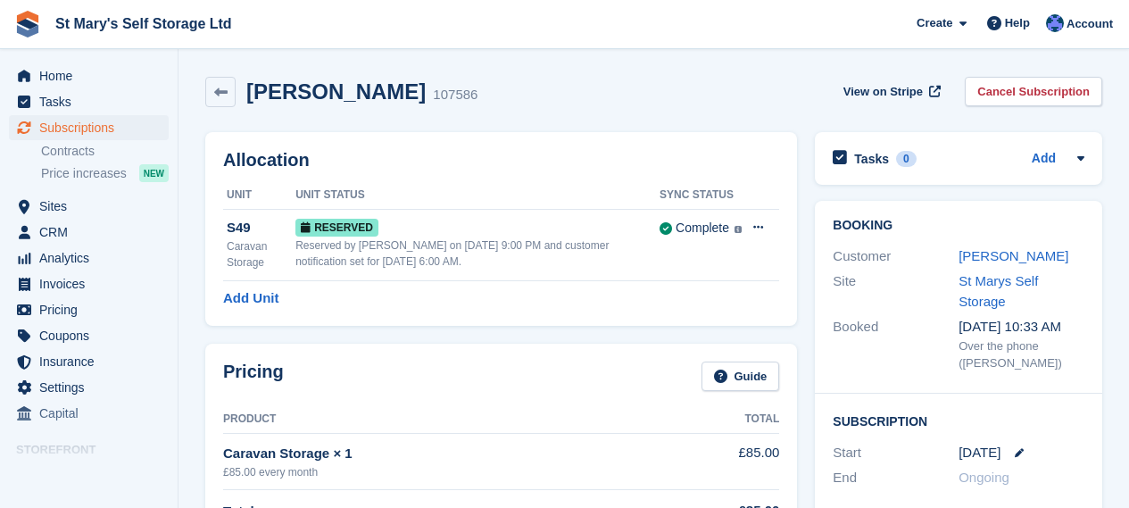
scroll to position [145, 0]
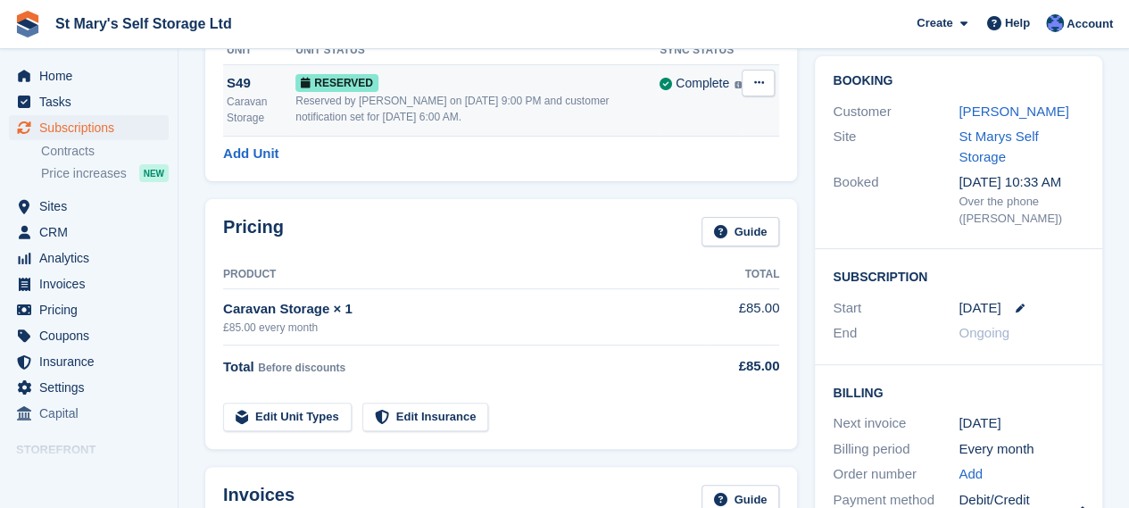
click at [359, 87] on span "Reserved" at bounding box center [336, 83] width 83 height 18
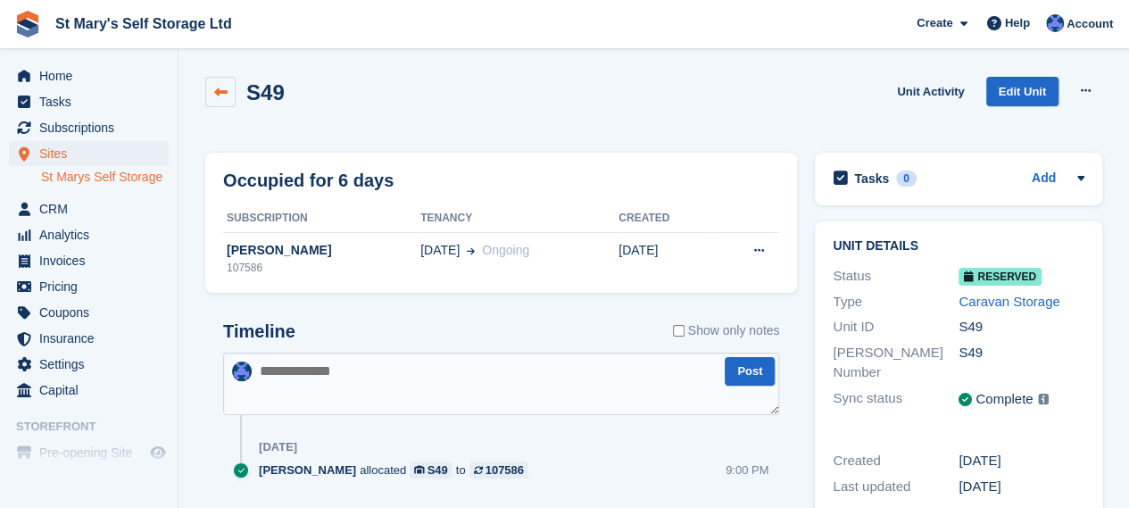
click at [214, 95] on icon at bounding box center [220, 92] width 13 height 13
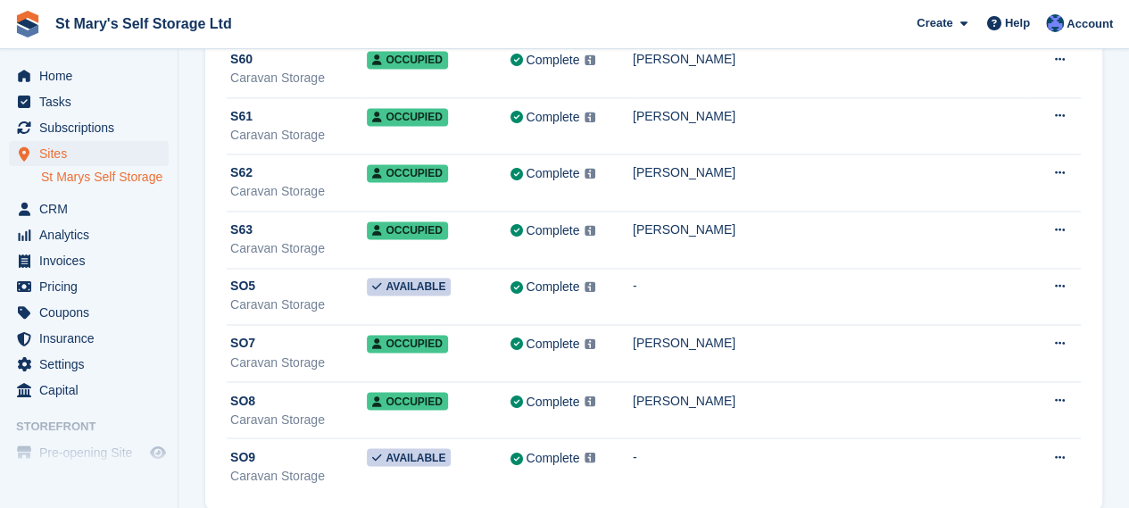
scroll to position [1182, 0]
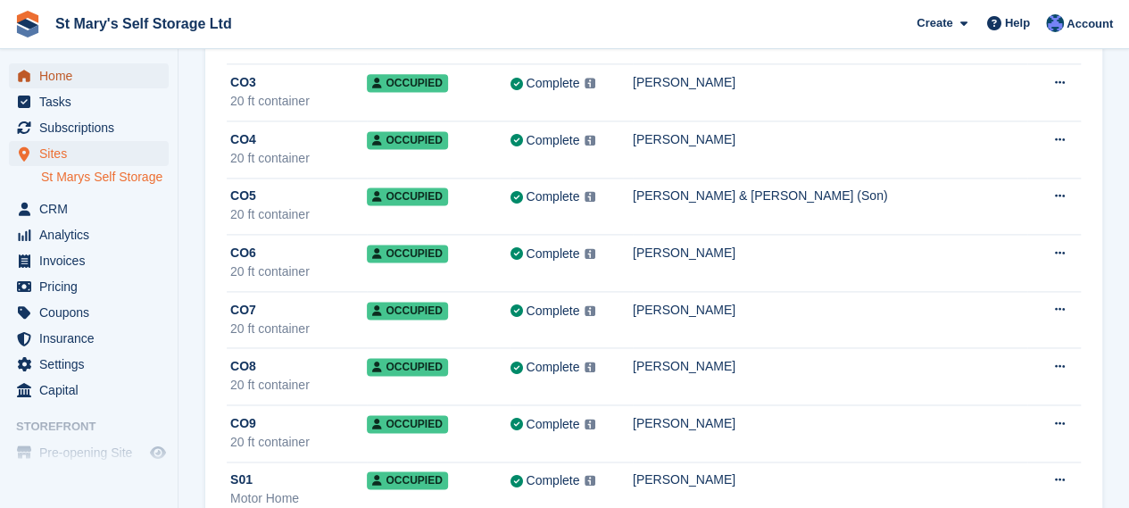
click at [96, 72] on span "Home" at bounding box center [92, 75] width 107 height 25
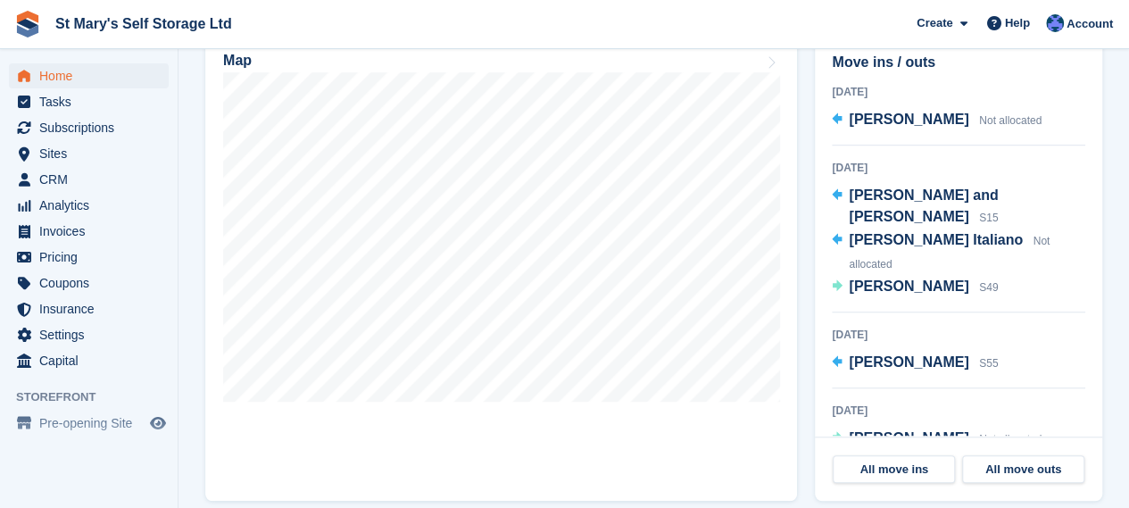
scroll to position [550, 0]
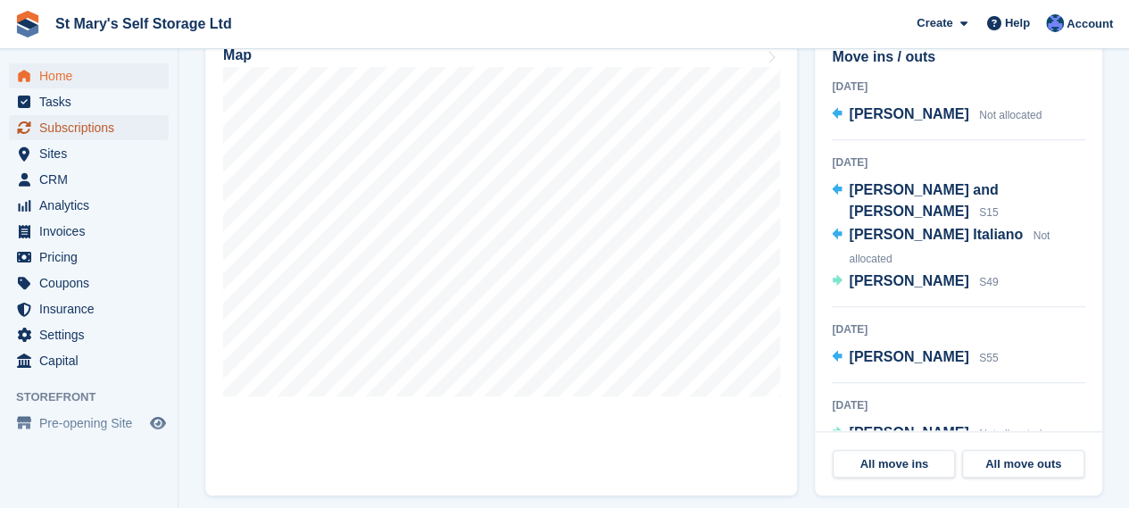
click at [89, 137] on span "Subscriptions" at bounding box center [92, 127] width 107 height 25
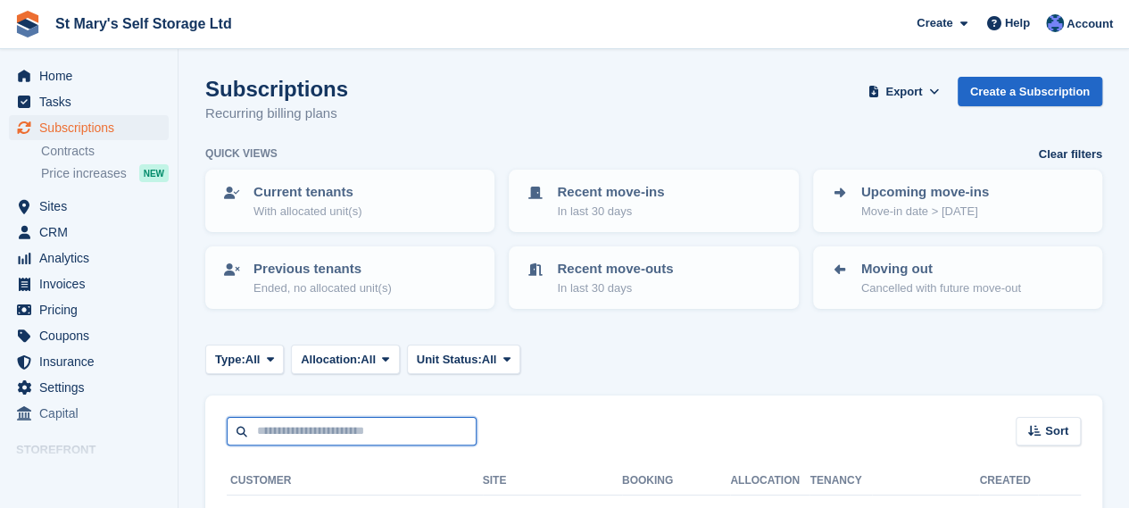
click at [300, 440] on input "text" at bounding box center [352, 431] width 250 height 29
type input "**********"
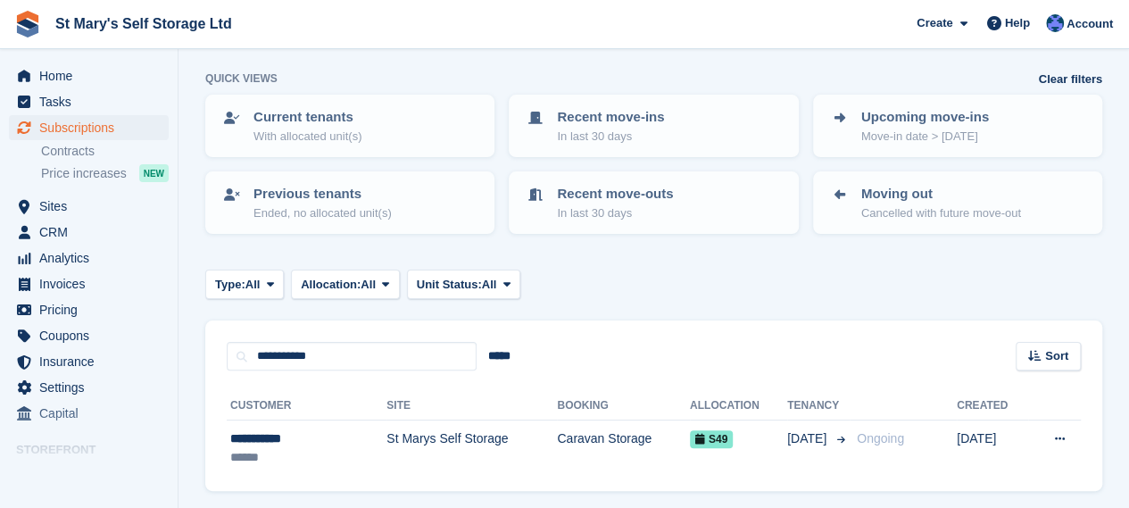
scroll to position [132, 0]
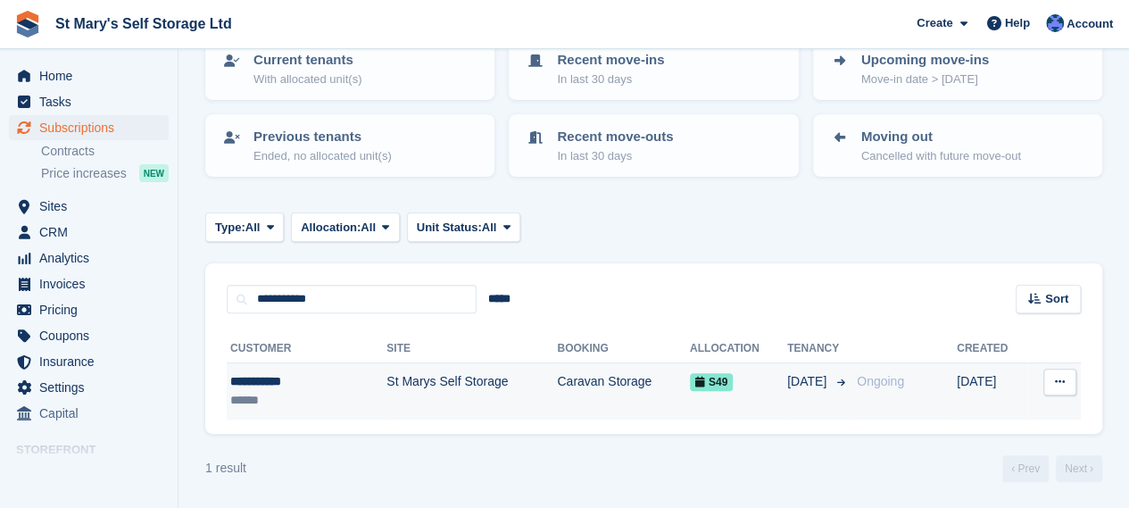
click at [557, 401] on td "Caravan Storage" at bounding box center [623, 391] width 133 height 56
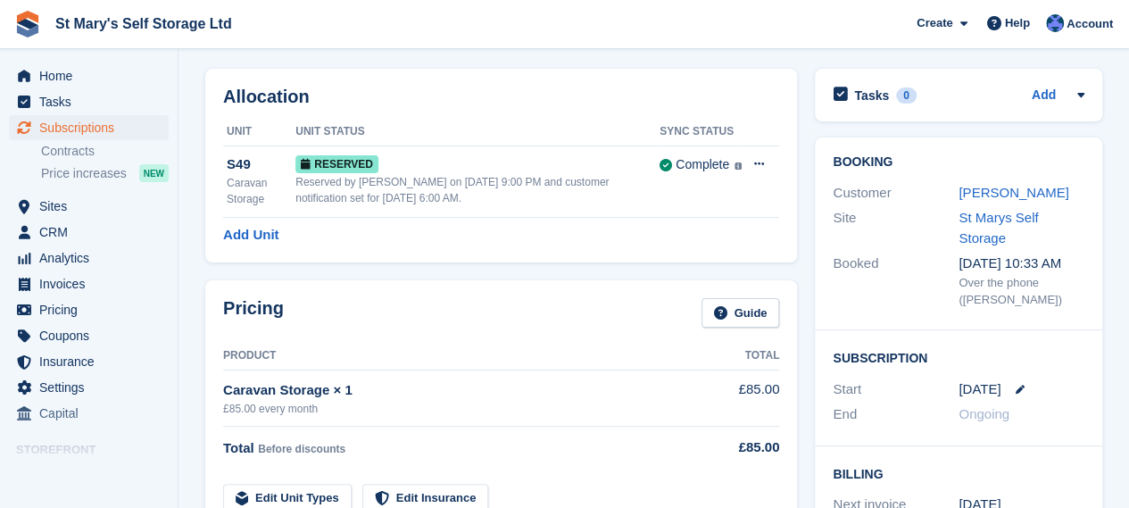
scroll to position [62, 0]
click at [115, 73] on span "Home" at bounding box center [92, 75] width 107 height 25
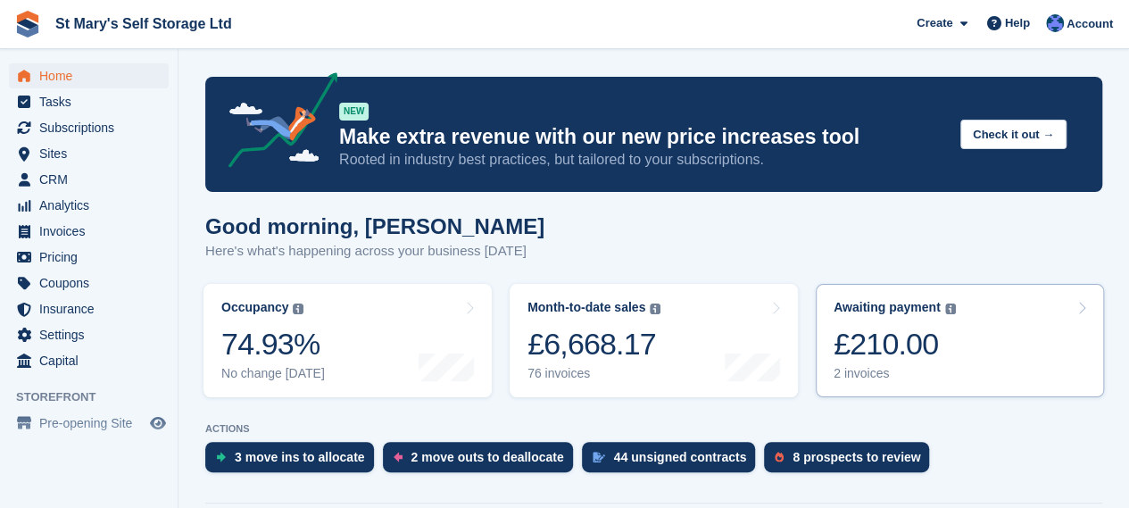
click at [922, 326] on div "£210.00" at bounding box center [895, 344] width 122 height 37
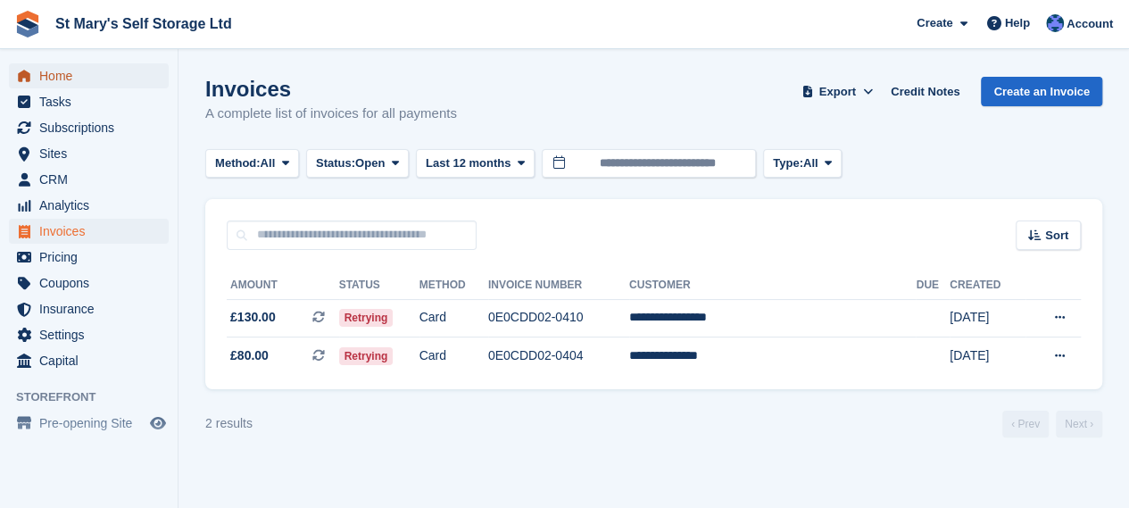
click at [124, 68] on span "Home" at bounding box center [92, 75] width 107 height 25
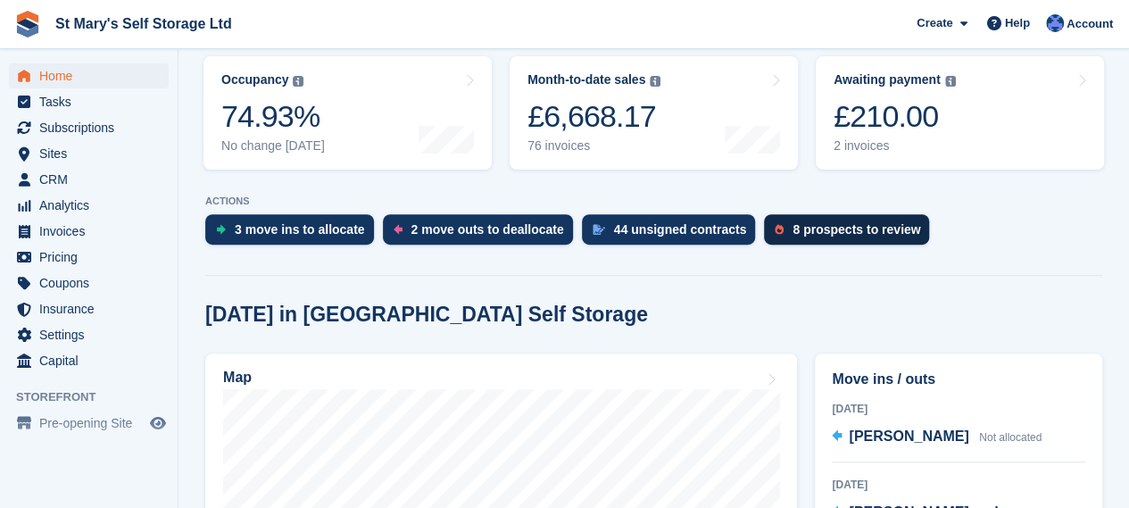
scroll to position [228, 0]
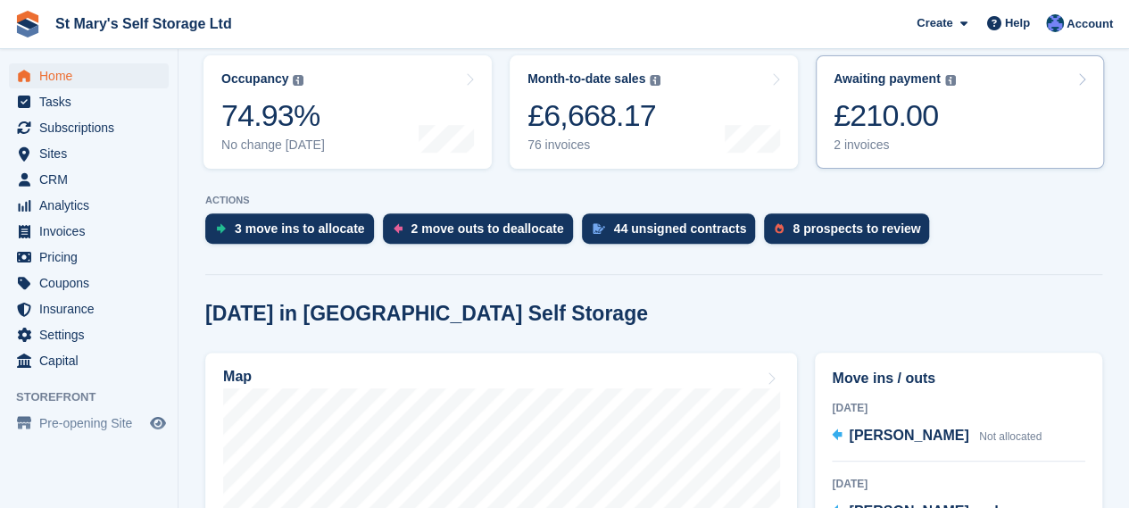
click at [917, 113] on div "£210.00" at bounding box center [895, 115] width 122 height 37
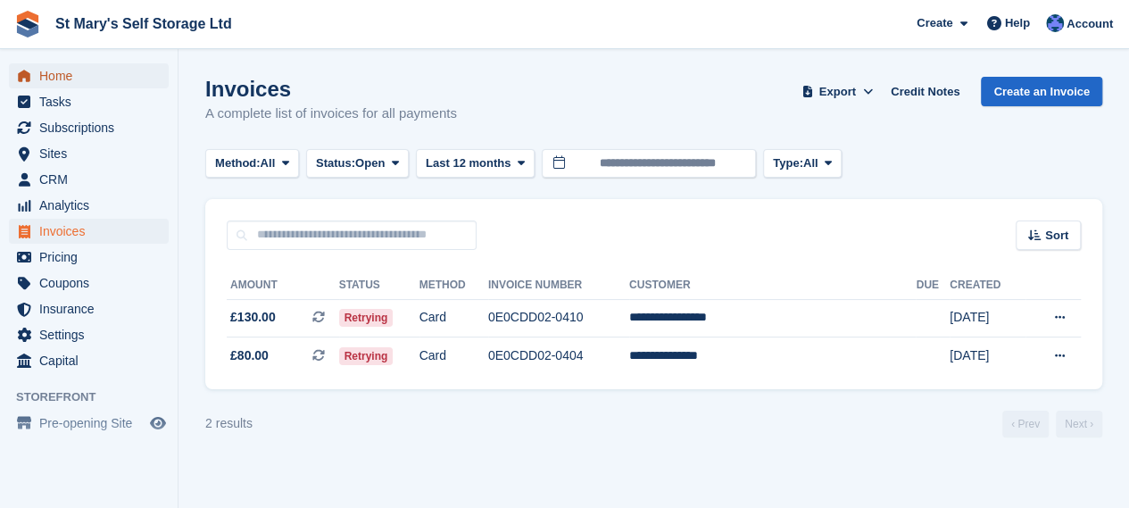
click at [100, 76] on span "Home" at bounding box center [92, 75] width 107 height 25
